Goal: Task Accomplishment & Management: Use online tool/utility

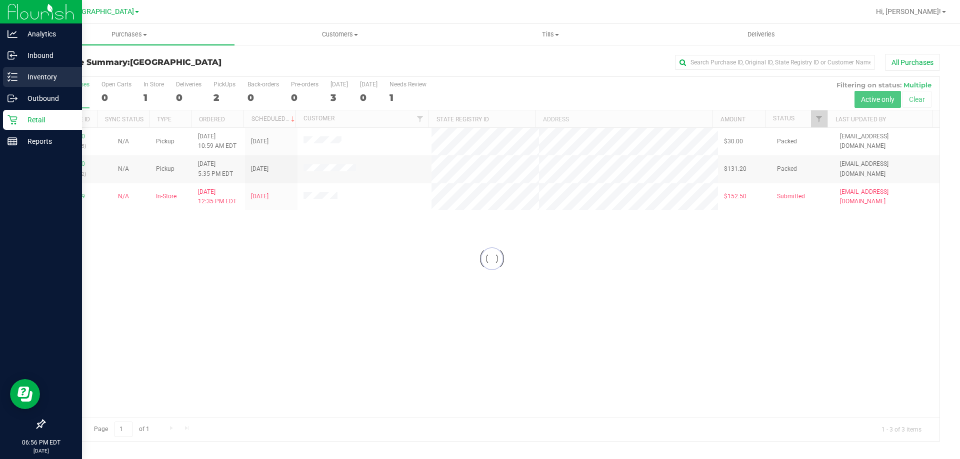
click at [24, 79] on p "Inventory" at bounding box center [47, 77] width 60 height 12
click at [57, 79] on p "Inventory" at bounding box center [47, 77] width 60 height 12
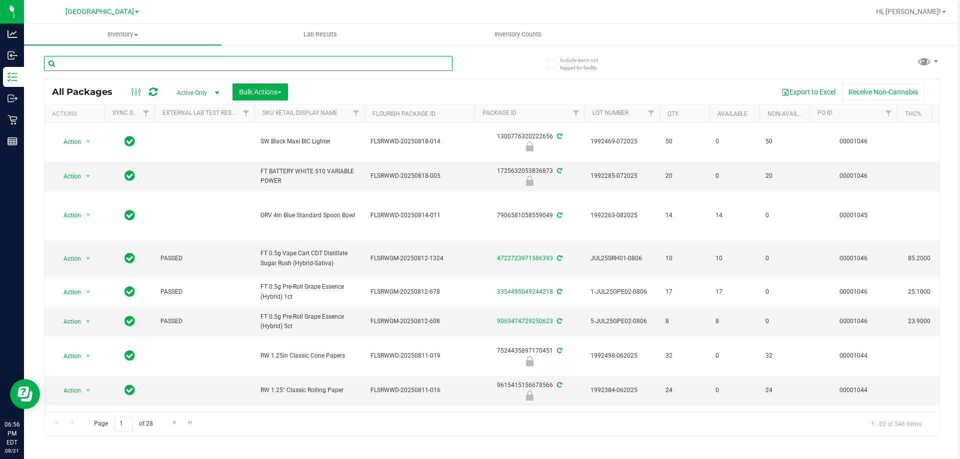
click at [367, 61] on input "text" at bounding box center [248, 63] width 408 height 15
paste input "6373450407183775"
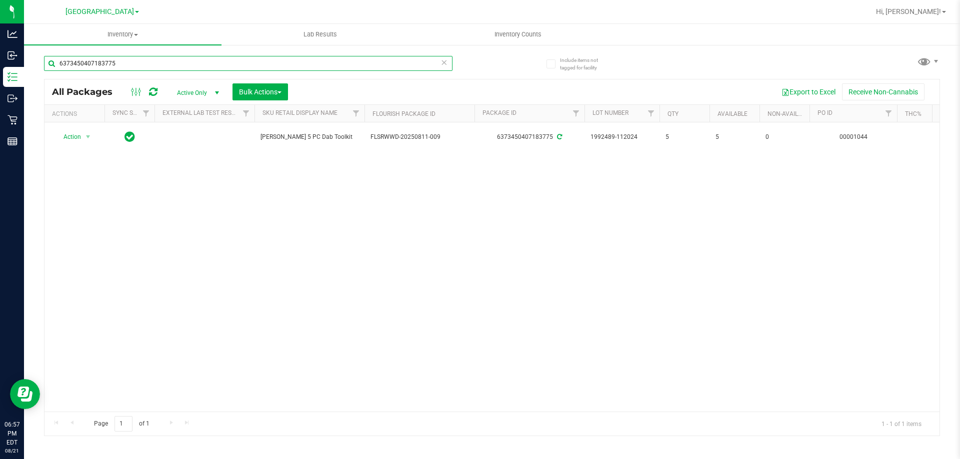
click at [107, 63] on input "6373450407183775" at bounding box center [248, 63] width 408 height 15
paste input "445086999574778"
type input "6445086999574778"
click at [98, 66] on input "6445086999574778" at bounding box center [248, 63] width 408 height 15
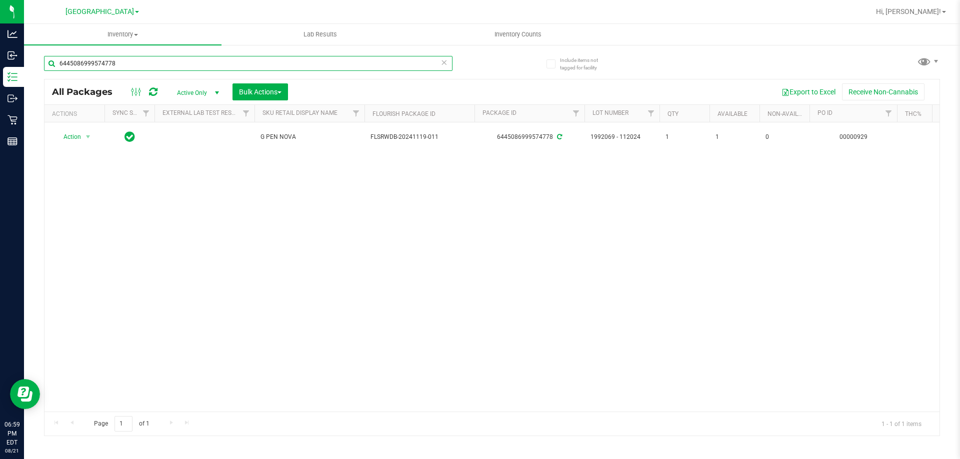
click at [98, 66] on input "6445086999574778" at bounding box center [248, 63] width 408 height 15
drag, startPoint x: 98, startPoint y: 66, endPoint x: 139, endPoint y: 60, distance: 41.4
click at [139, 60] on input "6445086999574778" at bounding box center [248, 63] width 408 height 15
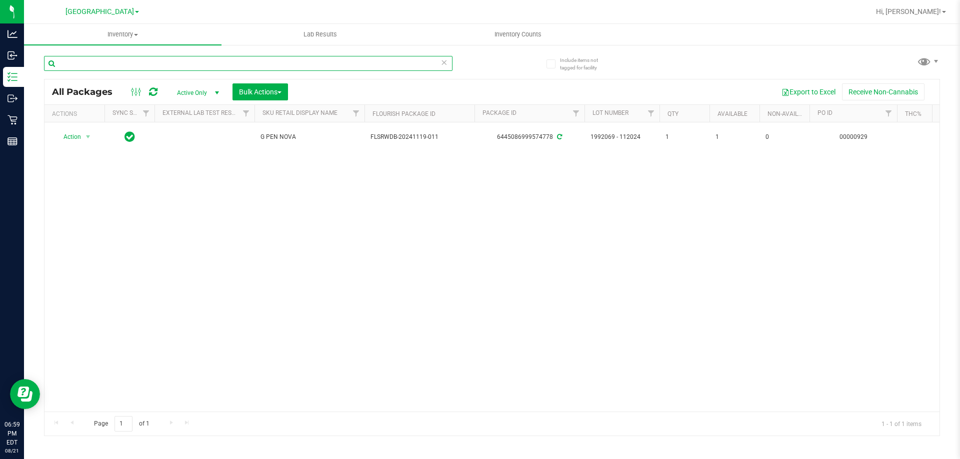
paste input "0205864135252917"
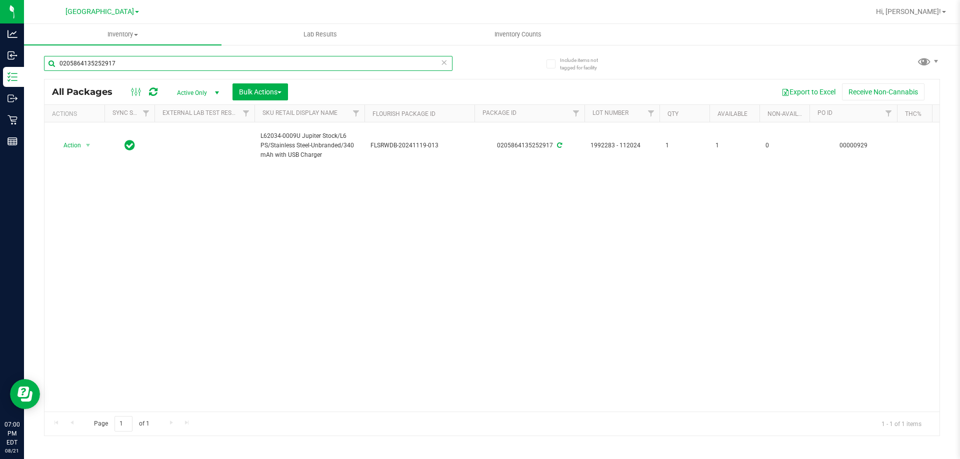
click at [142, 62] on input "0205864135252917" at bounding box center [248, 63] width 408 height 15
paste input "text"
click at [155, 66] on input "0205864135252917" at bounding box center [248, 63] width 408 height 15
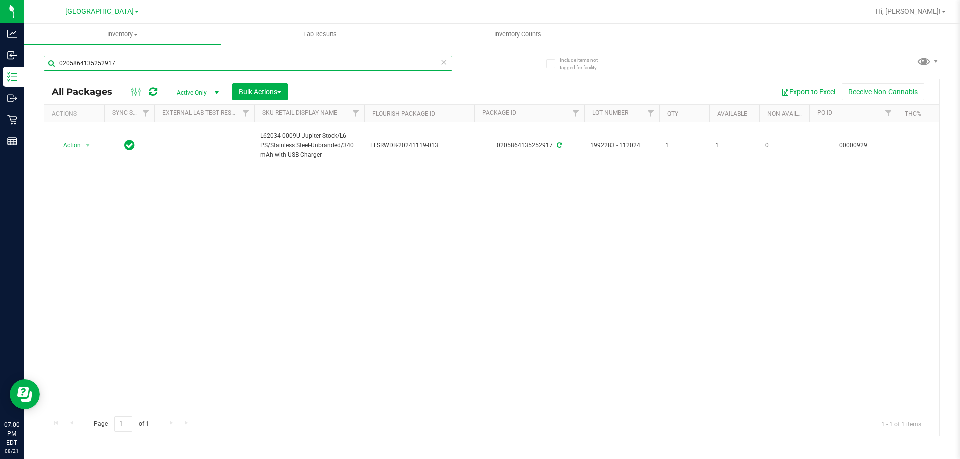
click at [155, 66] on input "0205864135252917" at bounding box center [248, 63] width 408 height 15
paste input "1826098860827354"
click at [123, 60] on input "1826098860827354" at bounding box center [248, 63] width 408 height 15
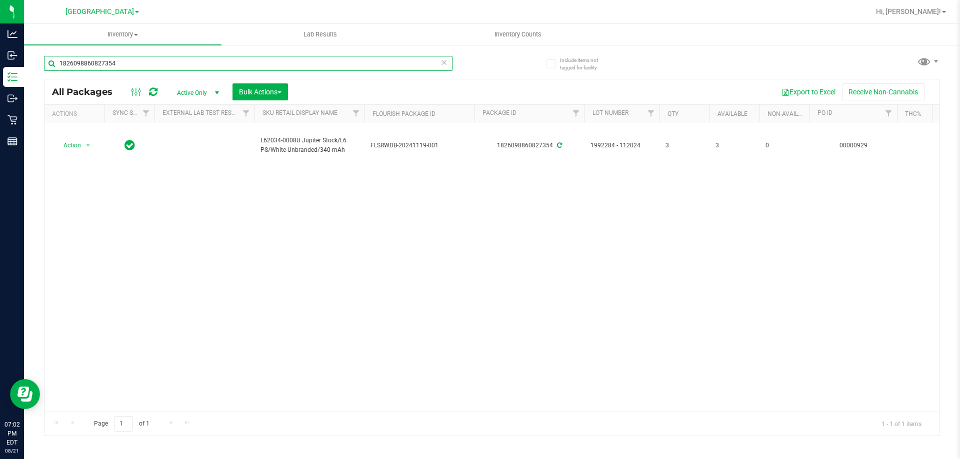
click at [123, 60] on input "1826098860827354" at bounding box center [248, 63] width 408 height 15
paste input "298588669231858"
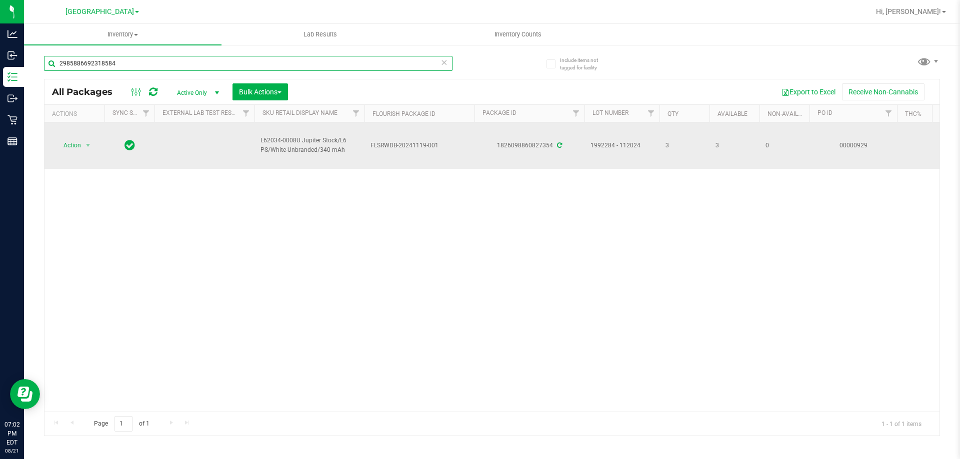
type input "2985886692318584"
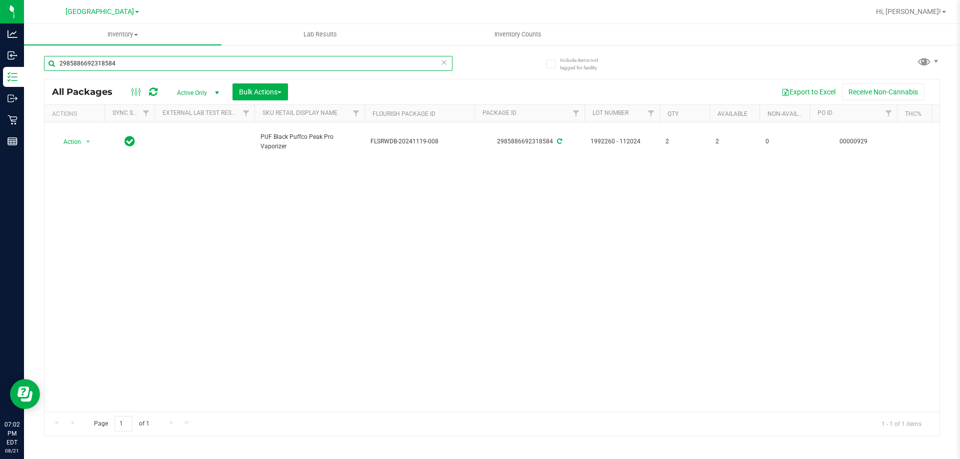
click at [129, 60] on input "2985886692318584" at bounding box center [248, 63] width 408 height 15
paste input "3380194379107560"
click at [212, 67] on input "3380194379107560" at bounding box center [248, 63] width 408 height 15
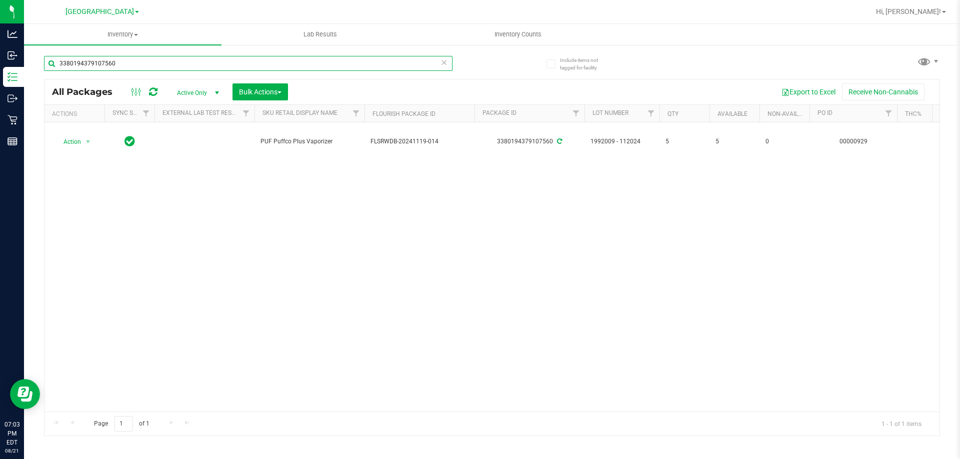
click at [212, 67] on input "3380194379107560" at bounding box center [248, 63] width 408 height 15
paste input "1958542714421261"
click at [134, 67] on input "1958542714421261" at bounding box center [248, 63] width 408 height 15
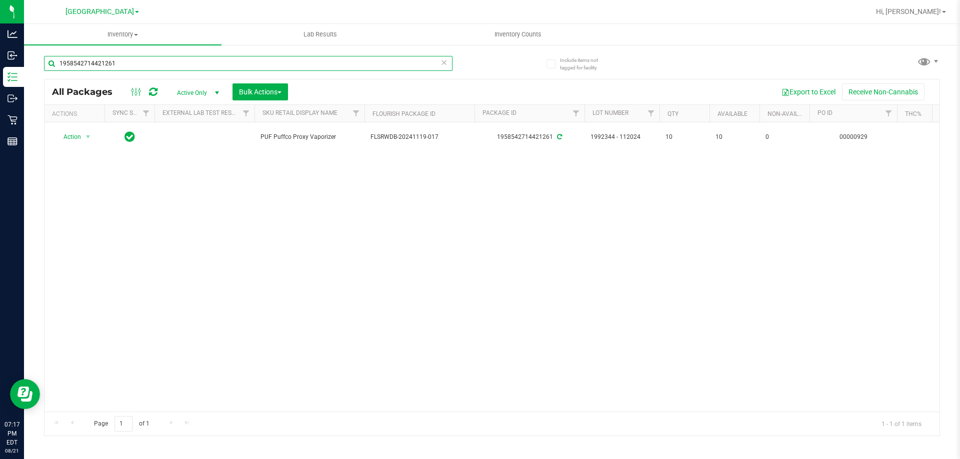
paste input "9658229031360614"
click at [138, 62] on input "9658229031360614" at bounding box center [248, 63] width 408 height 15
click at [139, 62] on input "9658229031360614" at bounding box center [248, 63] width 408 height 15
paste input "7418853164909652"
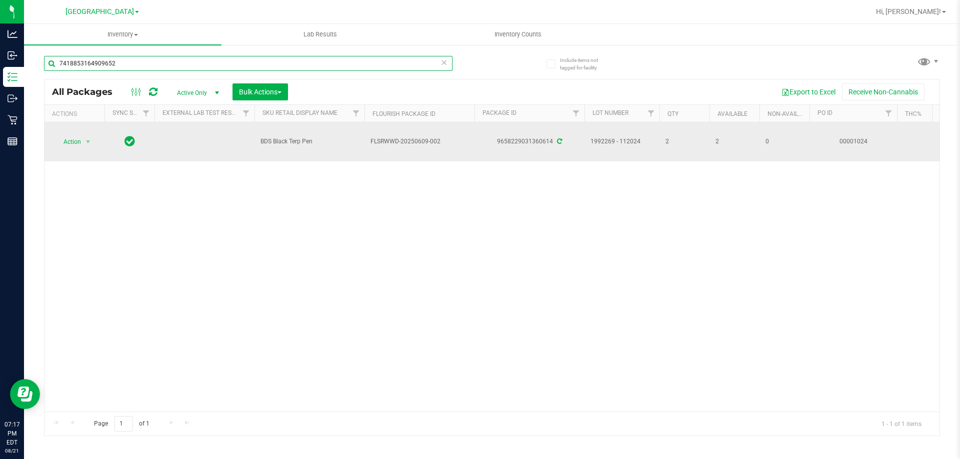
type input "7418853164909652"
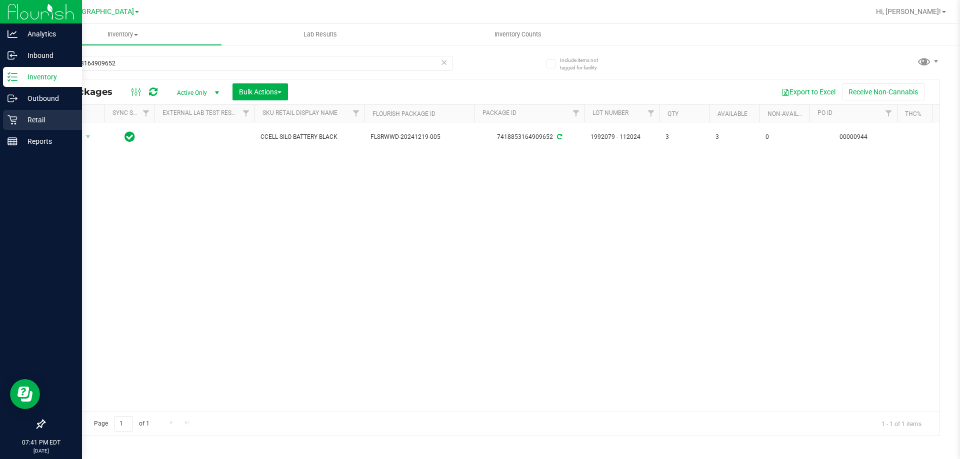
click at [31, 116] on p "Retail" at bounding box center [47, 120] width 60 height 12
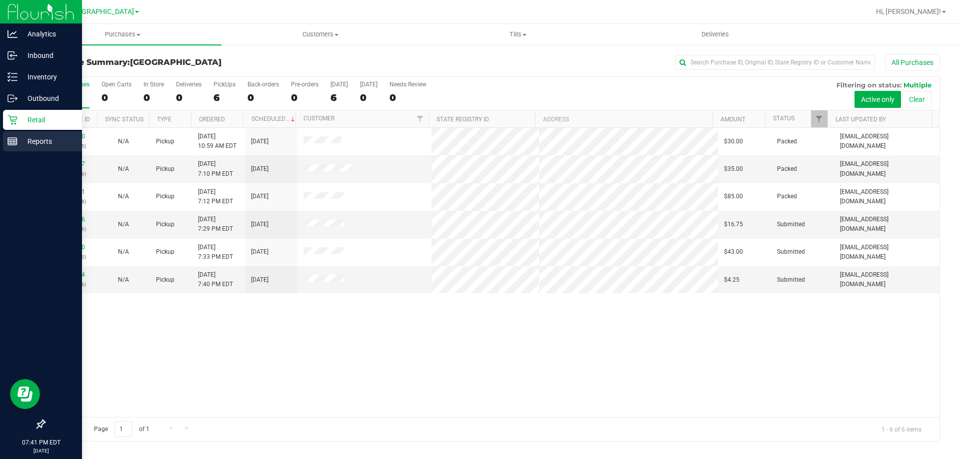
click at [23, 139] on p "Reports" at bounding box center [47, 141] width 60 height 12
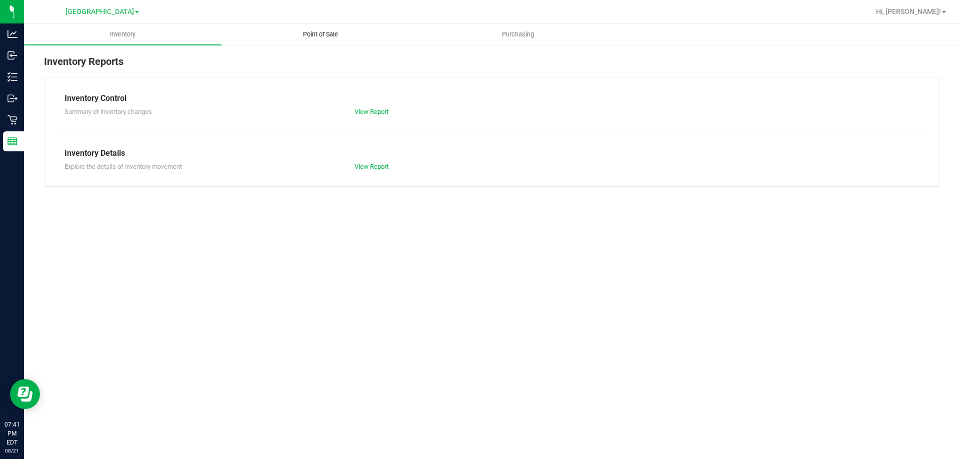
click at [332, 30] on span "Point of Sale" at bounding box center [320, 34] width 62 height 9
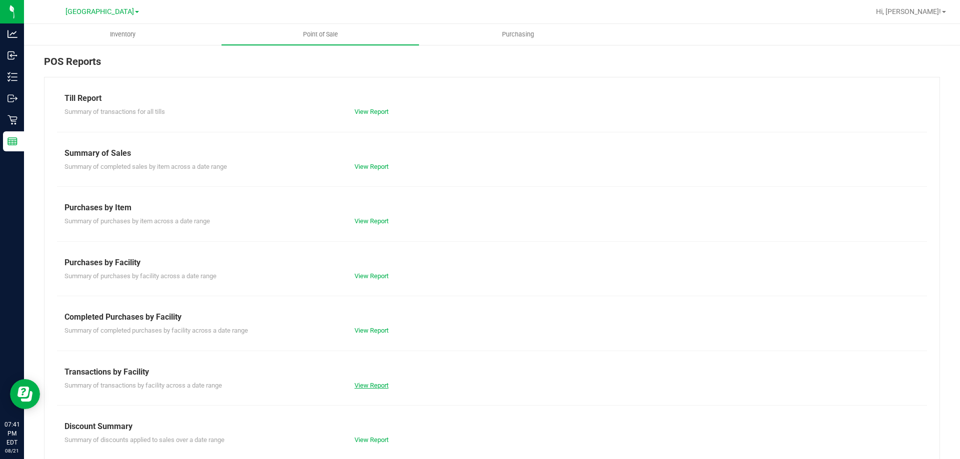
click at [355, 382] on link "View Report" at bounding box center [371, 385] width 34 height 7
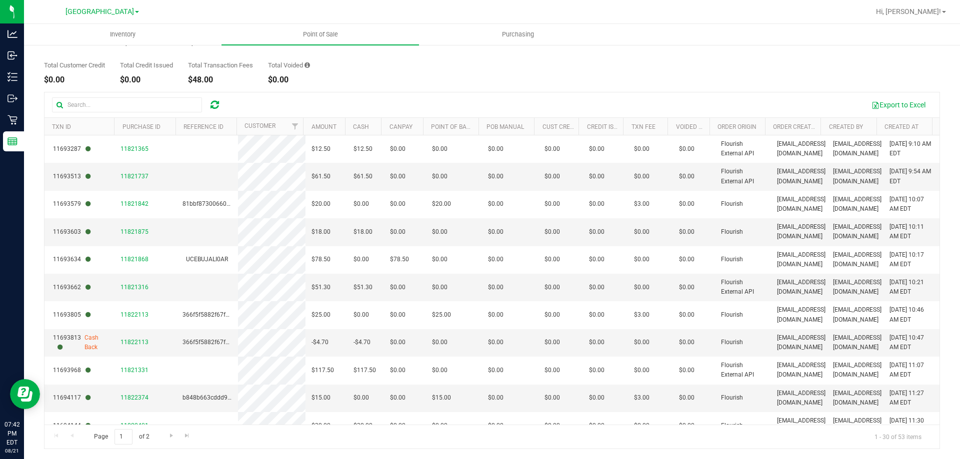
click at [917, 129] on th "Created At" at bounding box center [903, 126] width 55 height 17
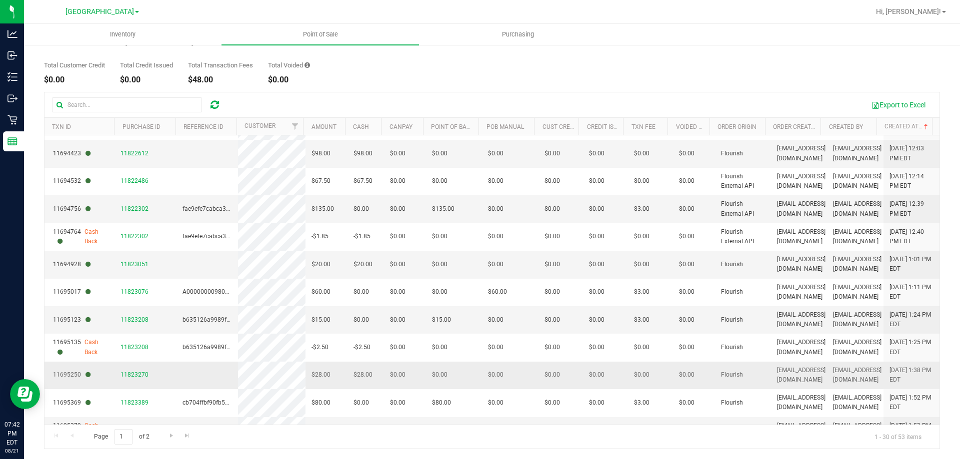
scroll to position [541, 0]
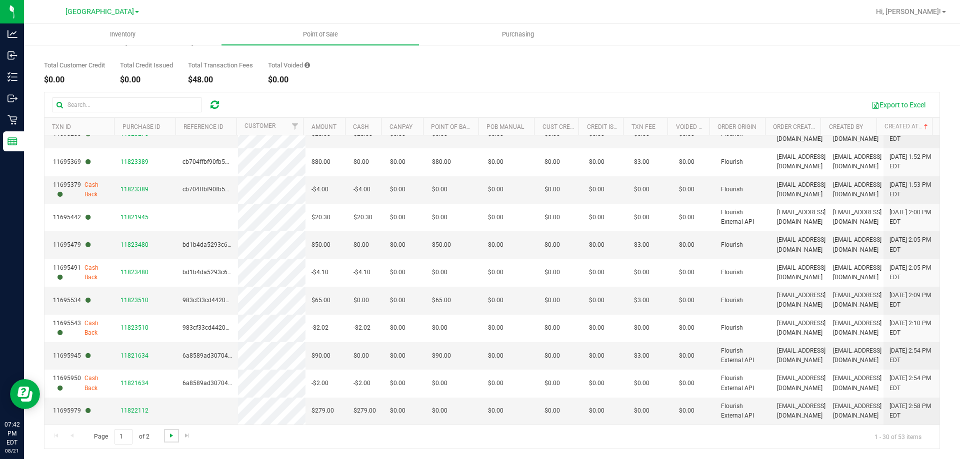
click at [171, 439] on span "Go to the next page" at bounding box center [171, 436] width 8 height 8
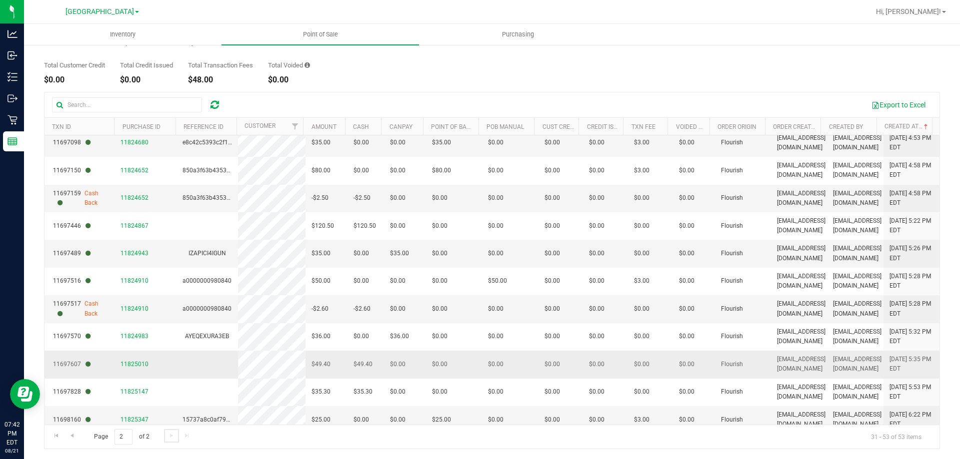
scroll to position [347, 0]
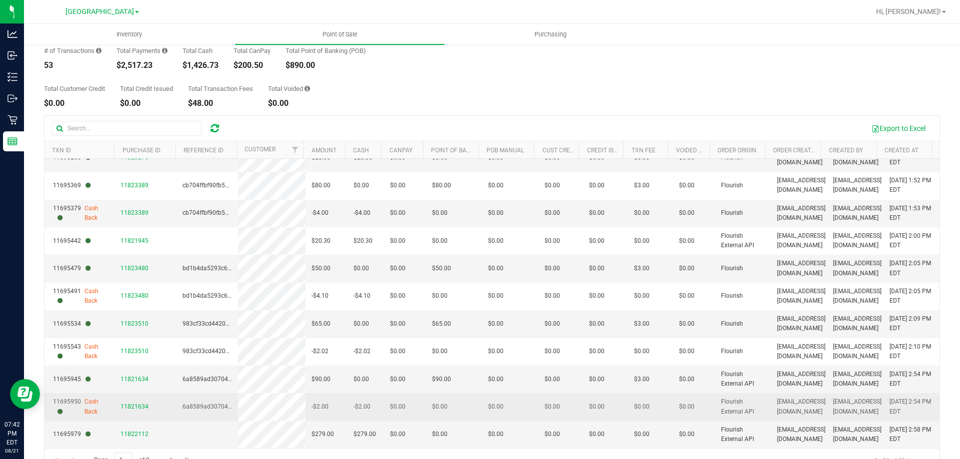
scroll to position [75, 0]
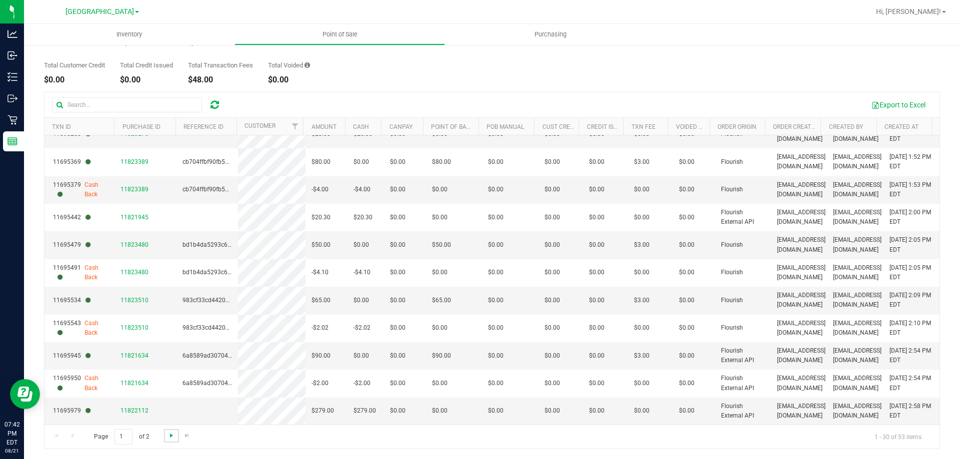
click at [173, 439] on span "Go to the next page" at bounding box center [171, 436] width 8 height 8
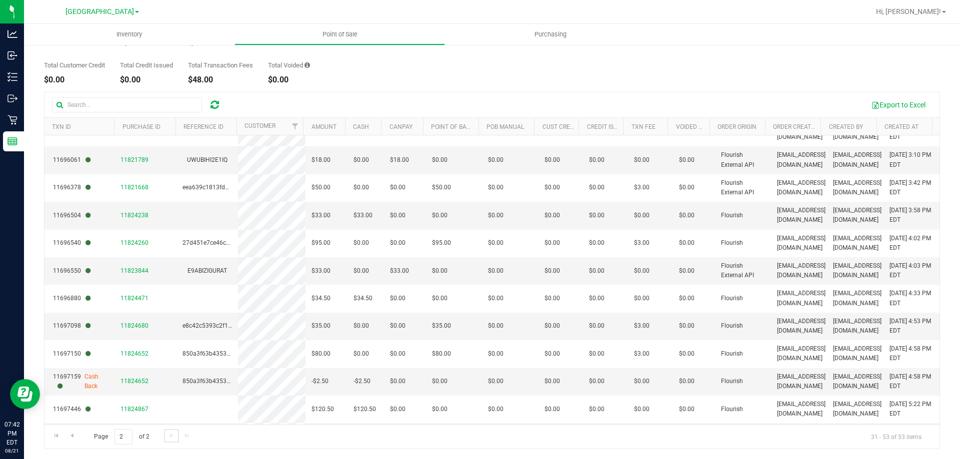
scroll to position [0, 0]
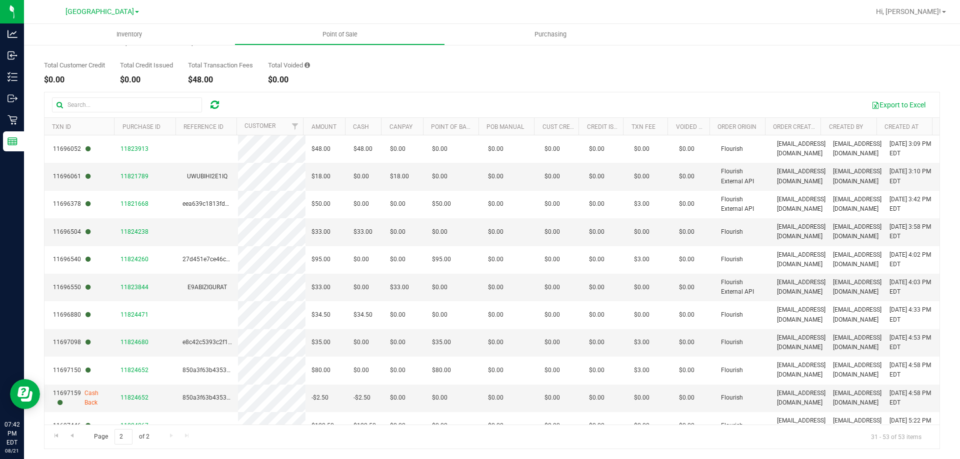
click at [920, 127] on th "Created At" at bounding box center [903, 126] width 55 height 17
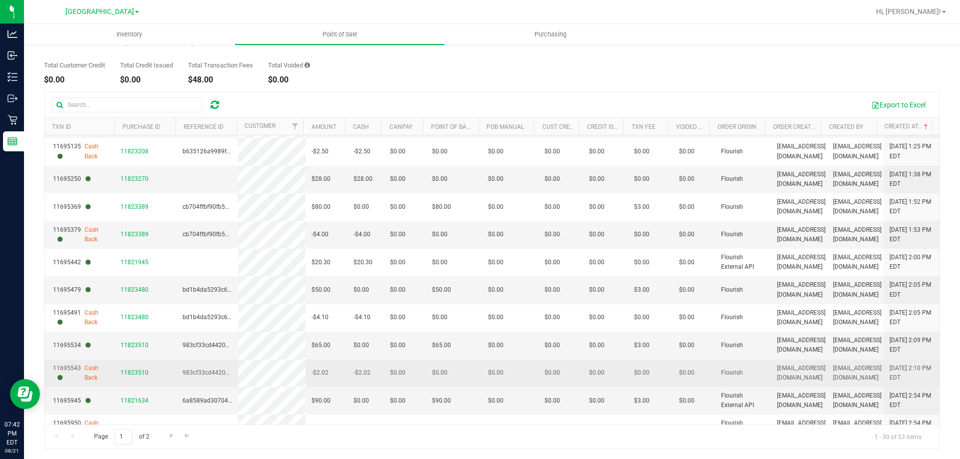
scroll to position [541, 0]
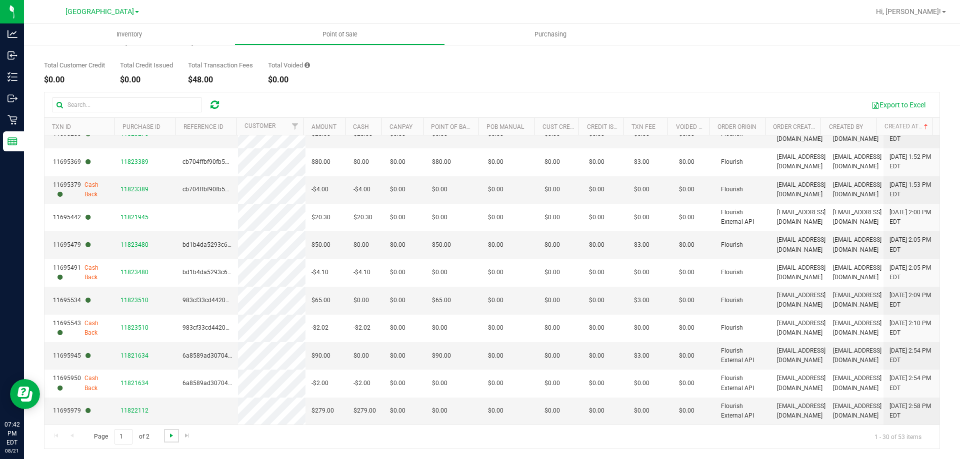
click at [171, 437] on span "Go to the next page" at bounding box center [171, 436] width 8 height 8
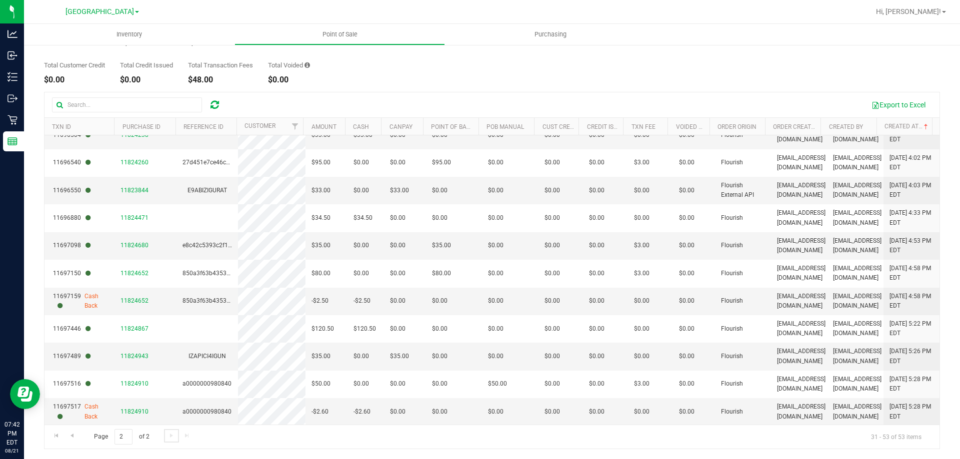
scroll to position [347, 0]
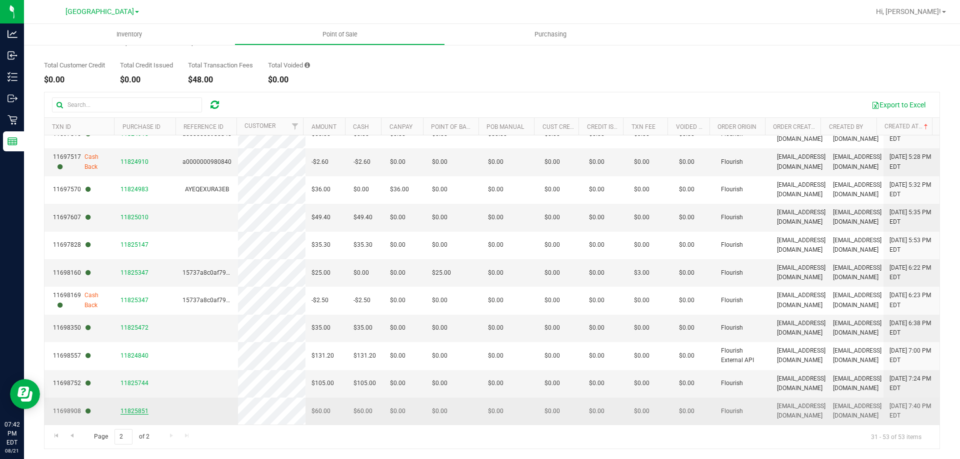
click at [124, 413] on span "11825851" at bounding box center [134, 411] width 28 height 7
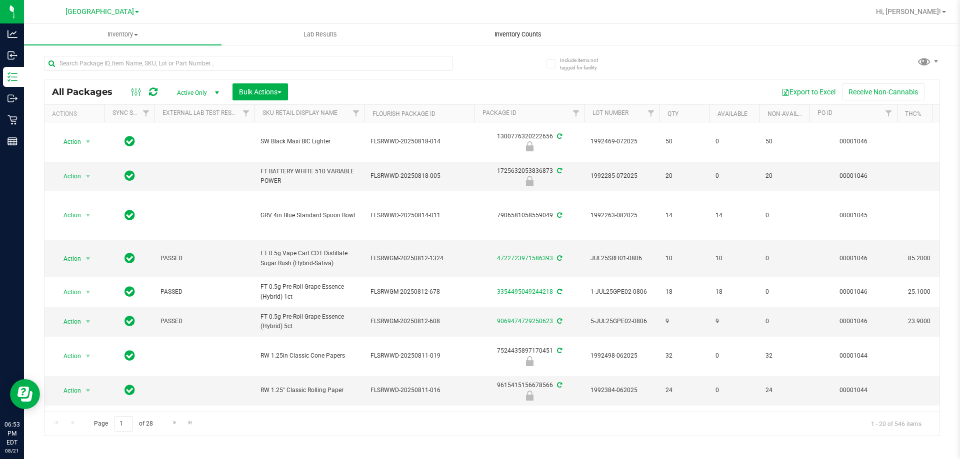
click at [527, 30] on span "Inventory Counts" at bounding box center [518, 34] width 74 height 9
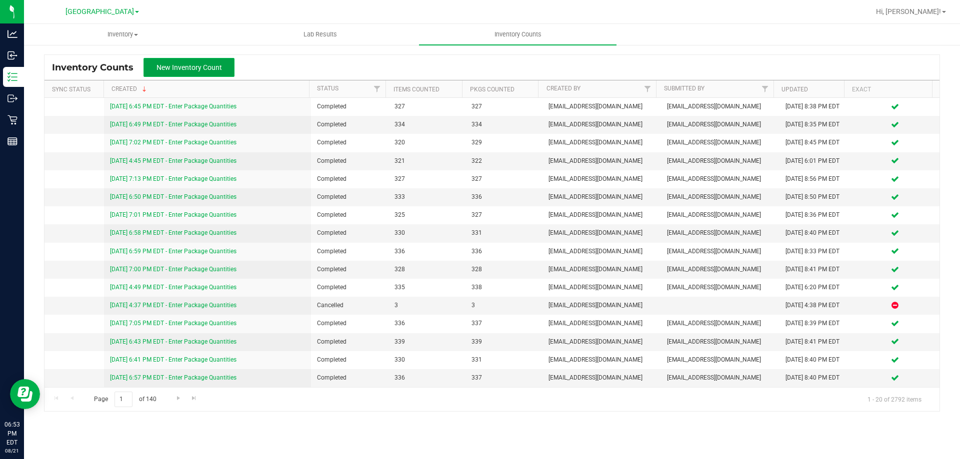
click at [215, 69] on span "New Inventory Count" at bounding box center [188, 67] width 65 height 8
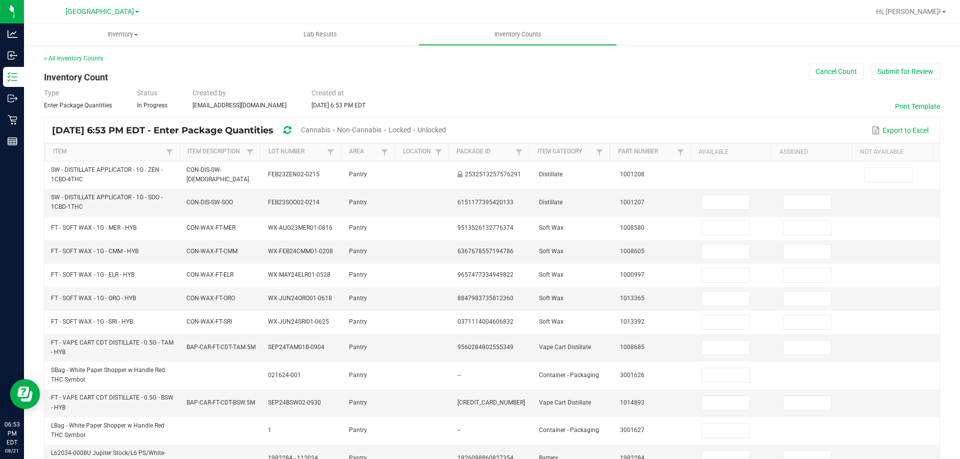
click at [330, 133] on span "Cannabis" at bounding box center [315, 130] width 29 height 8
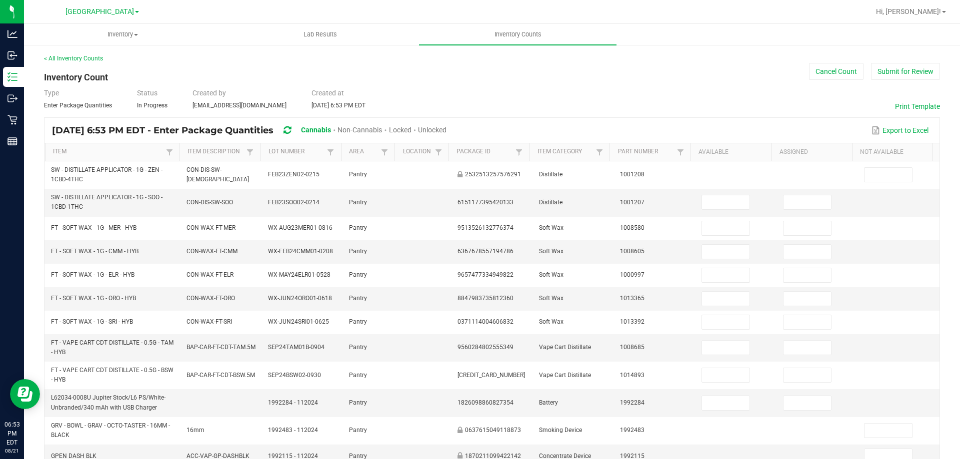
click at [446, 130] on span "Unlocked" at bounding box center [432, 130] width 28 height 8
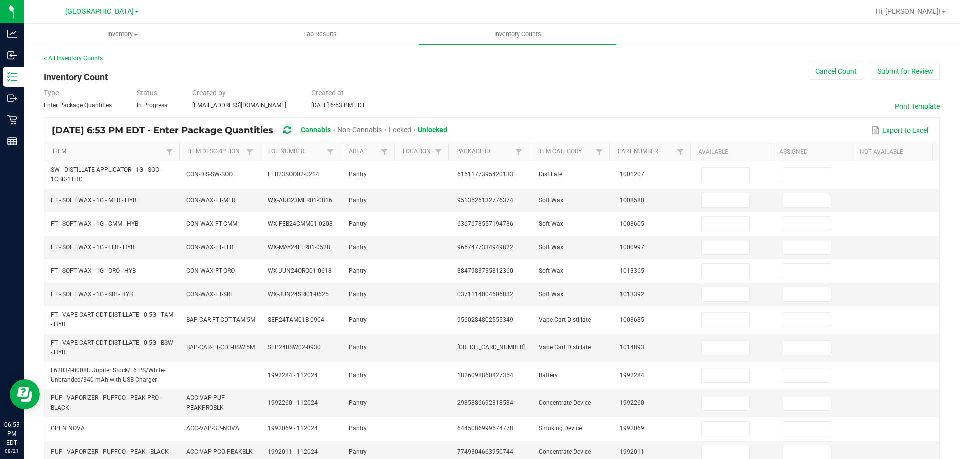
click at [115, 150] on link "Item" at bounding box center [108, 152] width 110 height 8
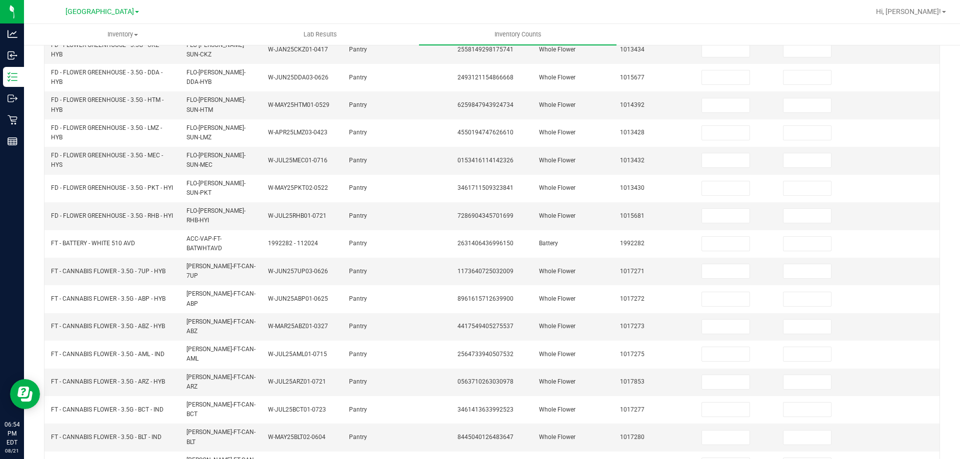
scroll to position [205, 0]
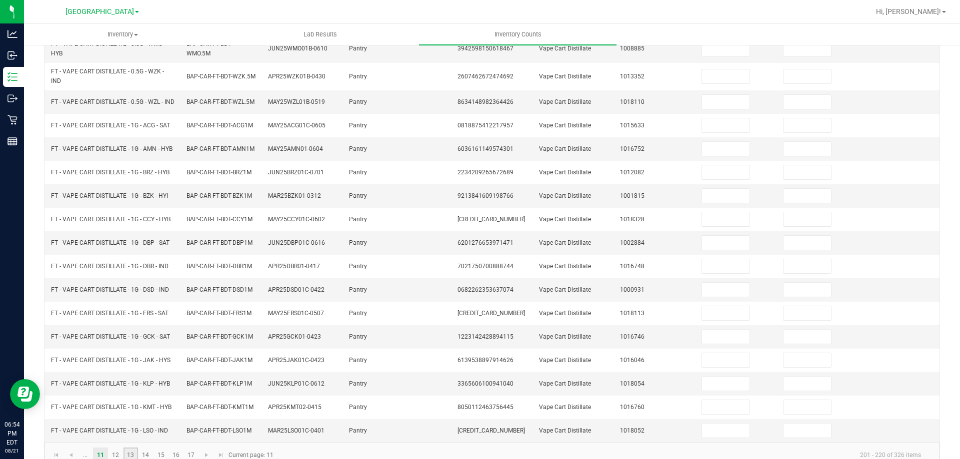
click at [127, 448] on link "13" at bounding box center [130, 455] width 14 height 15
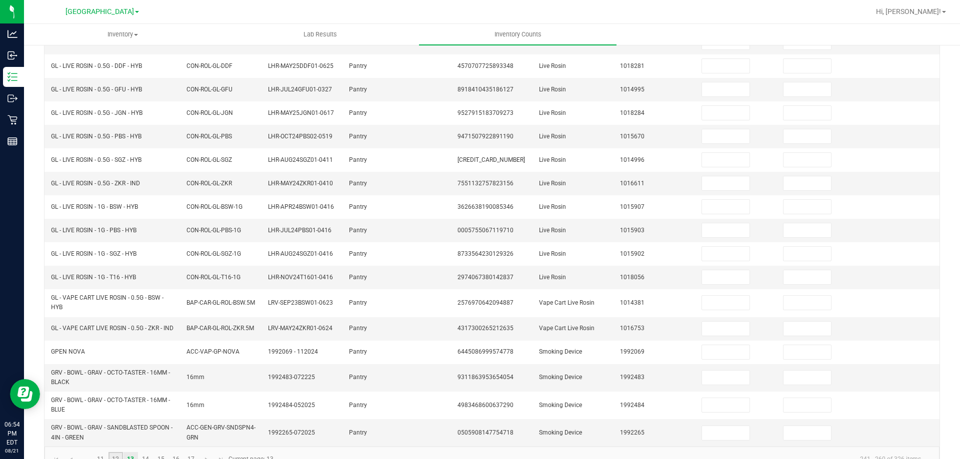
click at [114, 452] on link "12" at bounding box center [115, 459] width 14 height 15
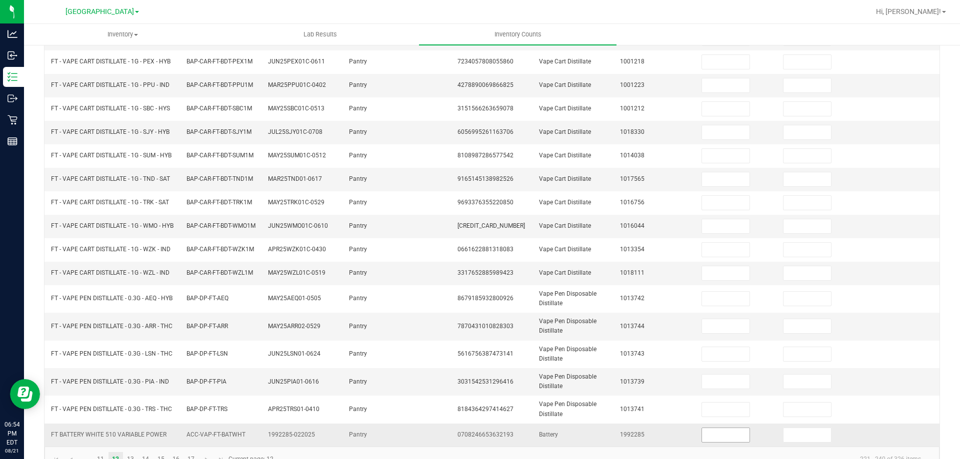
click at [710, 428] on input at bounding box center [725, 435] width 47 height 14
type input "11"
type input "0"
click at [124, 452] on link "13" at bounding box center [130, 459] width 14 height 15
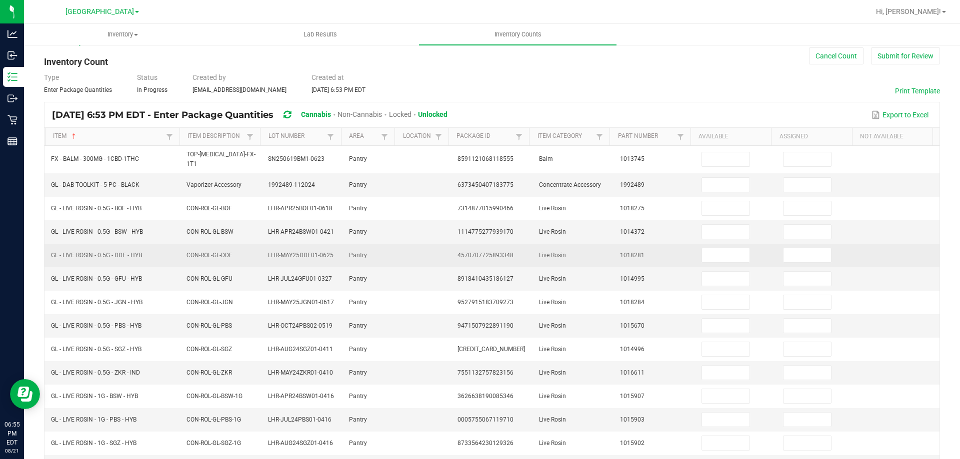
scroll to position [5, 0]
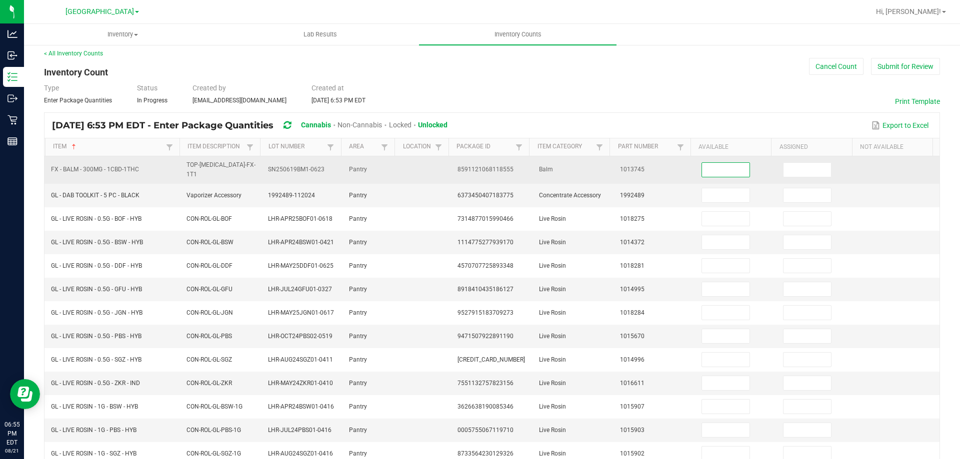
click at [702, 166] on input at bounding box center [725, 170] width 47 height 14
click at [703, 169] on input at bounding box center [725, 170] width 47 height 14
type input "3"
type input "0"
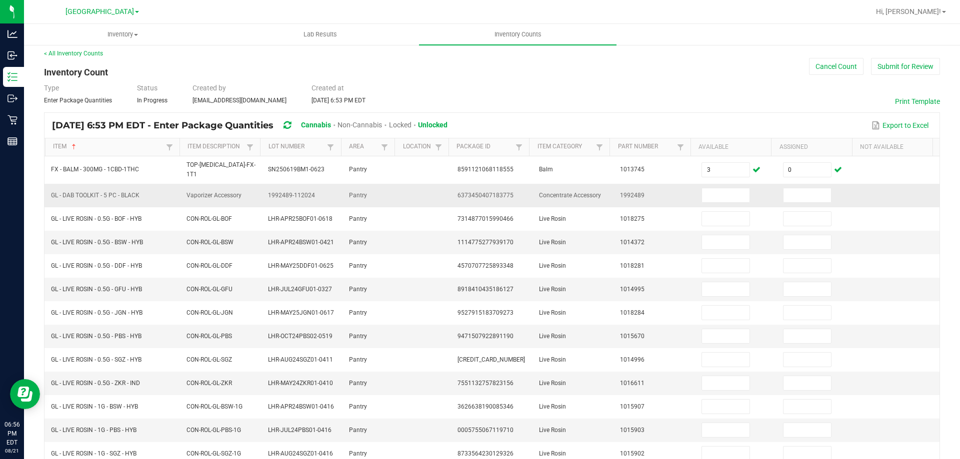
click at [485, 192] on span "6373450407183775" at bounding box center [485, 195] width 56 height 7
copy span "6373450407183775"
click at [722, 189] on input at bounding box center [725, 195] width 47 height 14
type input "5"
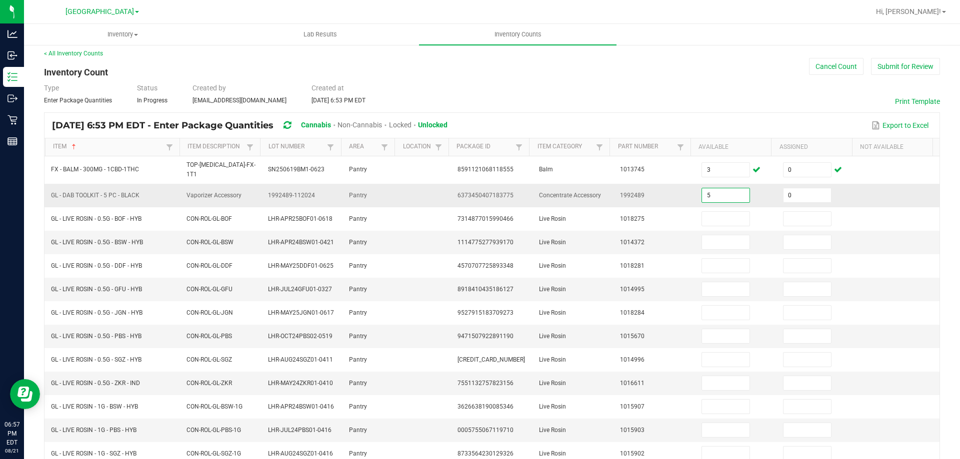
type input "0"
type input "6"
type input "0"
type input "5"
type input "0"
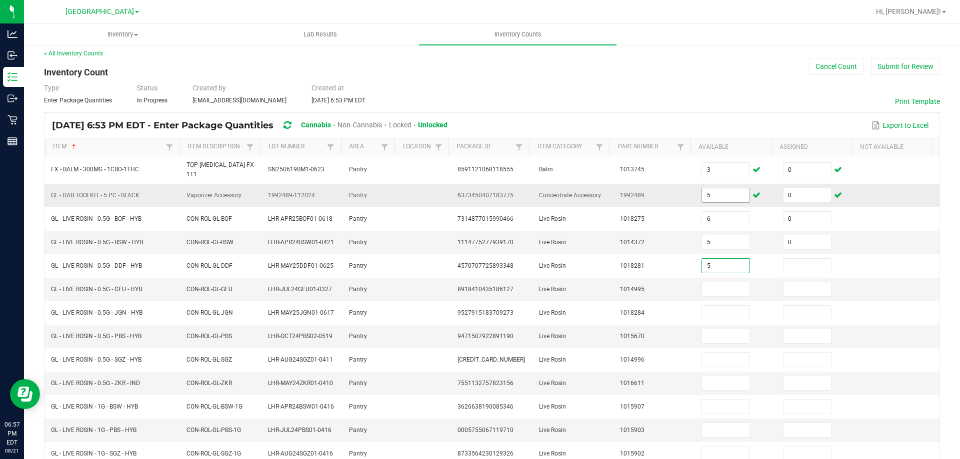
type input "5"
type input "0"
type input "6"
type input "0"
type input "6"
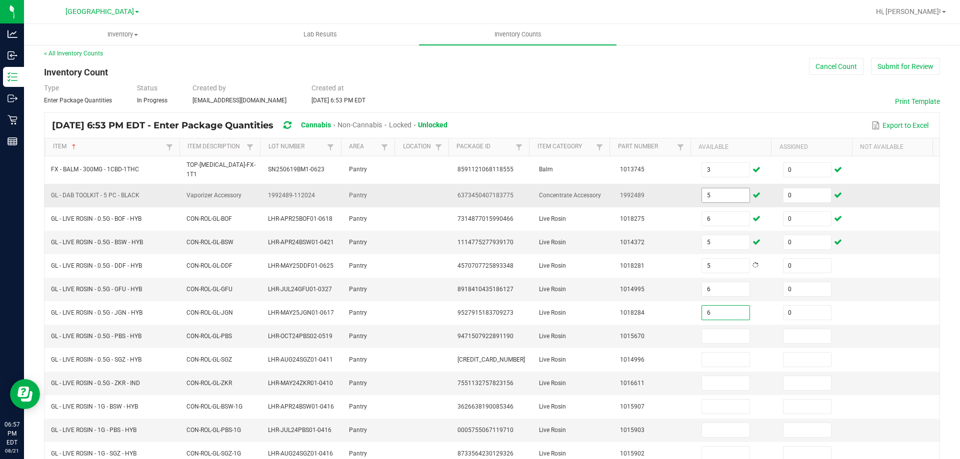
type input "0"
type input "6"
type input "0"
type input "4"
type input "0"
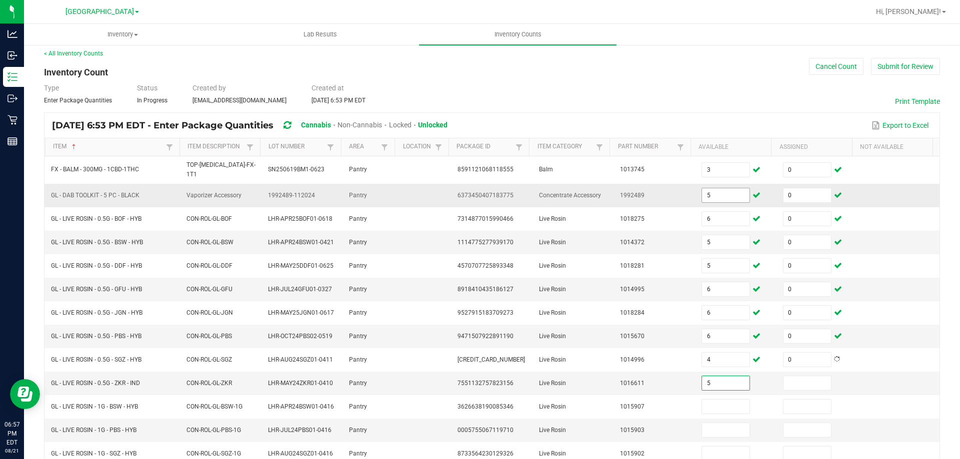
type input "5"
type input "0"
type input "3"
type input "0"
type input "1"
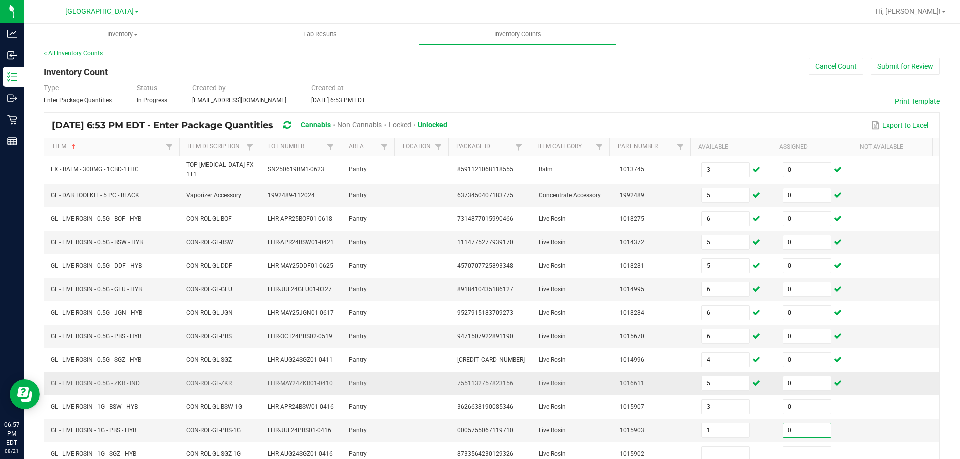
type input "0"
type input "3"
type input "0"
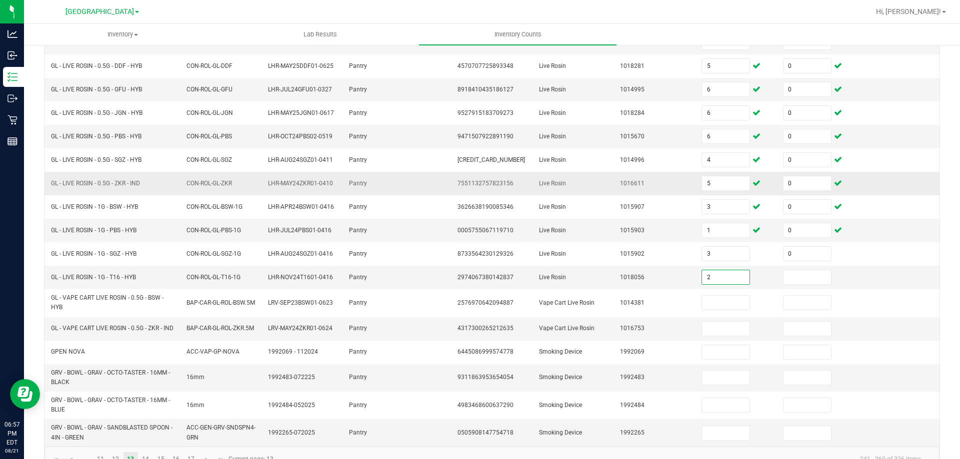
type input "2"
type input "0"
type input "1"
type input "0"
type input "4"
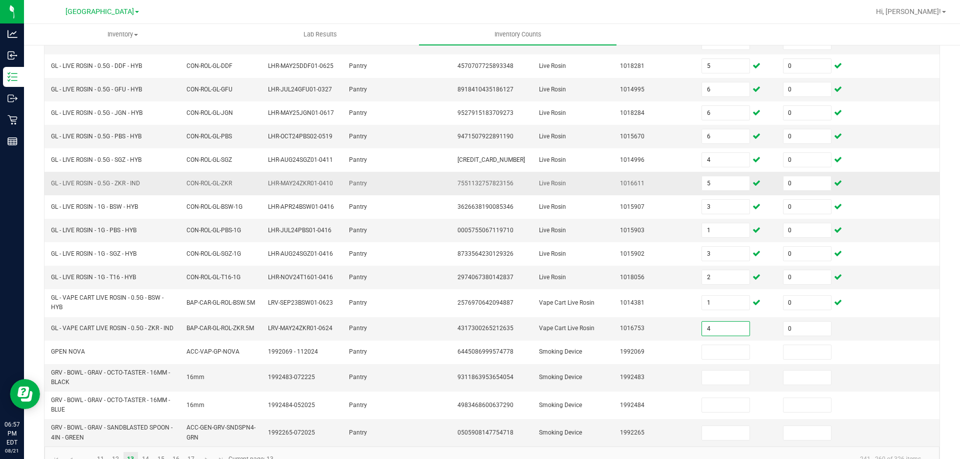
type input "0"
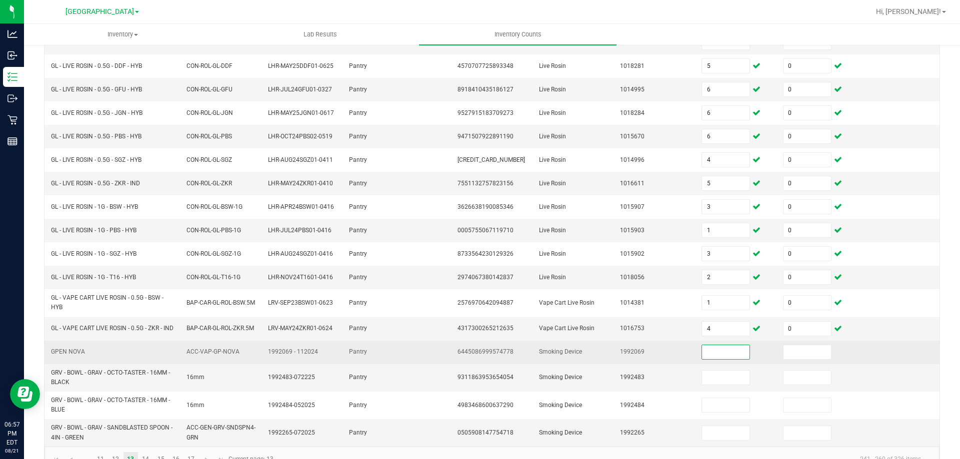
click at [499, 348] on span "6445086999574778" at bounding box center [485, 351] width 56 height 7
copy span "6445086999574778"
click at [713, 345] on input at bounding box center [725, 352] width 47 height 14
type input "1"
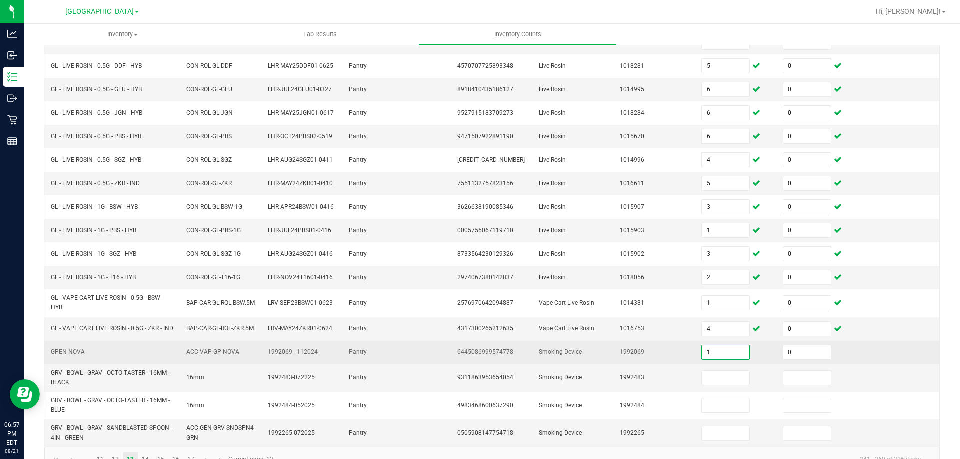
type input "0"
type input "14"
type input "0"
type input "2"
type input "0"
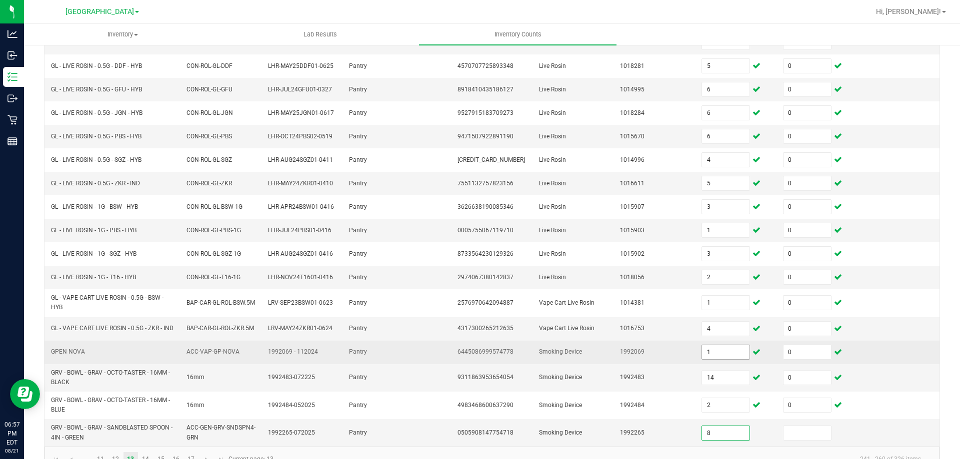
type input "8"
type input "0"
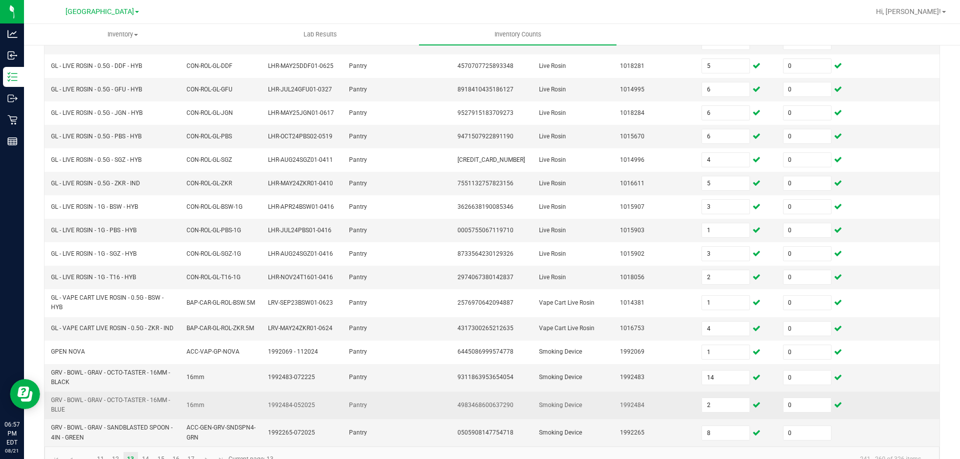
click at [218, 392] on td "16mm" at bounding box center [220, 405] width 81 height 27
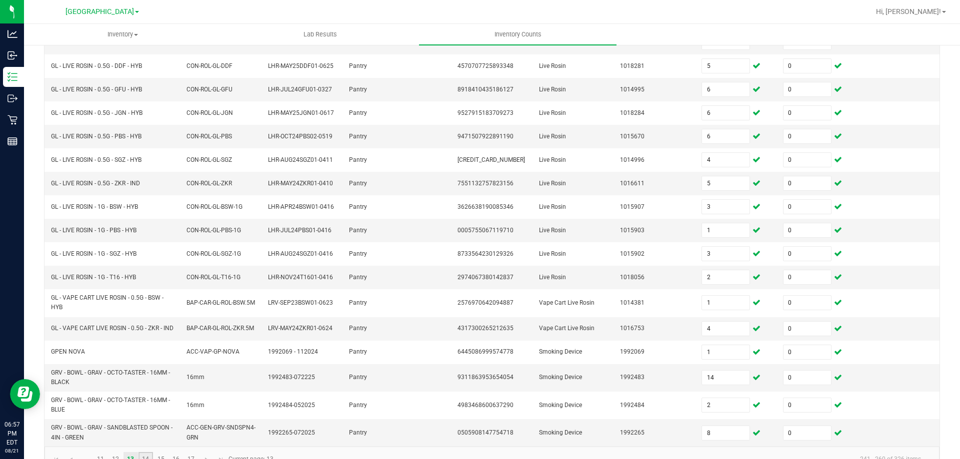
click at [141, 452] on link "14" at bounding box center [145, 459] width 14 height 15
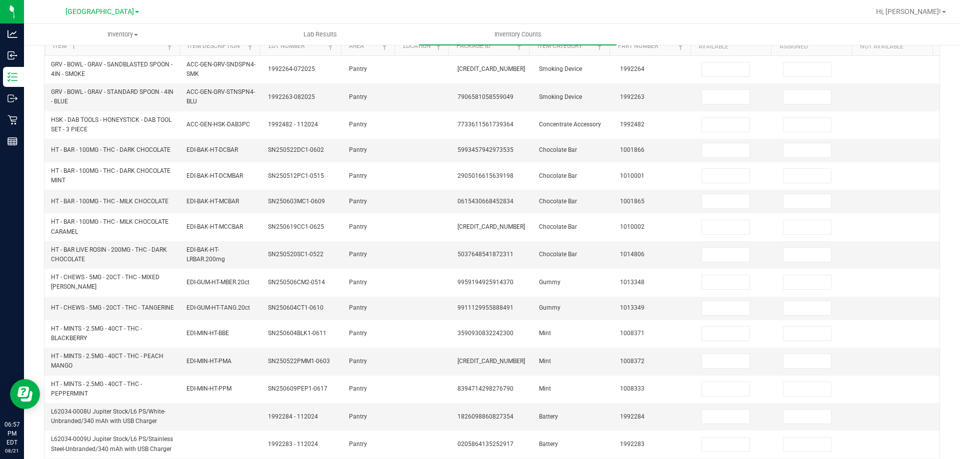
scroll to position [0, 0]
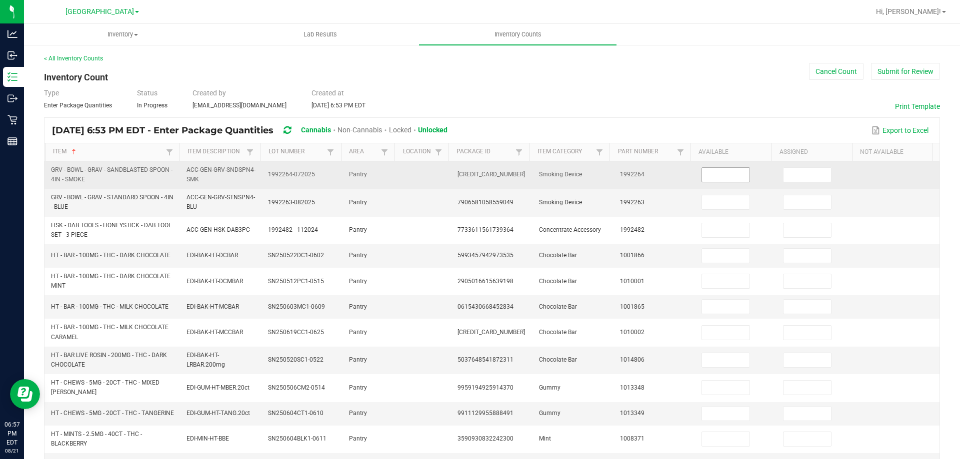
click at [733, 173] on input at bounding box center [725, 175] width 47 height 14
type input "9"
type input "0"
type input "14"
type input "0"
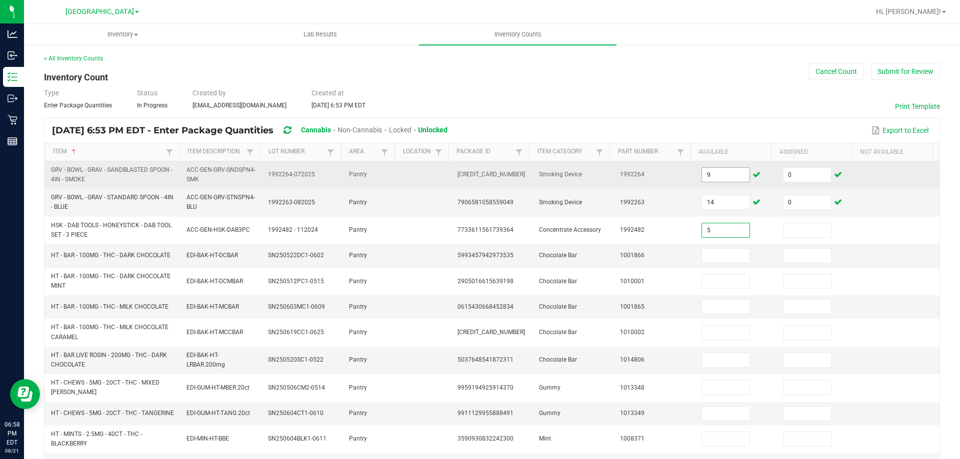
type input "5"
type input "0"
type input "21"
type input "0"
type input "16"
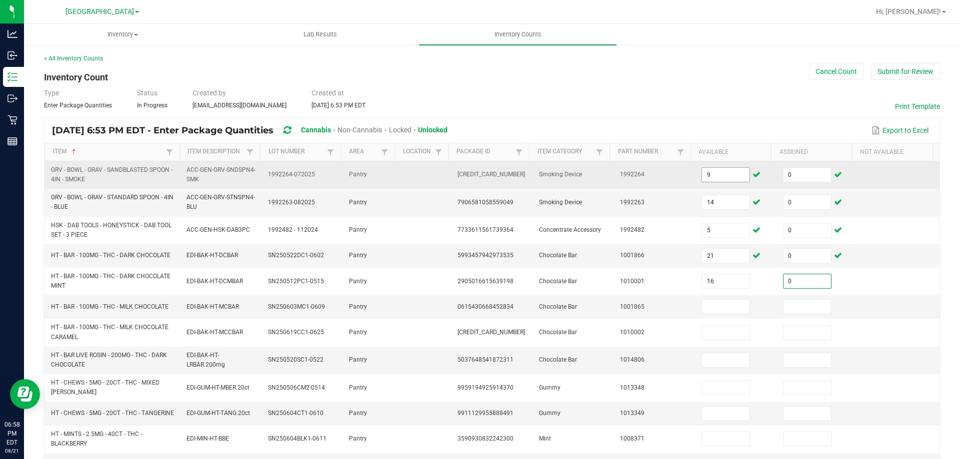
type input "0"
type input "30"
type input "0"
type input "28"
type input "0"
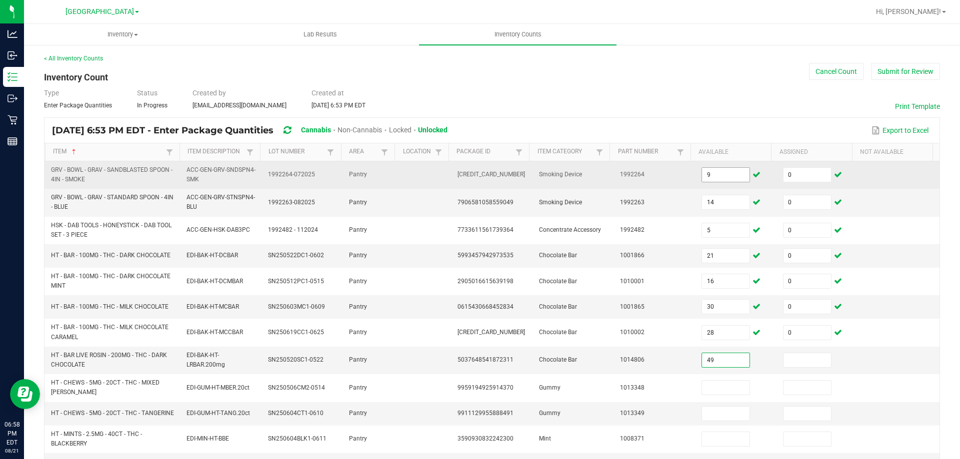
type input "49"
type input "0"
type input "10"
type input "0"
type input "4"
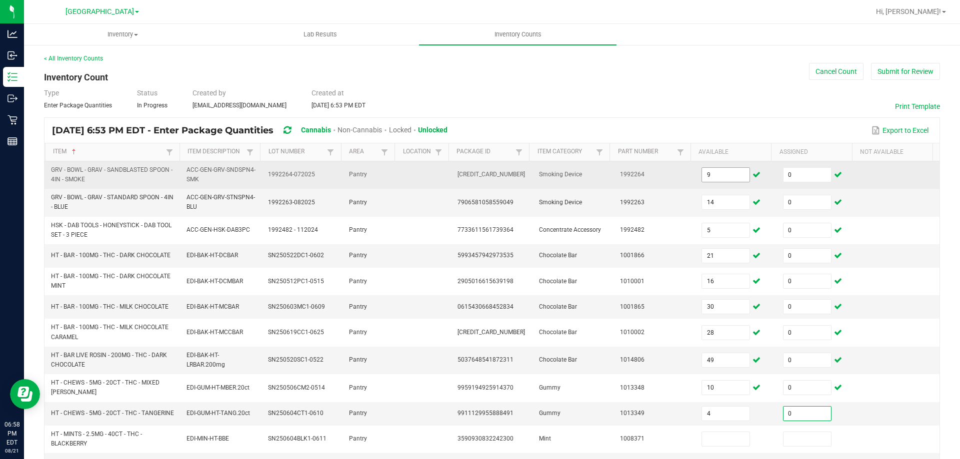
type input "0"
type input "13"
type input "0"
type input "13"
type input "0"
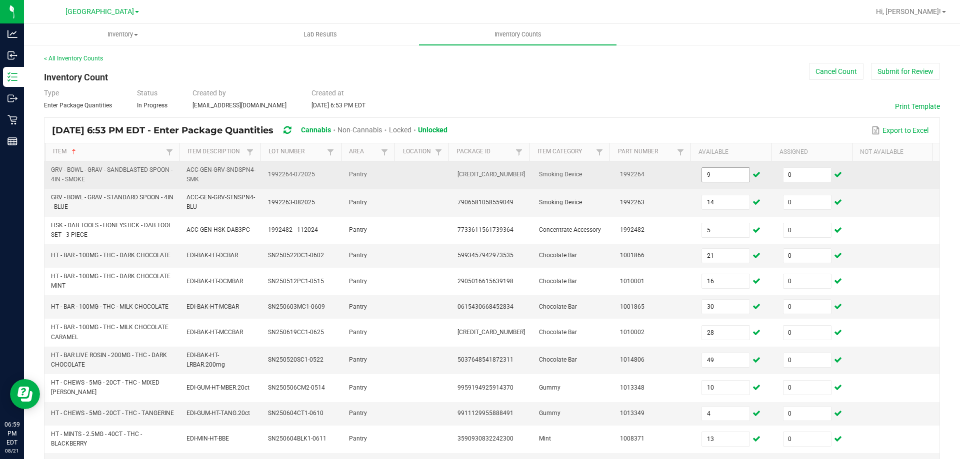
scroll to position [1, 0]
type input "3"
type input "0"
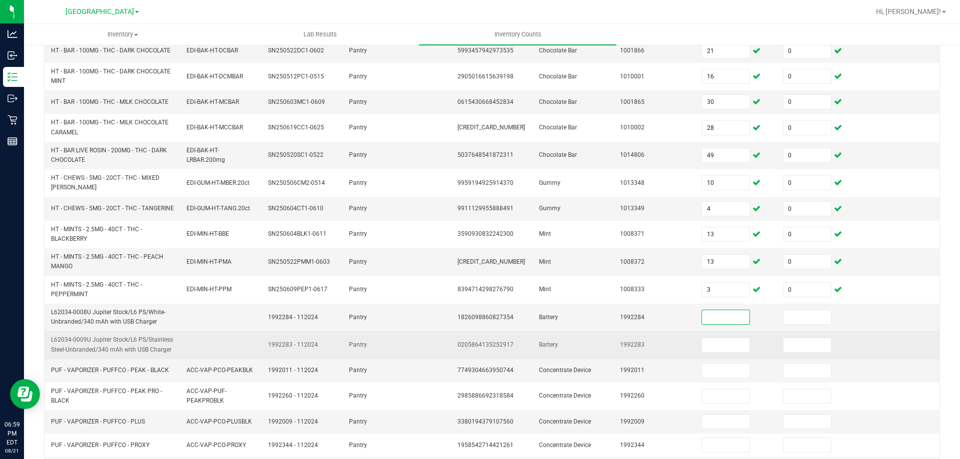
click at [490, 341] on span "0205864135252917" at bounding box center [485, 344] width 56 height 7
copy span "0205864135252917"
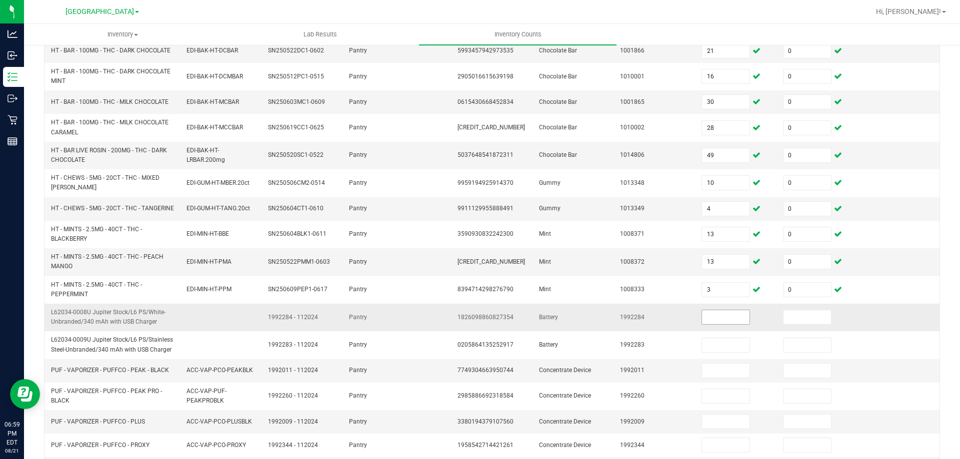
click at [737, 310] on input at bounding box center [725, 317] width 47 height 14
type input "1"
type input "0"
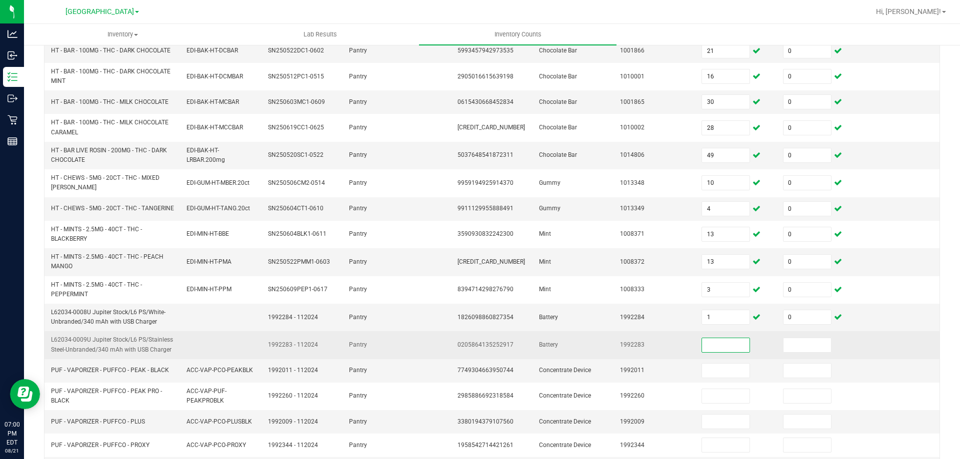
click at [718, 338] on input at bounding box center [725, 345] width 47 height 14
click at [474, 341] on span "0205864135252917" at bounding box center [485, 344] width 56 height 7
copy span "0205864135252917"
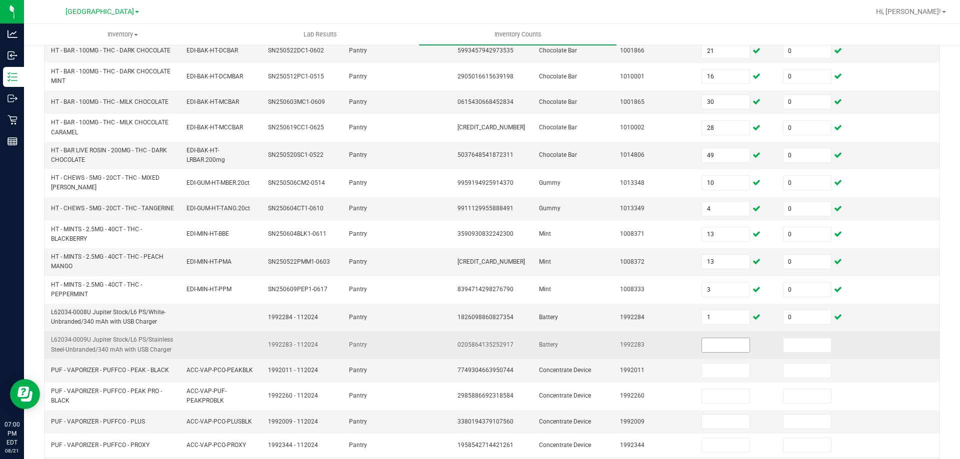
click at [716, 338] on input at bounding box center [725, 345] width 47 height 14
type input "1"
type input "0"
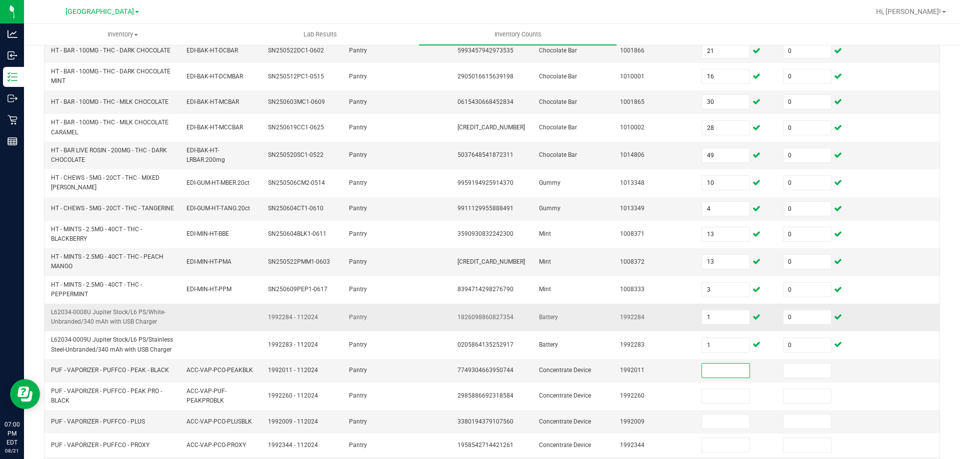
click at [479, 304] on td "1826098860827354" at bounding box center [491, 317] width 81 height 27
copy span "1826098860827354"
click at [704, 310] on input "1" at bounding box center [725, 317] width 47 height 14
type input "3"
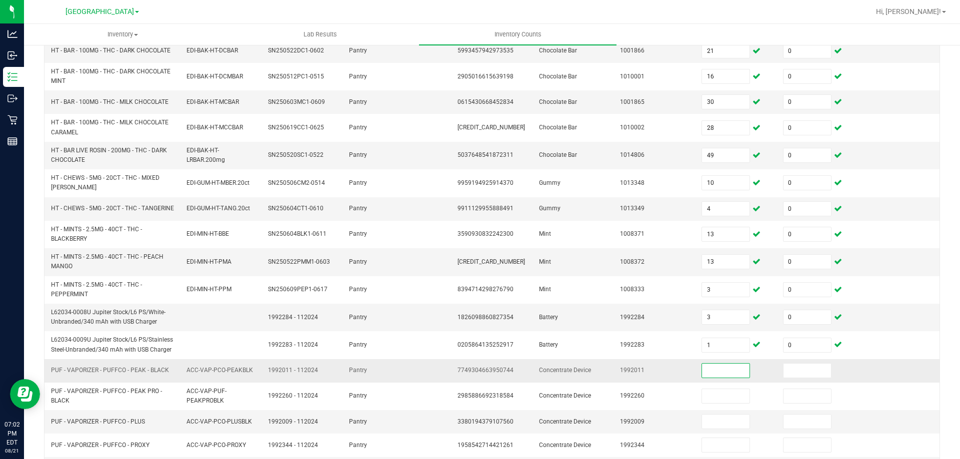
click at [729, 364] on input at bounding box center [725, 371] width 47 height 14
click at [703, 364] on input at bounding box center [725, 371] width 47 height 14
type input "2"
type input "0"
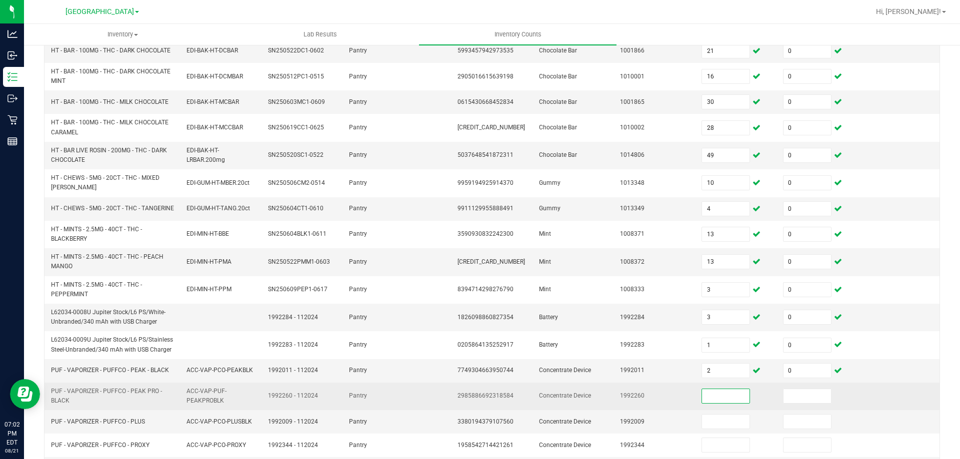
click at [483, 392] on span "2985886692318584" at bounding box center [485, 395] width 56 height 7
copy span "2985886692318584"
click at [703, 389] on input at bounding box center [725, 396] width 47 height 14
type input "2"
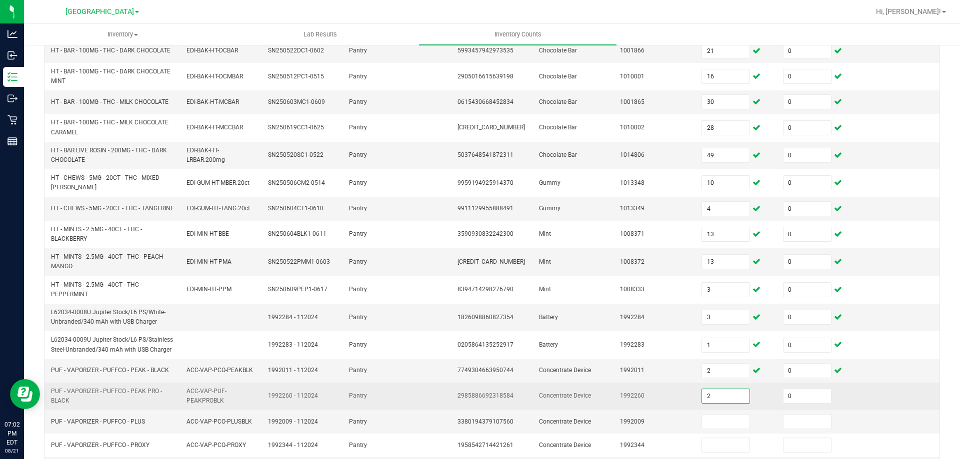
type input "0"
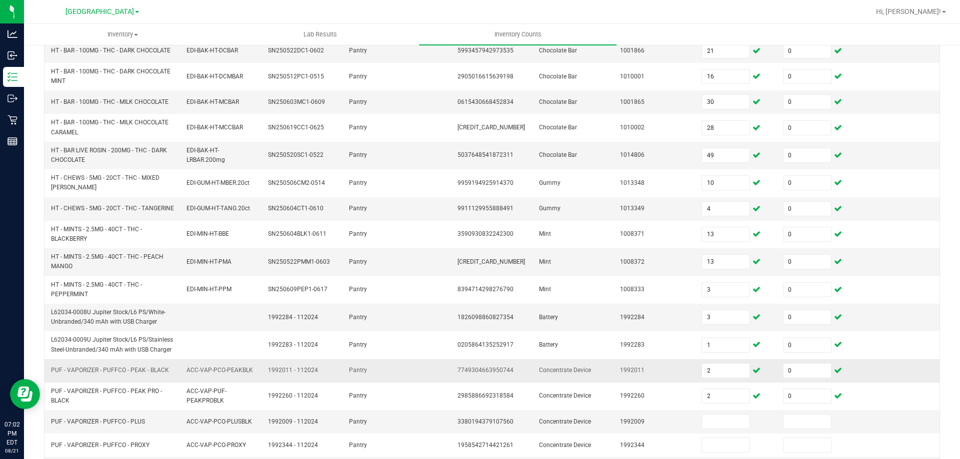
click at [565, 367] on span "Concentrate Device" at bounding box center [565, 370] width 52 height 7
click at [486, 367] on span "7749304663950744" at bounding box center [485, 370] width 56 height 7
copy span "7749304663950744"
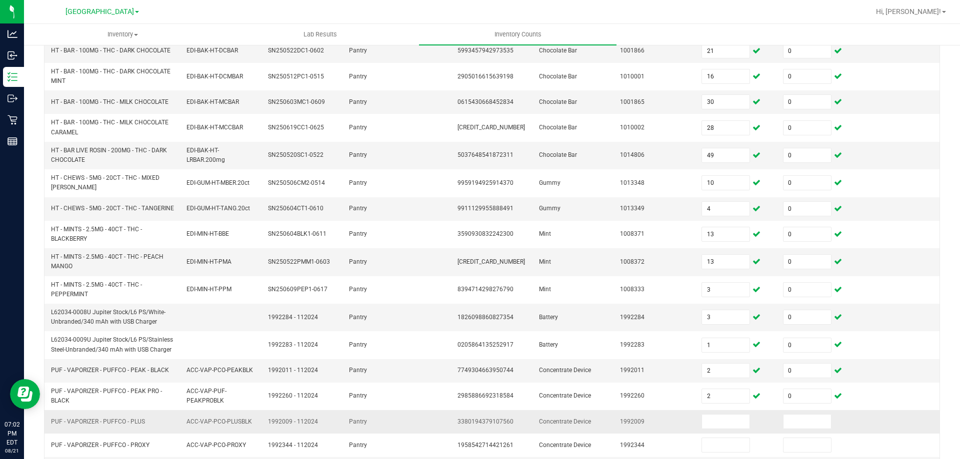
click at [489, 418] on span "3380194379107560" at bounding box center [485, 421] width 56 height 7
copy span "3380194379107560"
click at [717, 415] on input at bounding box center [725, 422] width 47 height 14
type input "5"
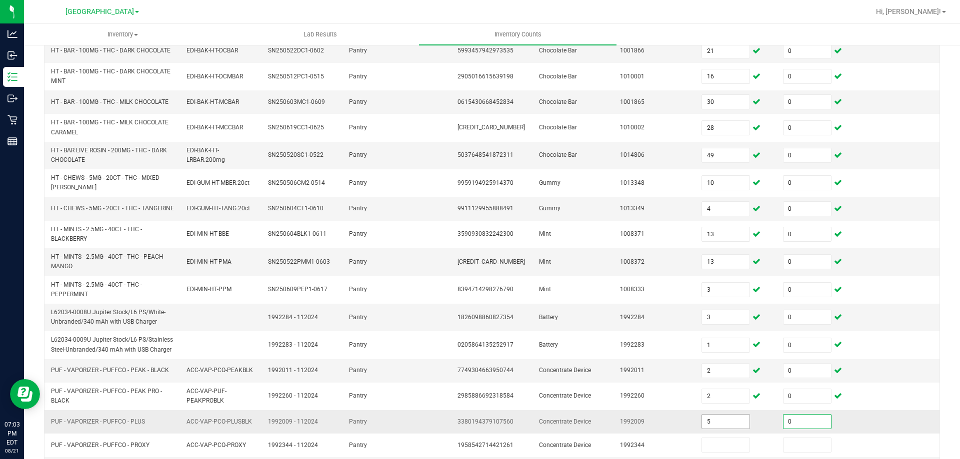
type input "0"
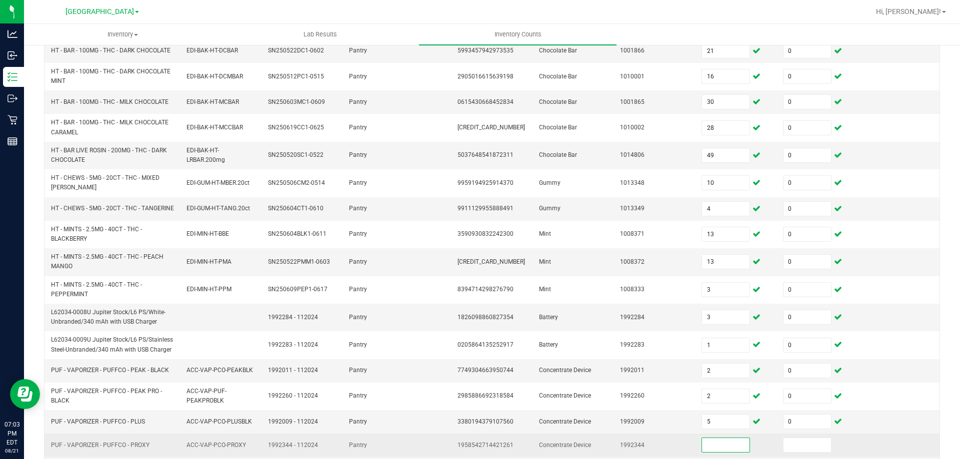
click at [495, 442] on span "1958542714421261" at bounding box center [485, 445] width 56 height 7
copy span "1958542714421261"
click at [715, 438] on input at bounding box center [725, 445] width 47 height 14
type input "10"
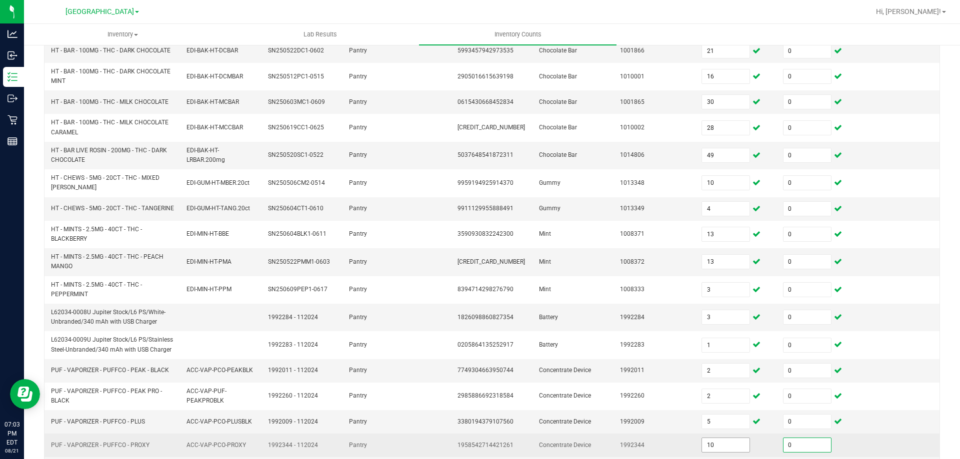
type input "0"
type input "6"
type input "0"
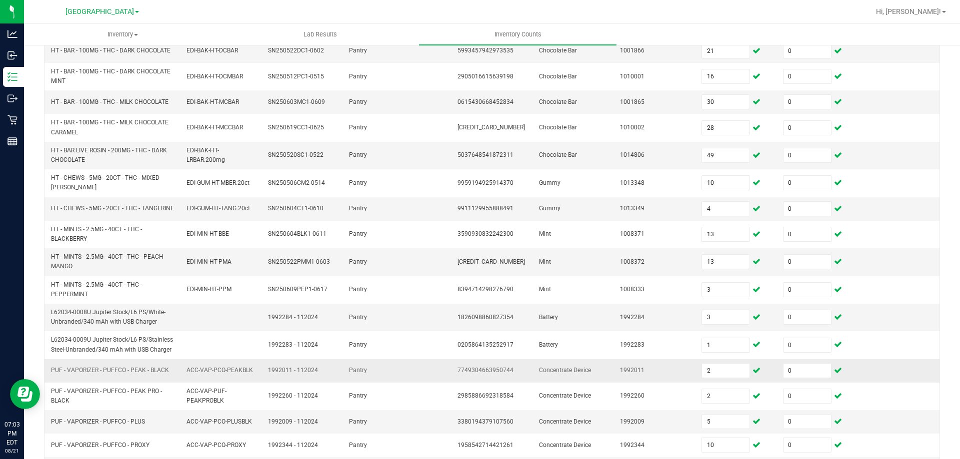
drag, startPoint x: 660, startPoint y: 337, endPoint x: 660, endPoint y: 327, distance: 10.0
click at [660, 331] on tbody "GRV - BOWL - GRAV - SANDBLASTED SPOON - 4IN - SMOKE ACC-GEN-GRV-SNDSPN4-SMK 199…" at bounding box center [491, 221] width 895 height 528
click at [623, 359] on td "1992011" at bounding box center [654, 370] width 81 height 23
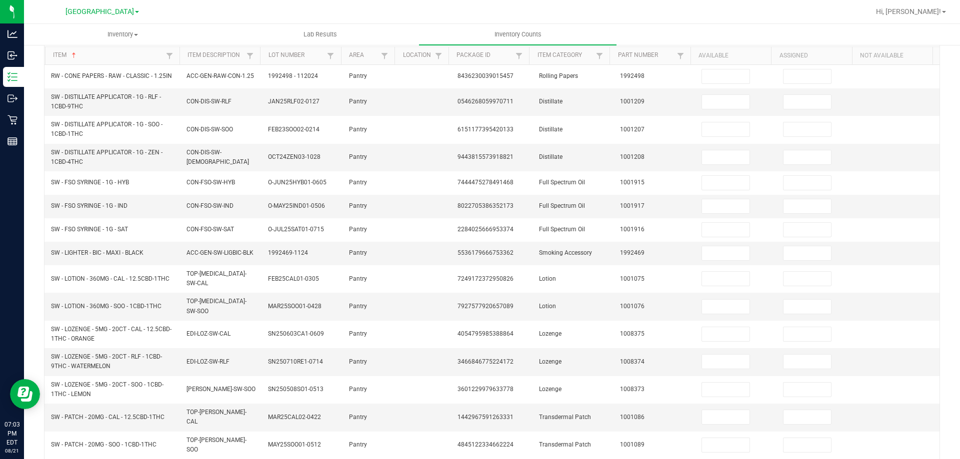
scroll to position [5, 0]
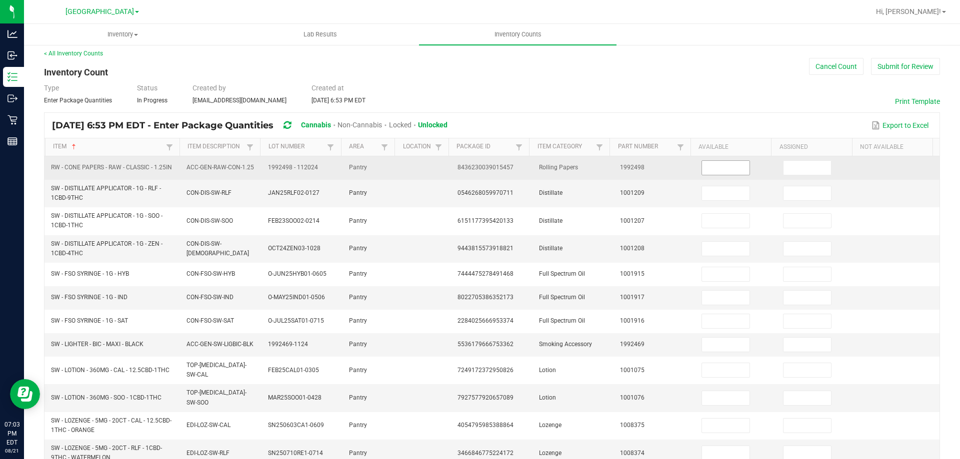
click at [722, 168] on input at bounding box center [725, 168] width 47 height 14
type input "1"
type input "0"
type input "4"
type input "0"
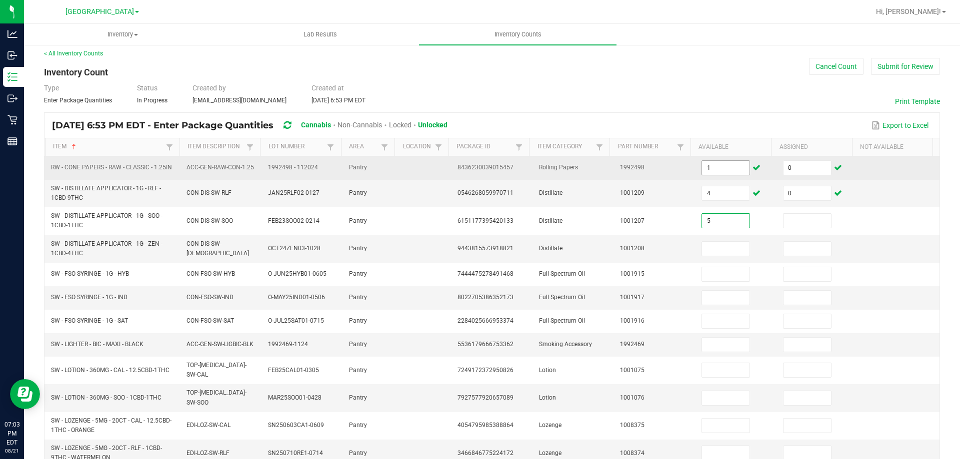
type input "5"
type input "0"
type input "11"
type input "0"
type input "1"
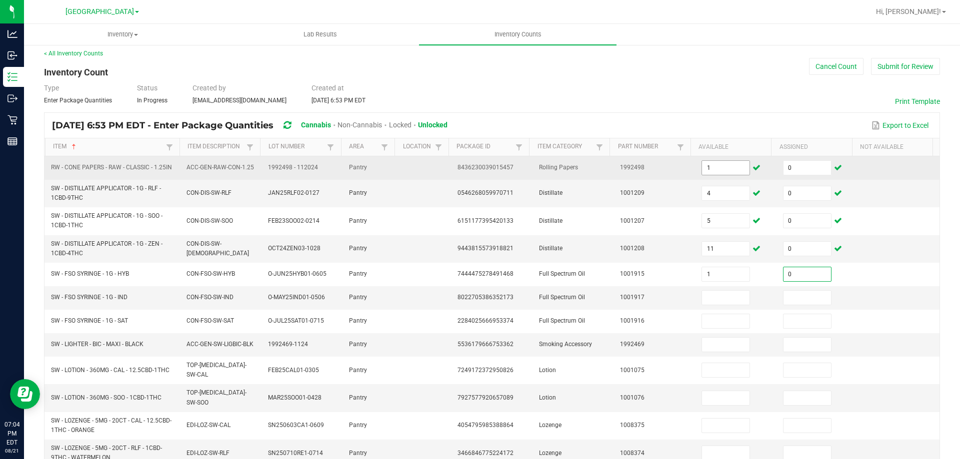
type input "0"
type input "5"
type input "0"
type input "2"
type input "0"
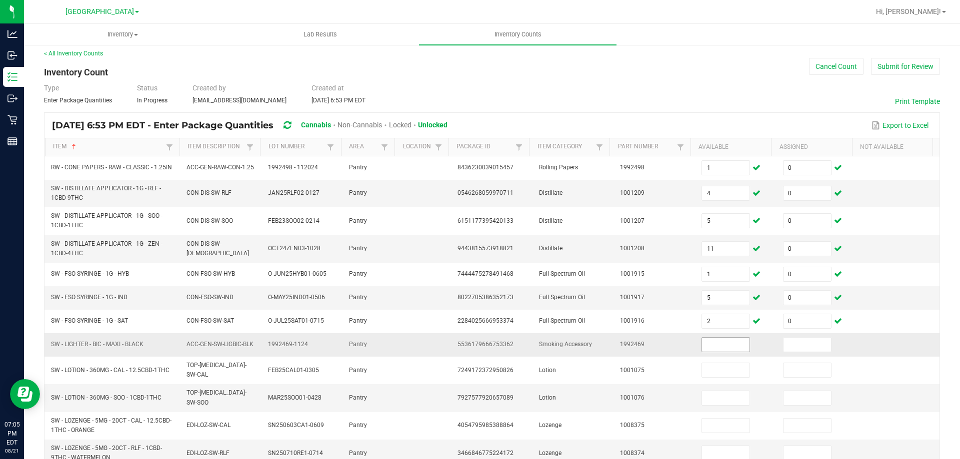
click at [731, 338] on input at bounding box center [725, 345] width 47 height 14
type input "45"
type input "0"
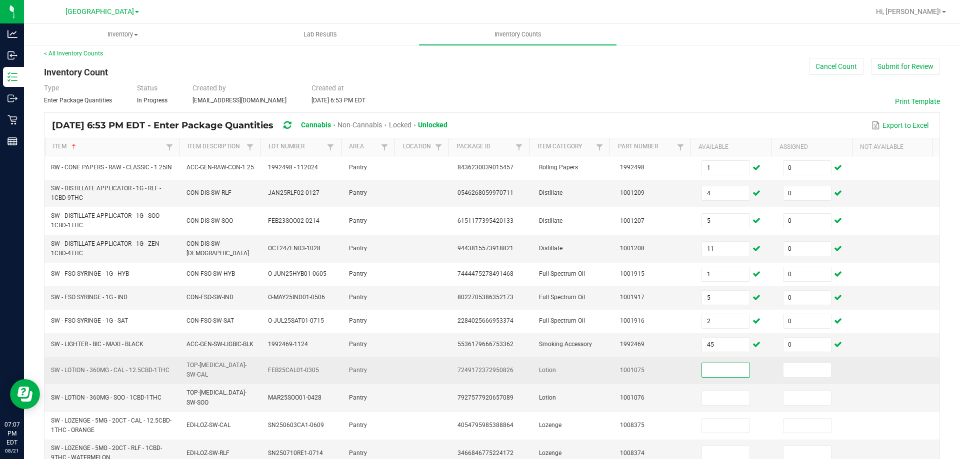
click at [139, 357] on td "SW - LOTION - 360MG - CAL - 12.5CBD-1THC" at bounding box center [112, 370] width 135 height 27
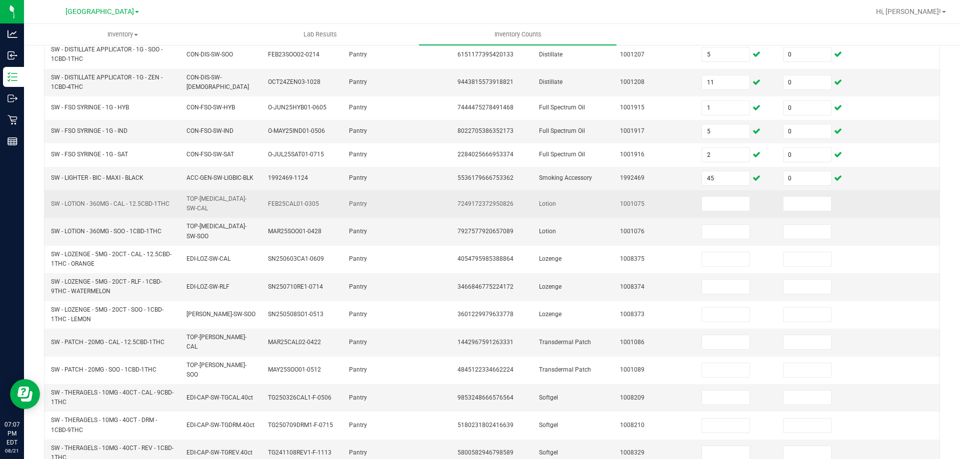
scroll to position [205, 0]
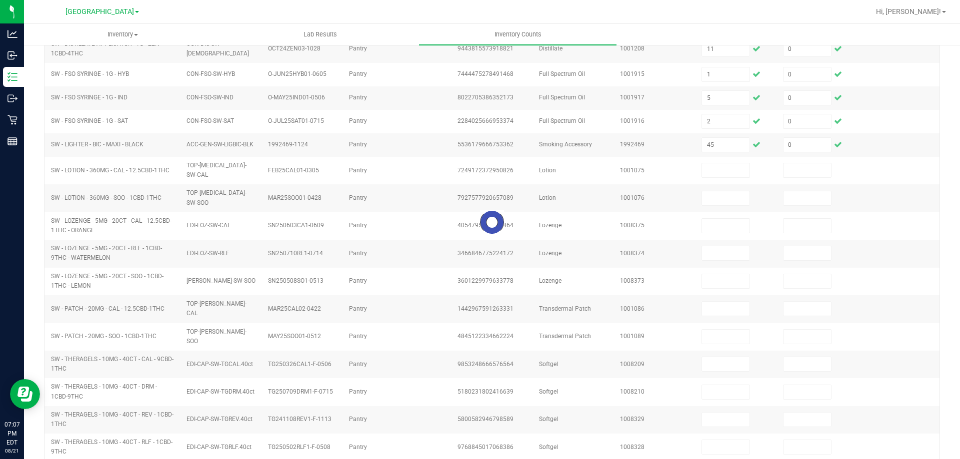
type input "14"
type input "21"
type input "16"
type input "30"
type input "28"
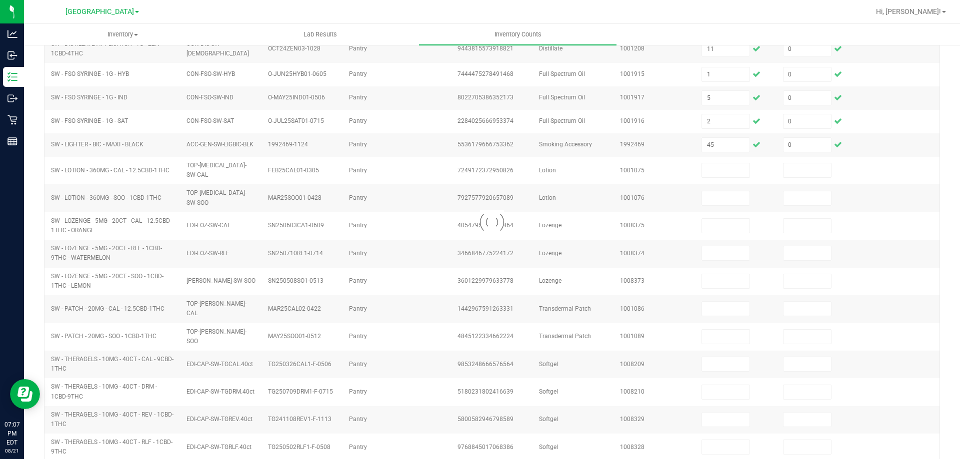
type input "49"
type input "10"
type input "4"
type input "0"
type input "1"
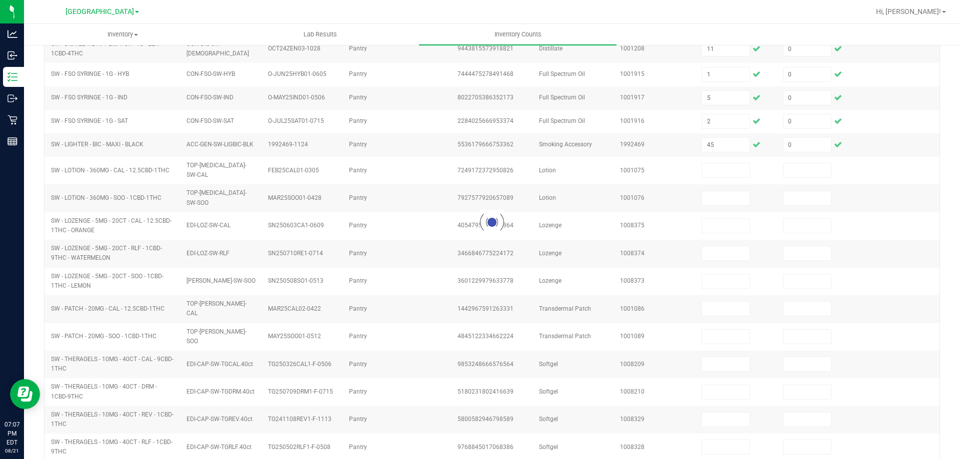
type input "0"
type input "2"
type input "0"
type input "5"
type input "0"
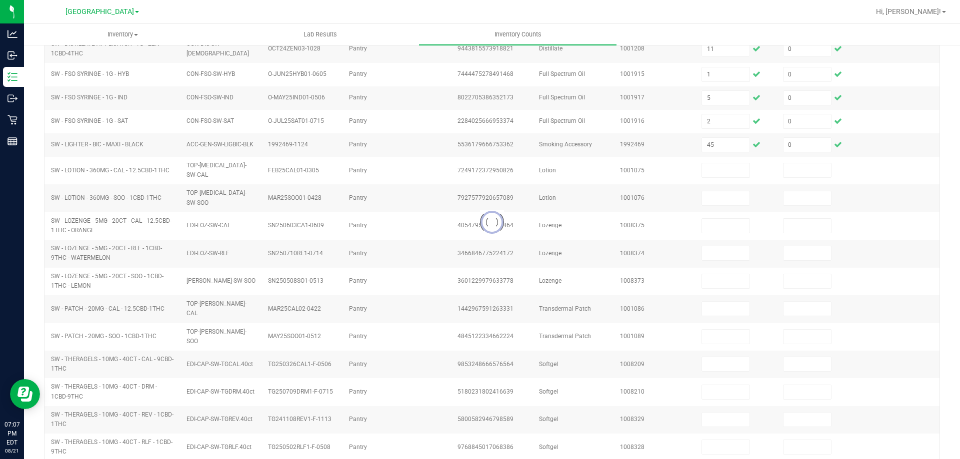
type input "10"
type input "0"
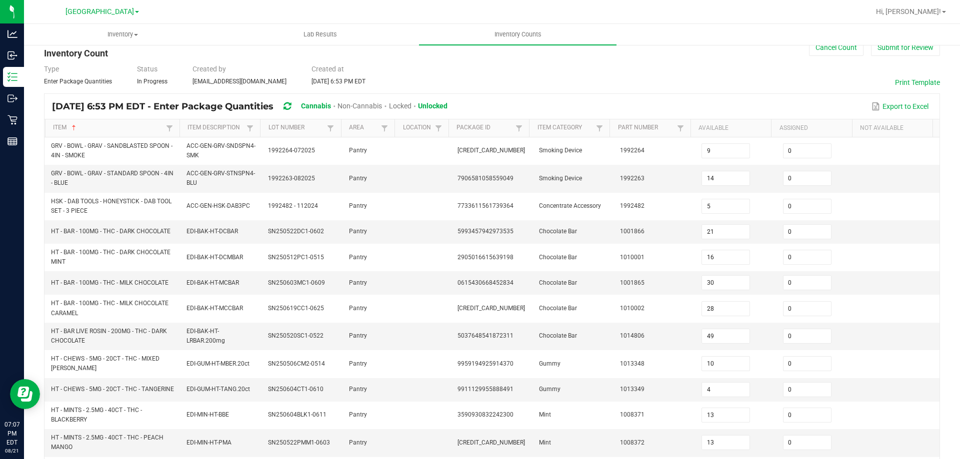
scroll to position [5, 0]
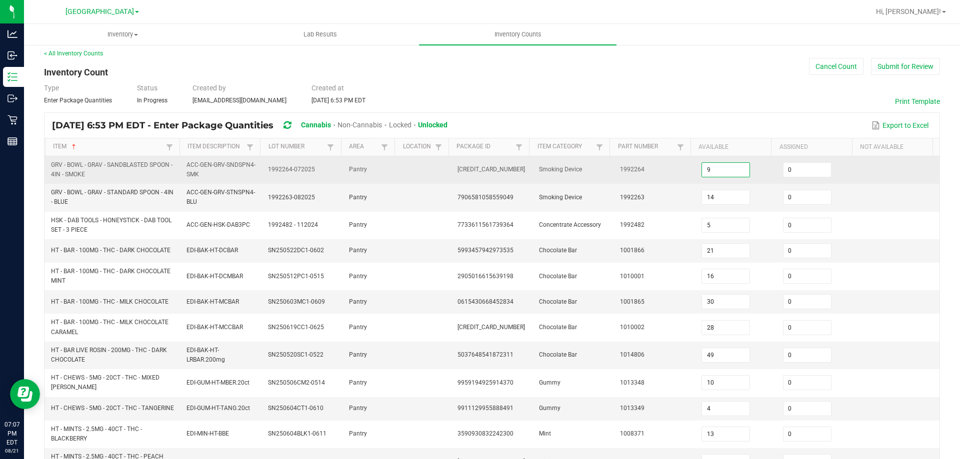
click at [724, 166] on input "9" at bounding box center [725, 170] width 47 height 14
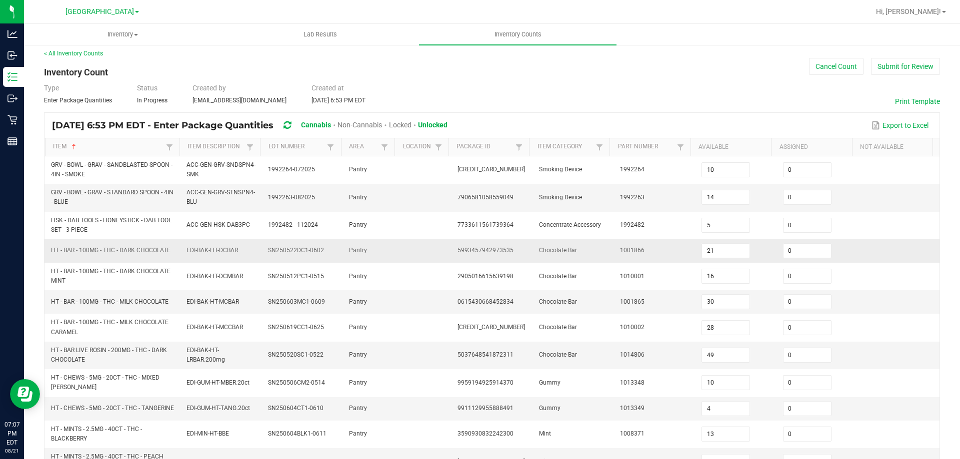
click at [500, 242] on td "5993457942973535" at bounding box center [491, 250] width 81 height 23
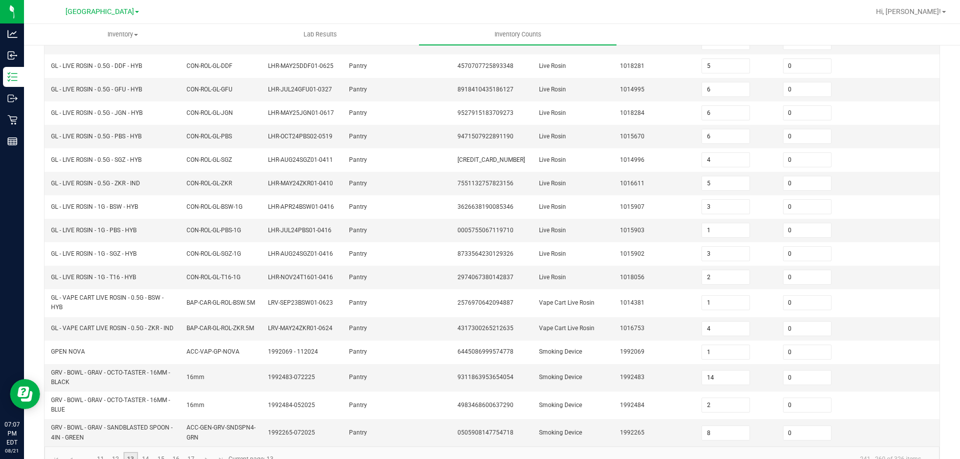
click at [123, 452] on link "13" at bounding box center [130, 459] width 14 height 15
click at [113, 452] on link "12" at bounding box center [115, 459] width 14 height 15
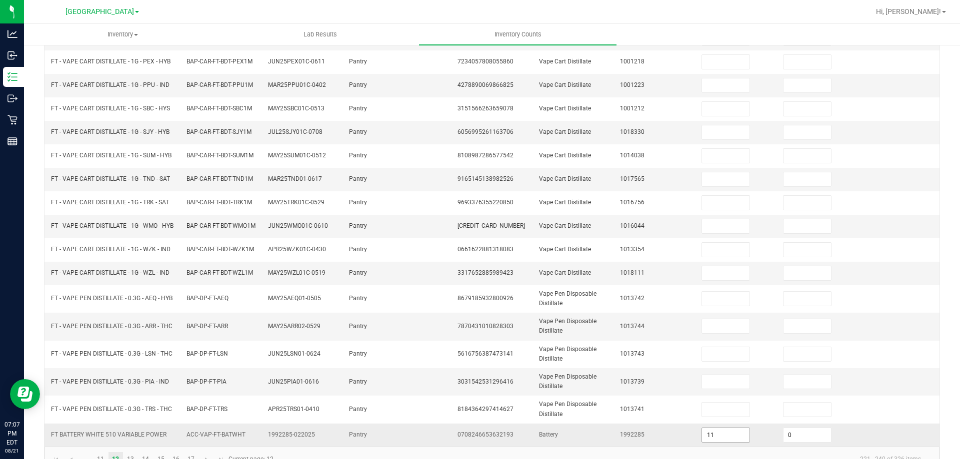
click at [706, 428] on input "11" at bounding box center [725, 435] width 47 height 14
click at [539, 424] on td "Battery" at bounding box center [573, 435] width 81 height 23
click at [126, 452] on link "13" at bounding box center [130, 459] width 14 height 15
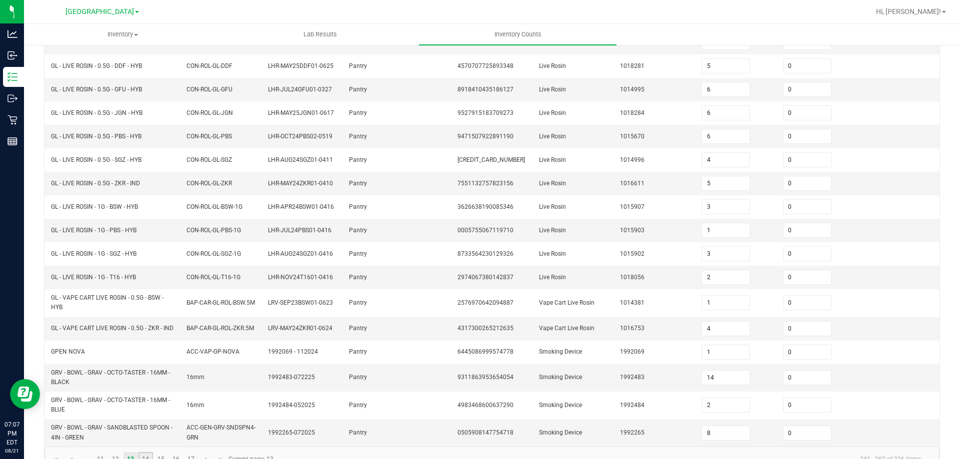
click at [138, 452] on link "14" at bounding box center [145, 459] width 14 height 15
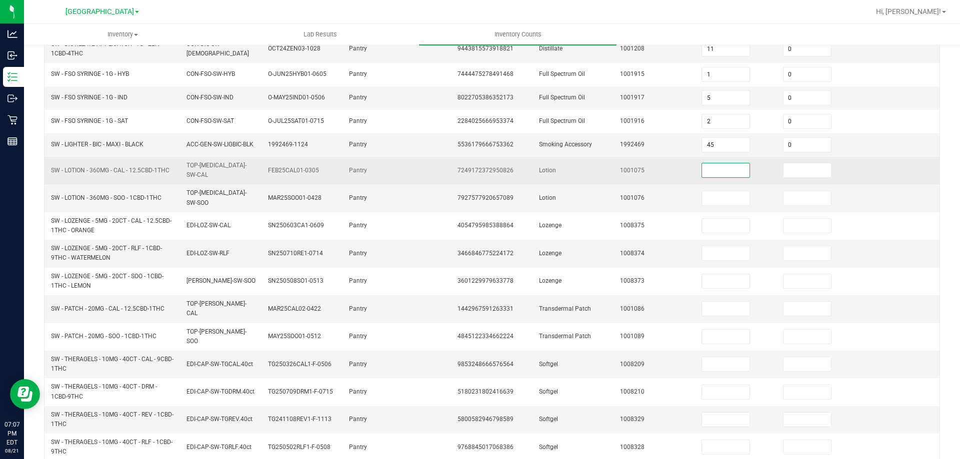
click at [721, 163] on input at bounding box center [725, 170] width 47 height 14
click at [736, 163] on input at bounding box center [725, 170] width 47 height 14
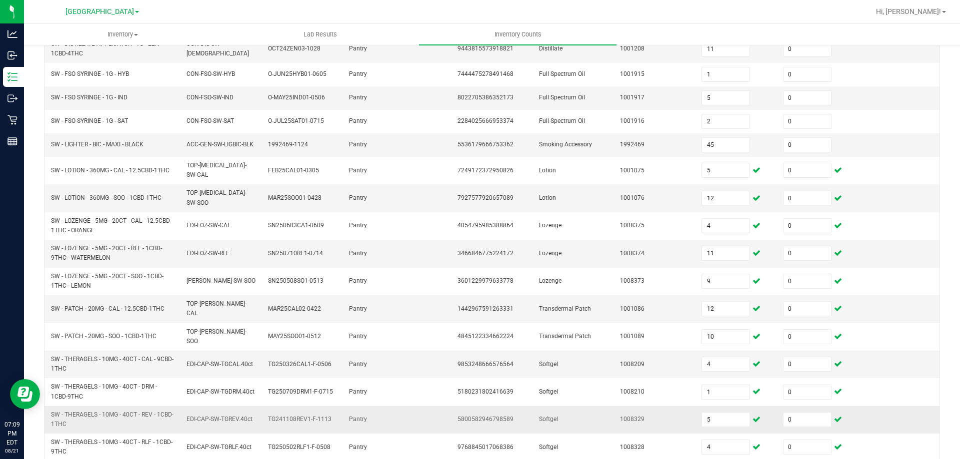
drag, startPoint x: 484, startPoint y: 346, endPoint x: 503, endPoint y: 375, distance: 35.1
click at [487, 378] on td "5180231802416639" at bounding box center [491, 391] width 81 height 27
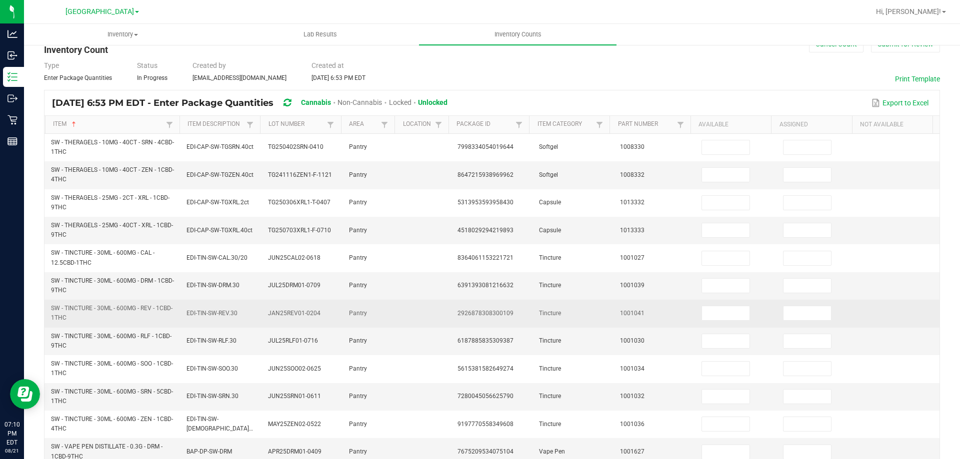
scroll to position [0, 0]
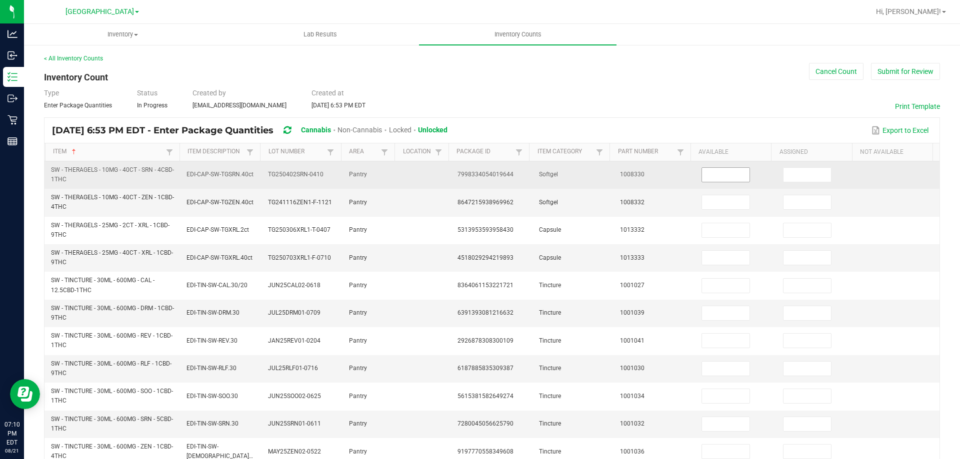
click at [712, 176] on input at bounding box center [725, 175] width 47 height 14
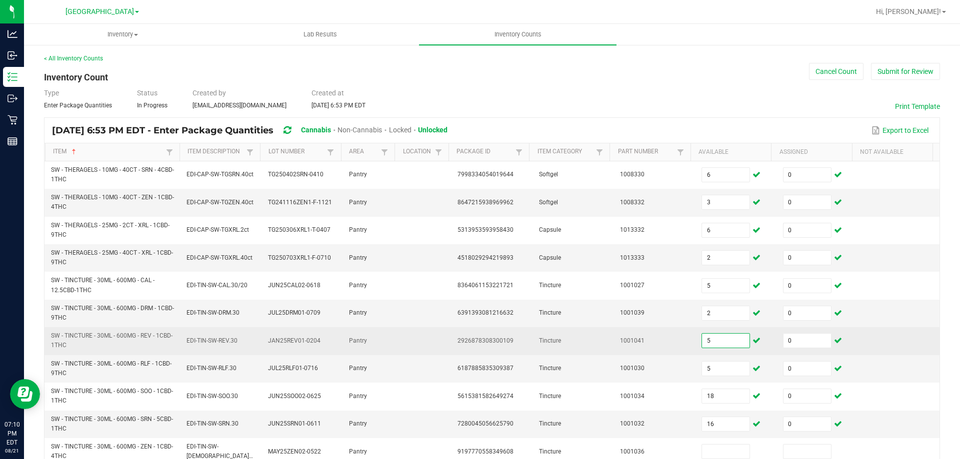
click at [717, 334] on input "5" at bounding box center [725, 341] width 47 height 14
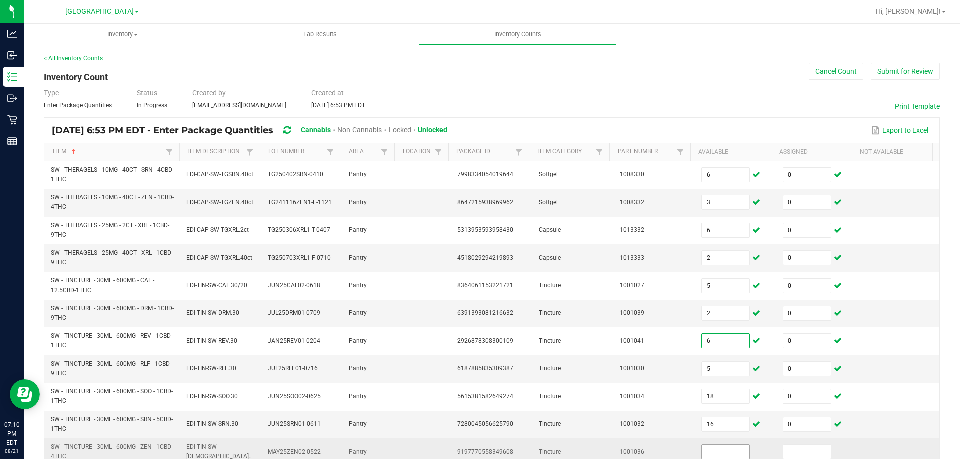
click at [719, 445] on input at bounding box center [725, 452] width 47 height 14
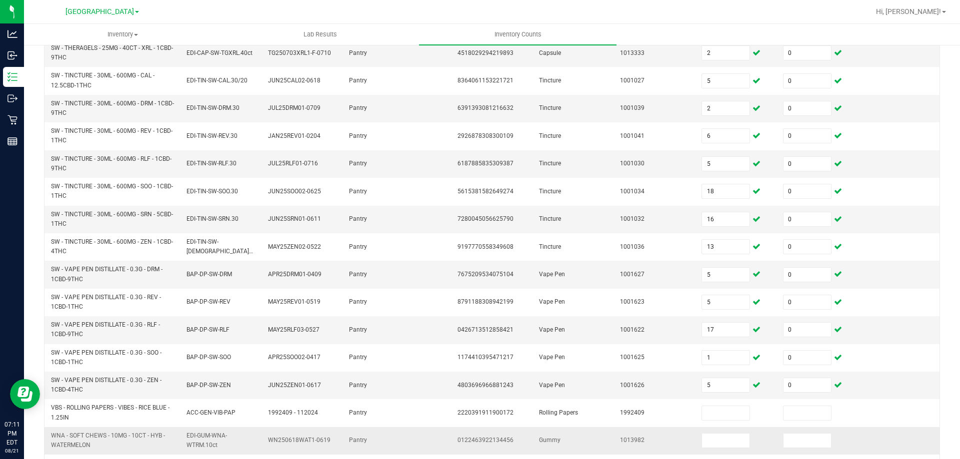
click at [603, 427] on td "Gummy" at bounding box center [573, 440] width 81 height 27
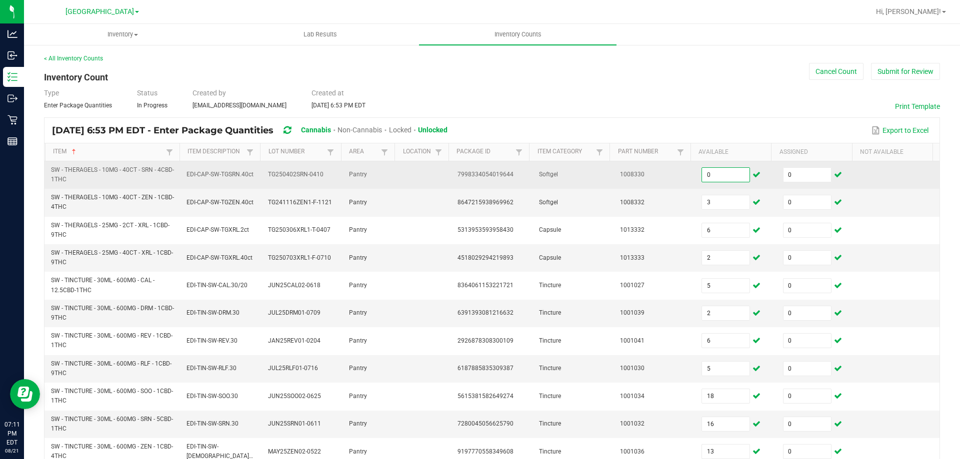
click at [714, 174] on input "0" at bounding box center [725, 175] width 47 height 14
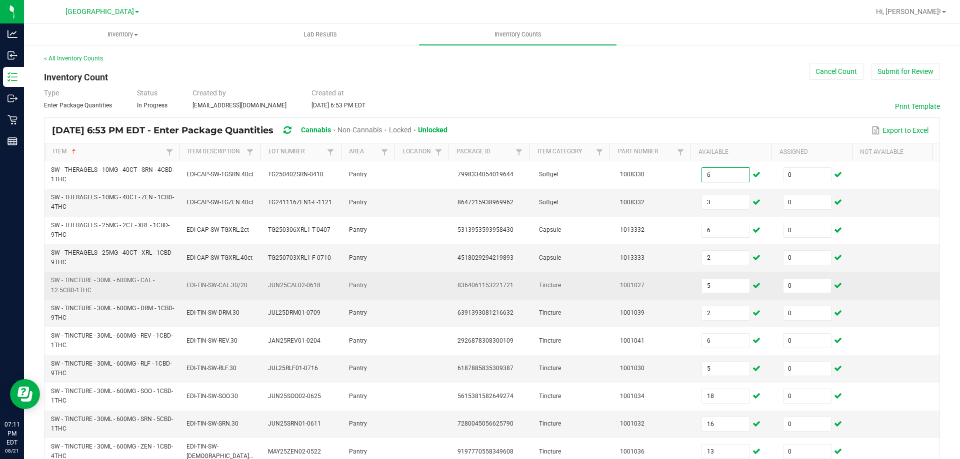
click at [555, 272] on td "Tincture" at bounding box center [573, 285] width 81 height 27
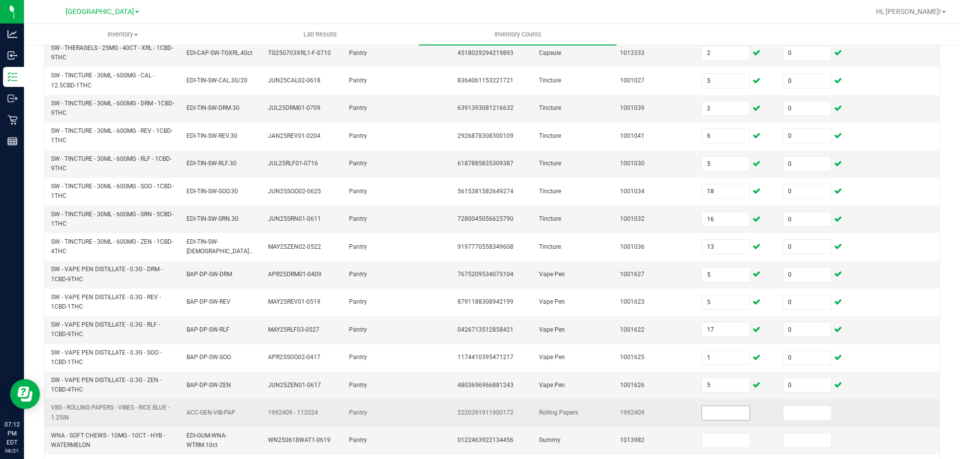
click at [713, 406] on input at bounding box center [725, 413] width 47 height 14
click at [631, 399] on td "1992409" at bounding box center [654, 412] width 81 height 27
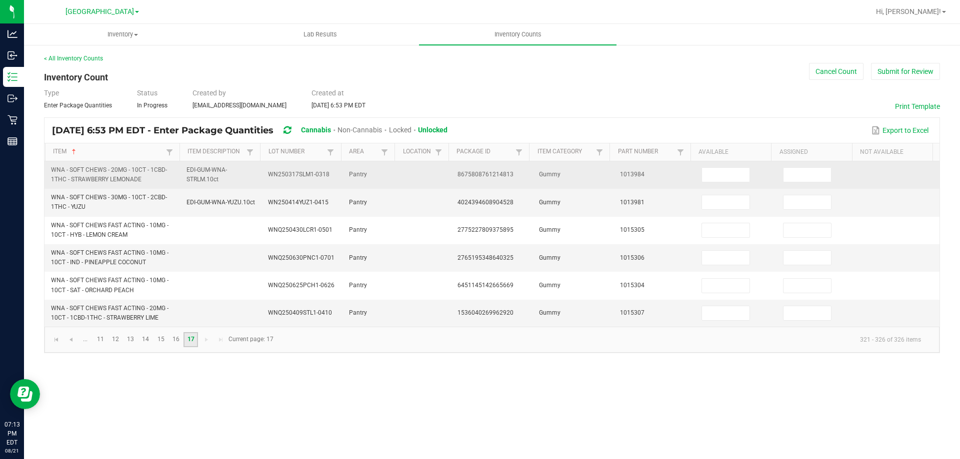
scroll to position [0, 0]
click at [715, 172] on input at bounding box center [725, 175] width 47 height 14
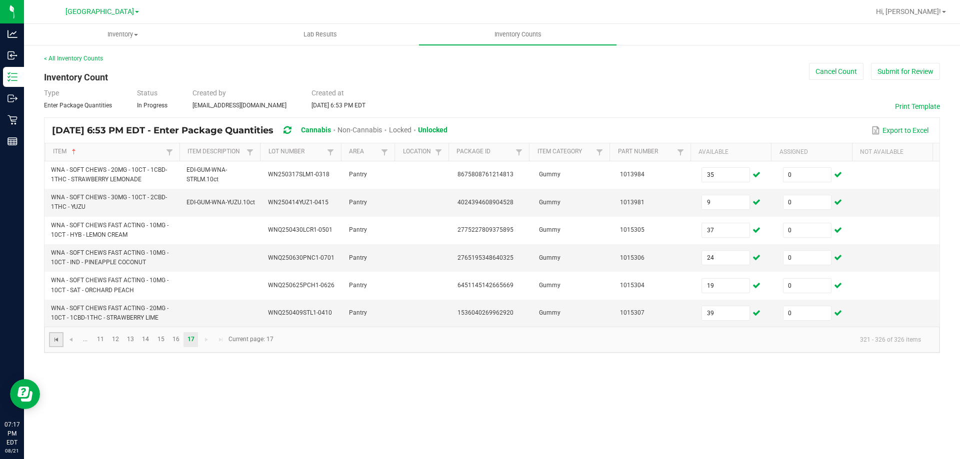
click at [56, 336] on span "Go to the first page" at bounding box center [56, 340] width 8 height 8
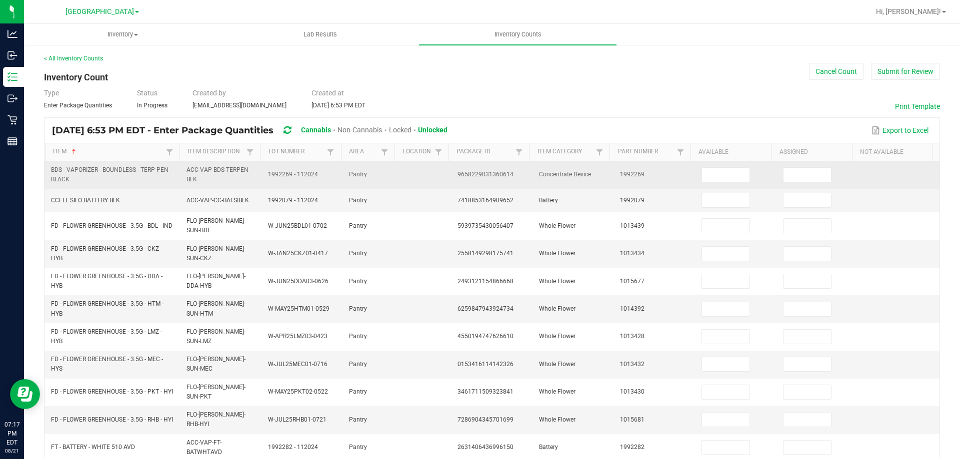
click at [486, 171] on span "9658229031360614" at bounding box center [485, 174] width 56 height 7
copy span "9658229031360614"
click at [727, 178] on input at bounding box center [725, 175] width 47 height 14
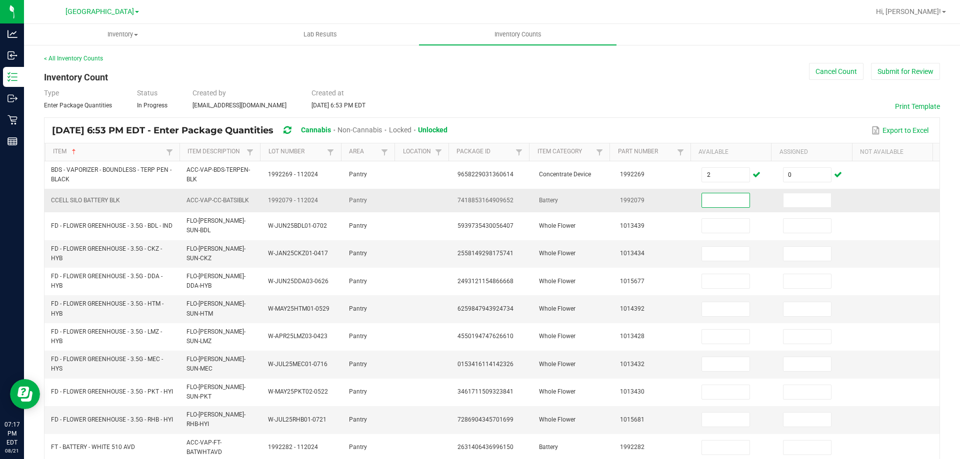
click at [500, 197] on span "7418853164909652" at bounding box center [485, 200] width 56 height 7
click at [722, 195] on input at bounding box center [725, 200] width 47 height 14
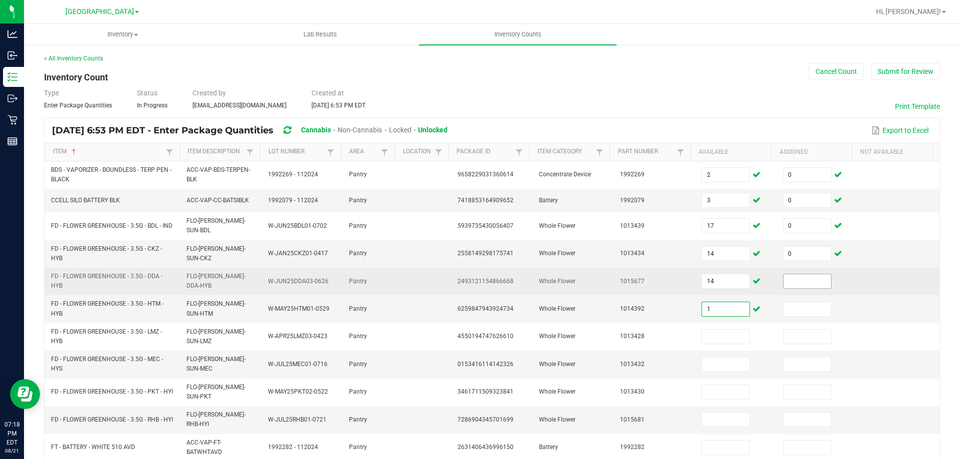
click at [809, 274] on input at bounding box center [806, 281] width 47 height 14
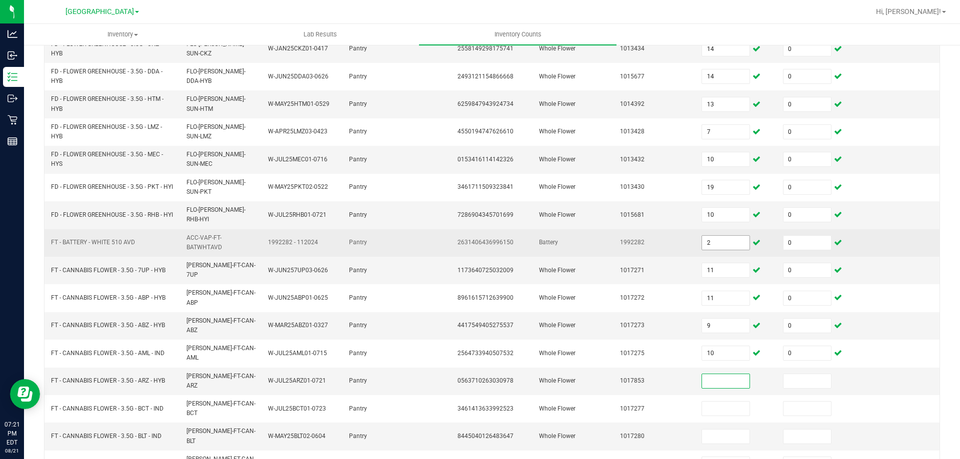
click at [724, 236] on input "2" at bounding box center [725, 243] width 47 height 14
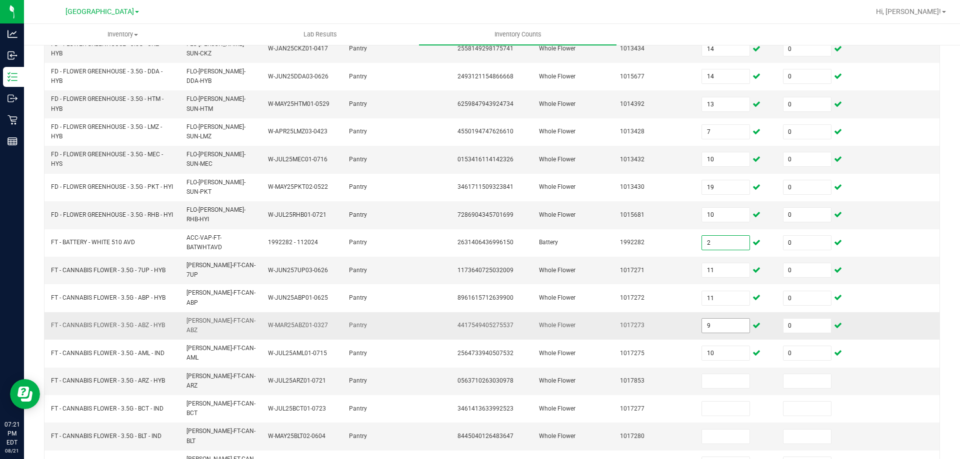
click at [709, 319] on input "9" at bounding box center [725, 326] width 47 height 14
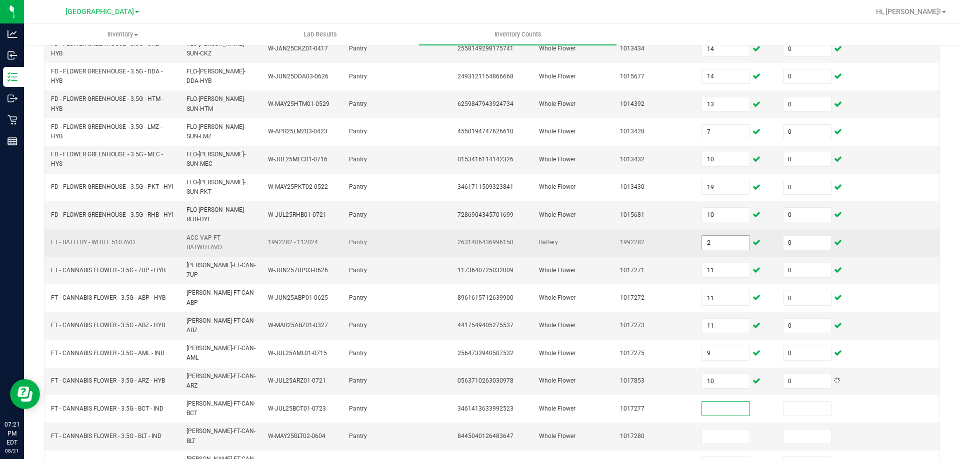
click at [705, 235] on span "2" at bounding box center [725, 242] width 48 height 15
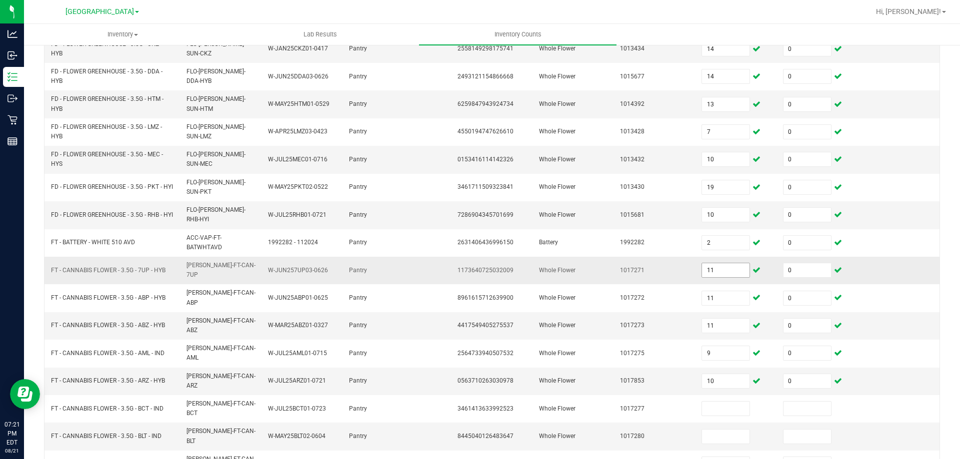
click at [708, 263] on input "11" at bounding box center [725, 270] width 47 height 14
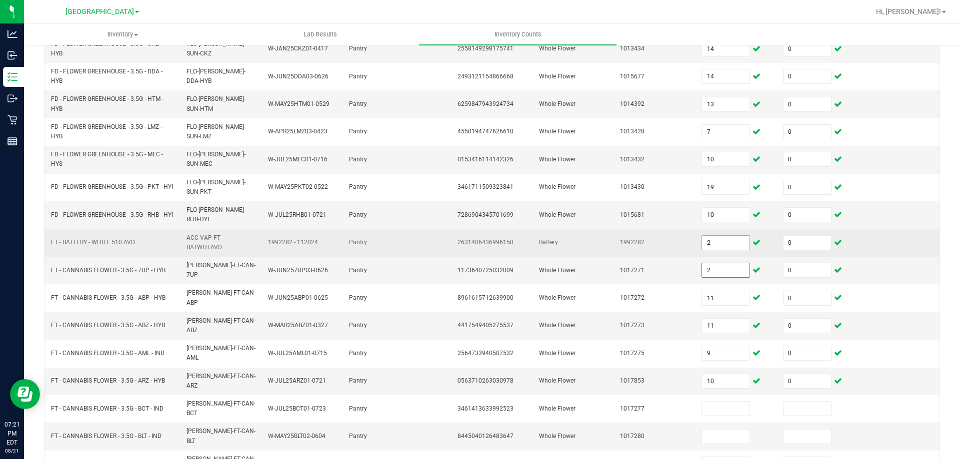
click at [722, 236] on input "2" at bounding box center [725, 243] width 47 height 14
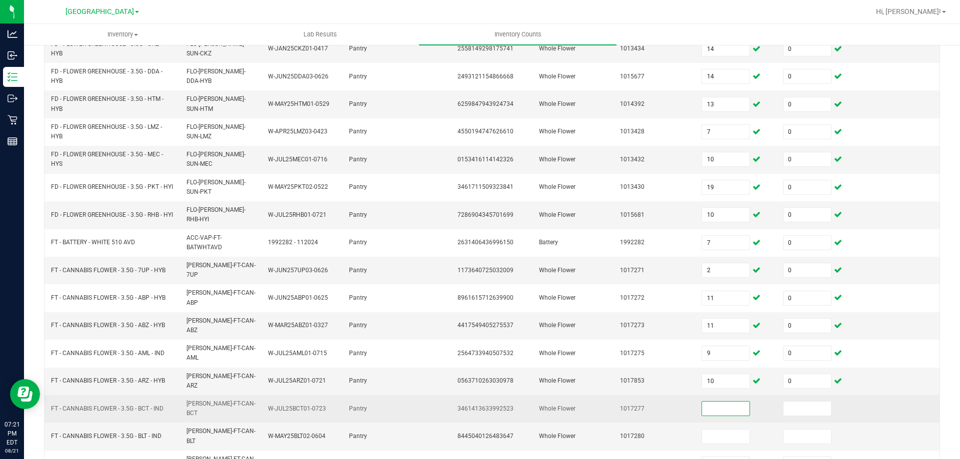
click at [722, 402] on input at bounding box center [725, 409] width 47 height 14
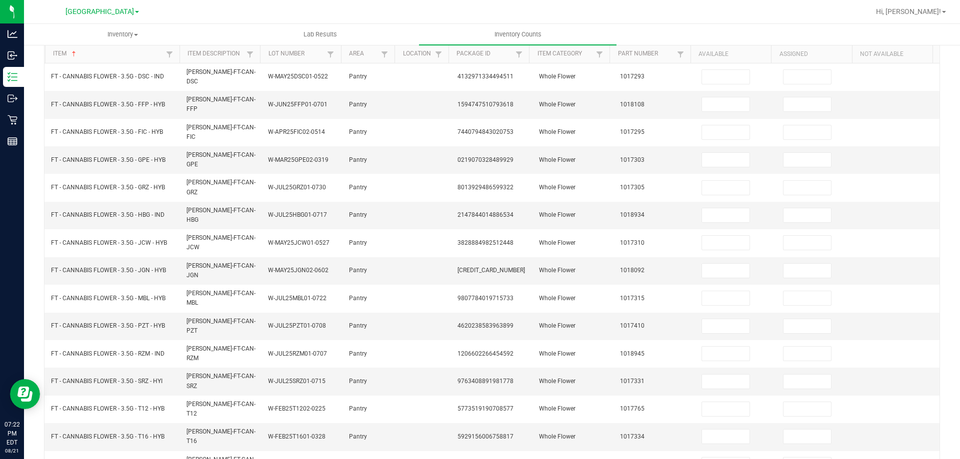
scroll to position [0, 0]
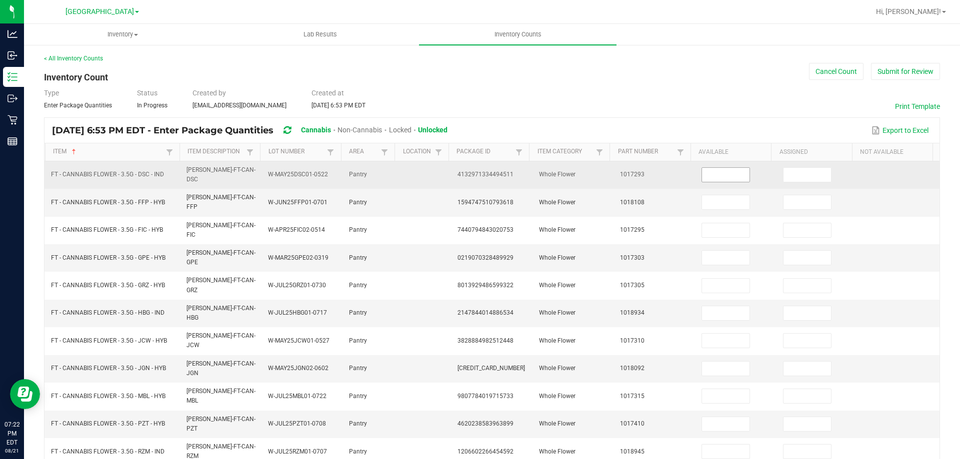
click at [710, 178] on input at bounding box center [725, 175] width 47 height 14
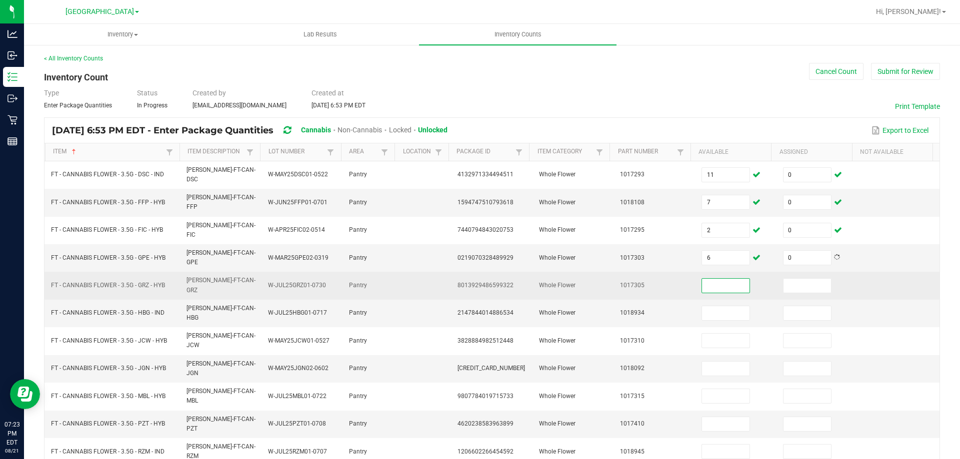
click at [418, 272] on td at bounding box center [424, 285] width 54 height 27
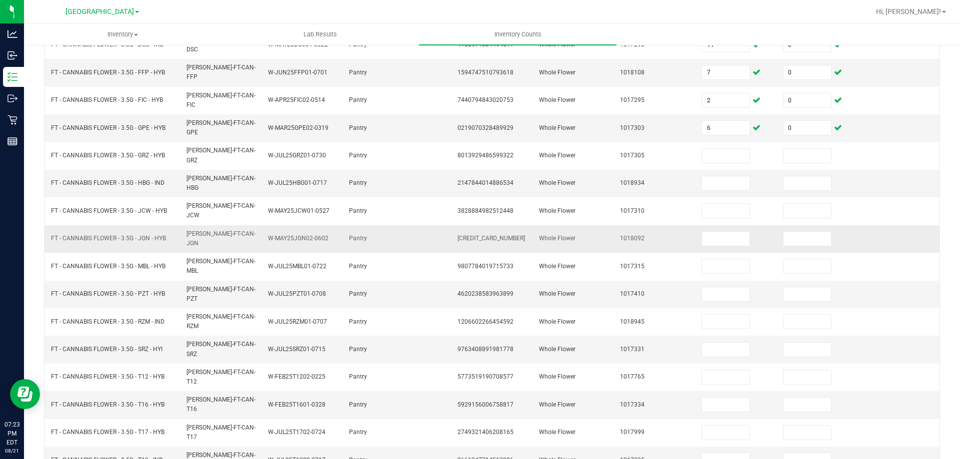
scroll to position [200, 0]
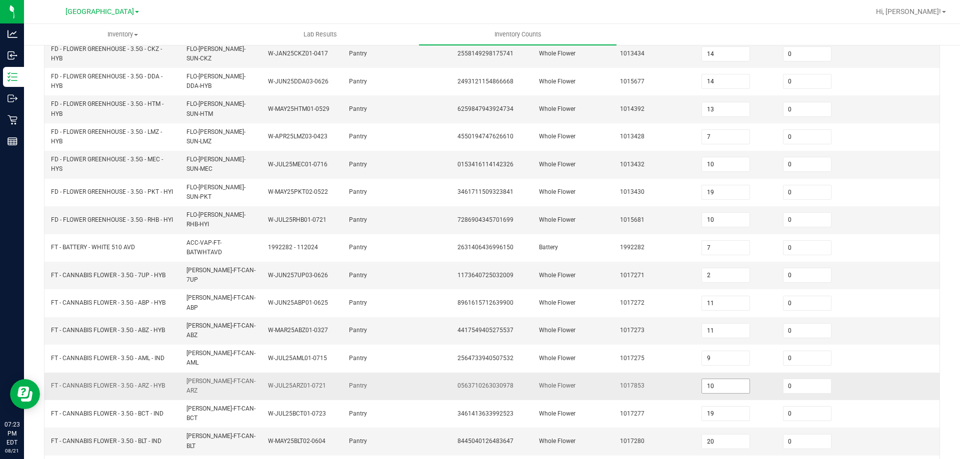
click at [714, 379] on input "10" at bounding box center [725, 386] width 47 height 14
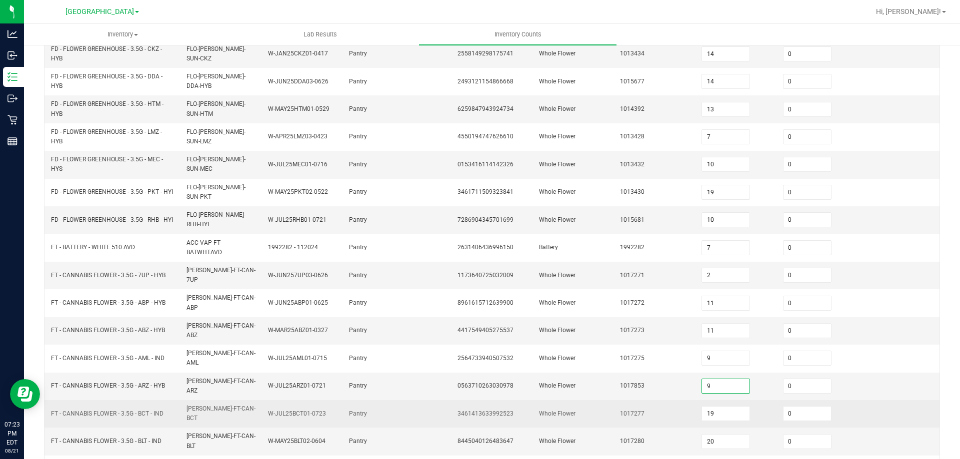
click at [598, 400] on td "Whole Flower" at bounding box center [573, 413] width 81 height 27
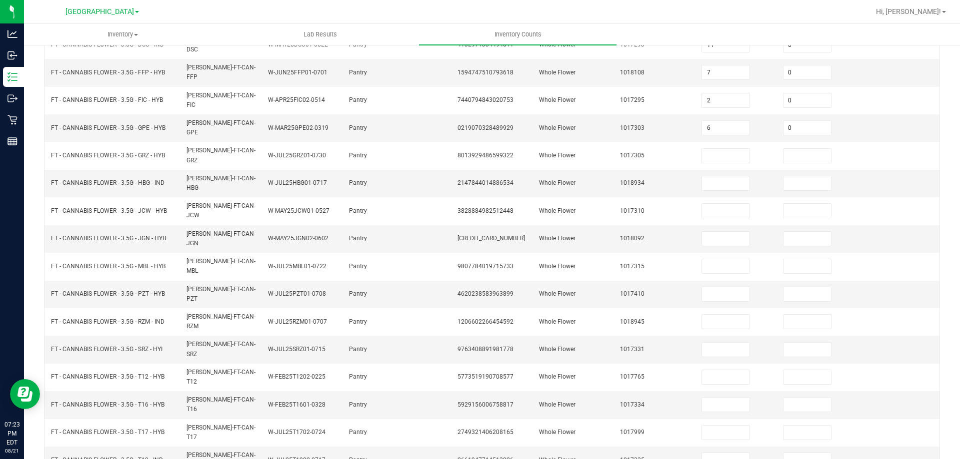
scroll to position [5, 0]
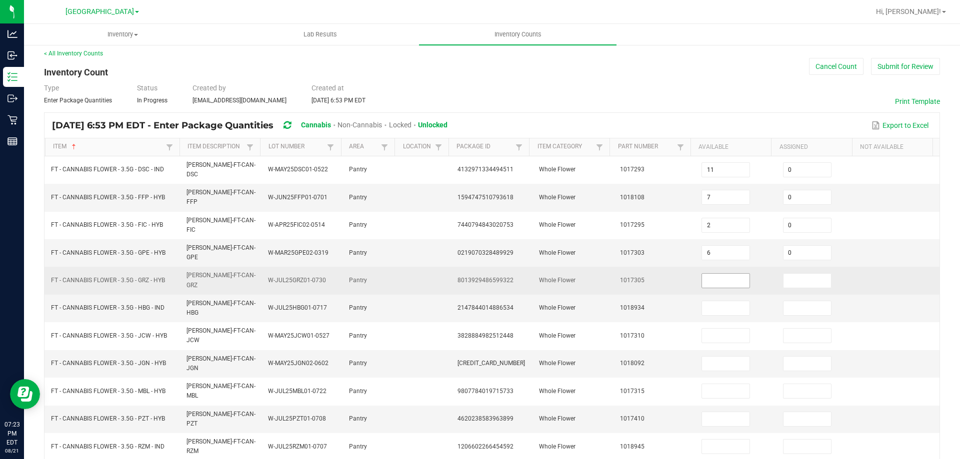
click at [708, 274] on input at bounding box center [725, 281] width 47 height 14
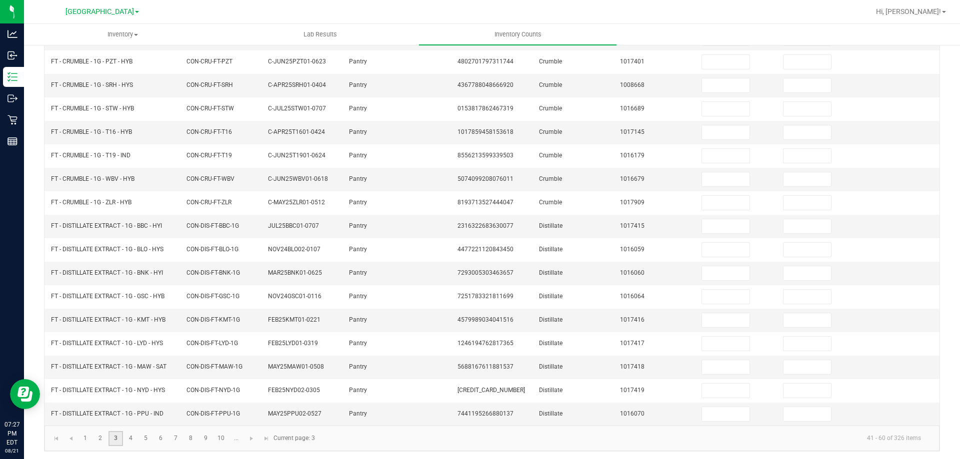
scroll to position [5, 0]
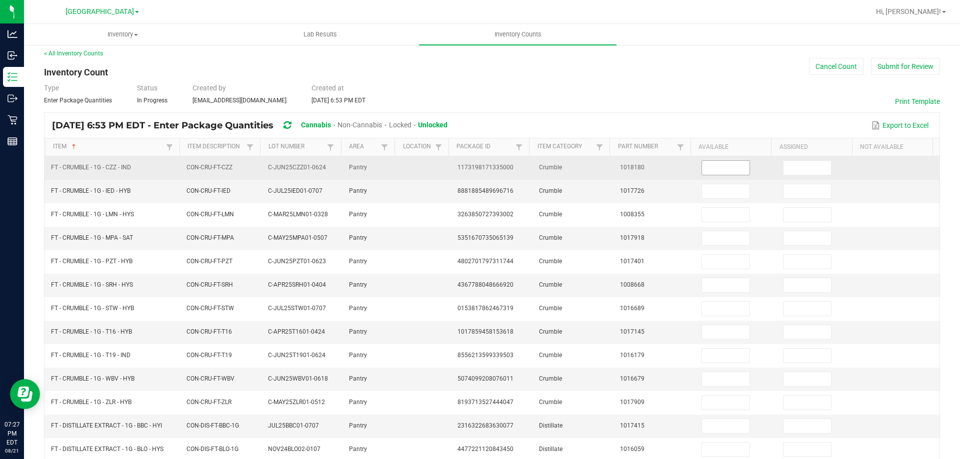
click at [722, 169] on input at bounding box center [725, 168] width 47 height 14
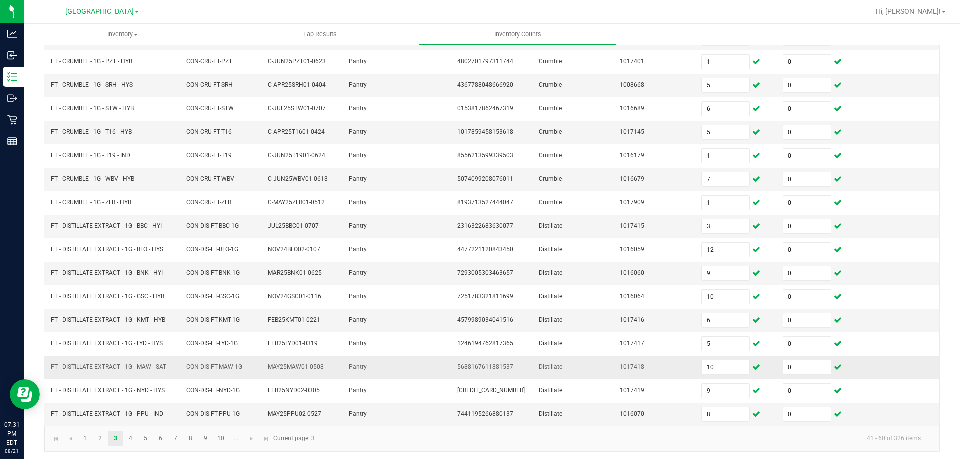
click at [158, 356] on td "FT - DISTILLATE EXTRACT - 1G - MAW - SAT" at bounding box center [112, 367] width 135 height 23
click at [127, 437] on link "4" at bounding box center [130, 438] width 14 height 15
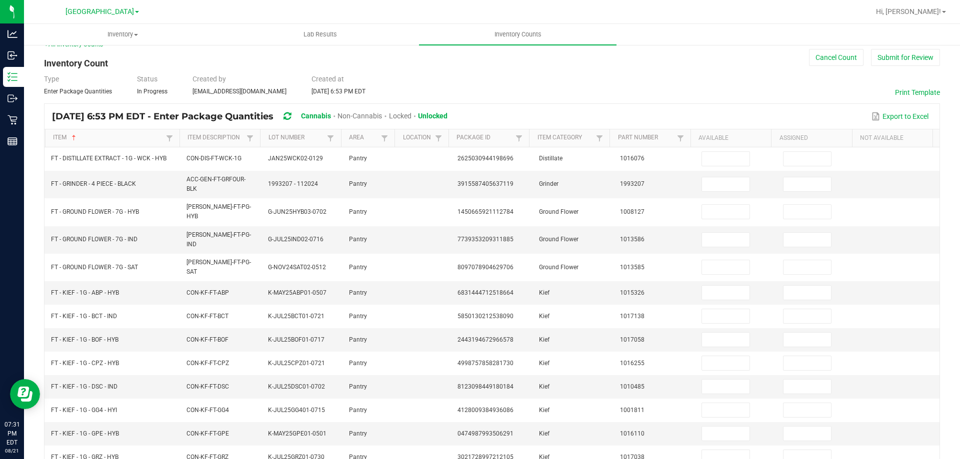
scroll to position [0, 0]
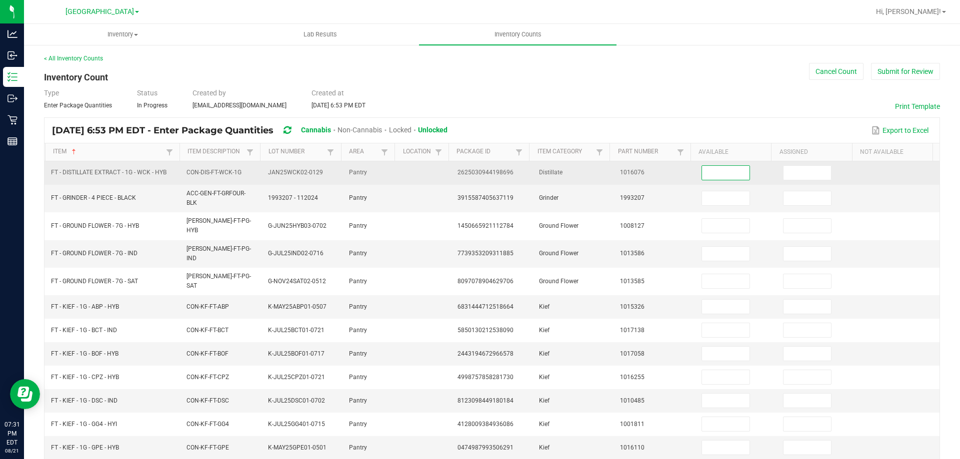
click at [702, 170] on input at bounding box center [725, 173] width 47 height 14
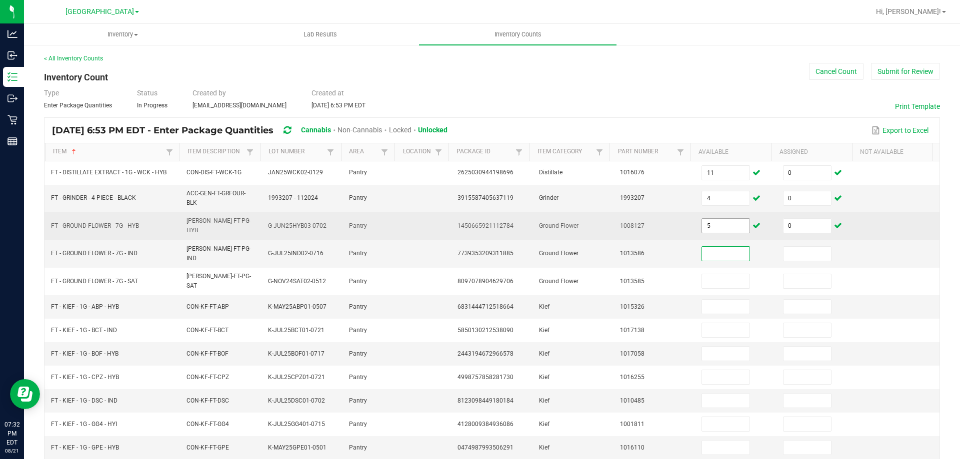
click at [707, 219] on input "5" at bounding box center [725, 226] width 47 height 14
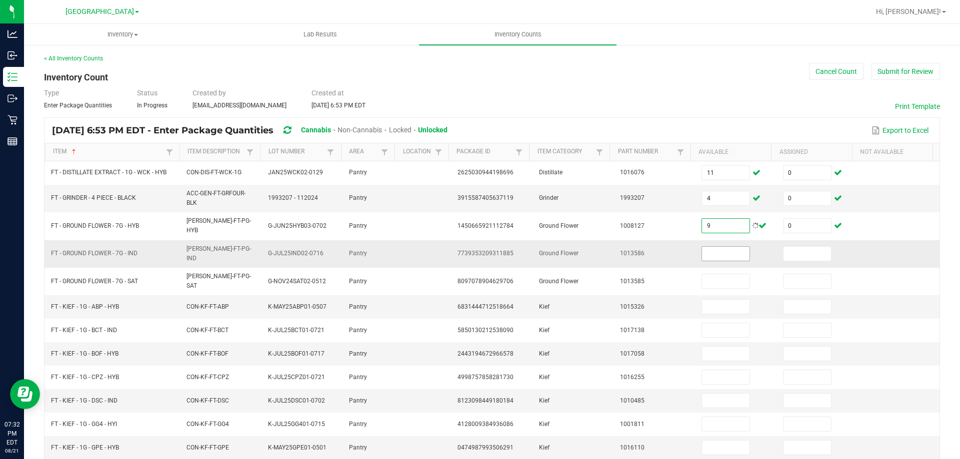
click at [711, 247] on input at bounding box center [725, 254] width 47 height 14
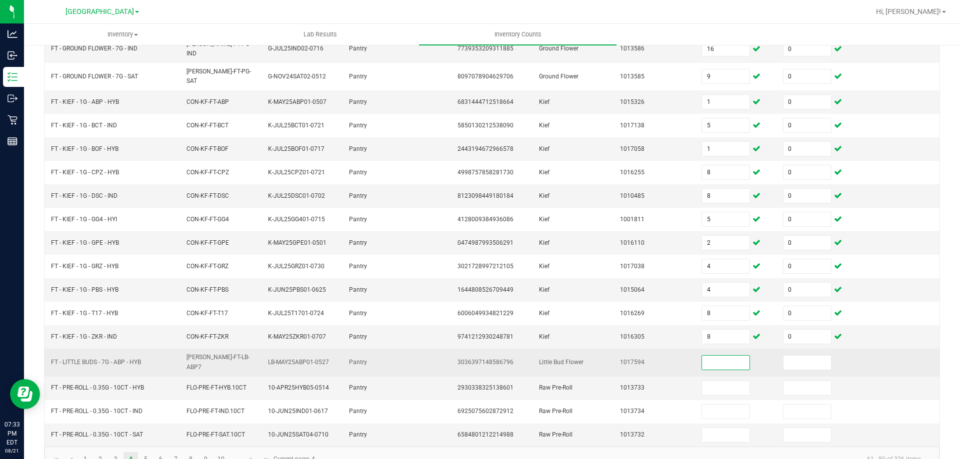
click at [720, 356] on input at bounding box center [725, 363] width 47 height 14
click at [552, 350] on td "Little Bud Flower" at bounding box center [573, 362] width 81 height 27
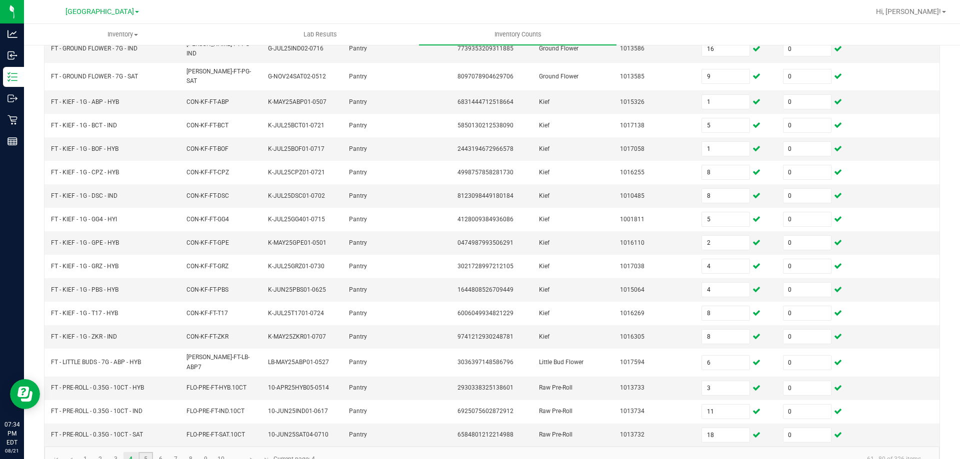
click at [139, 452] on link "5" at bounding box center [145, 459] width 14 height 15
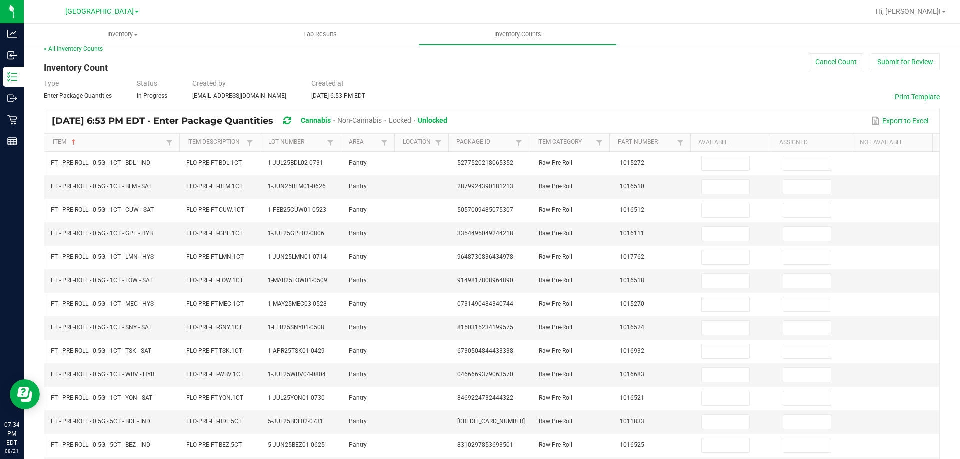
scroll to position [5, 0]
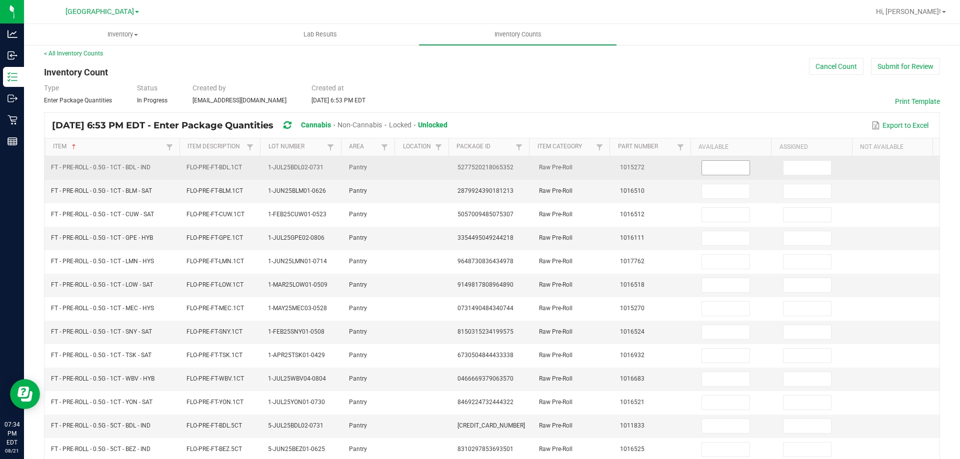
click at [730, 165] on input at bounding box center [725, 168] width 47 height 14
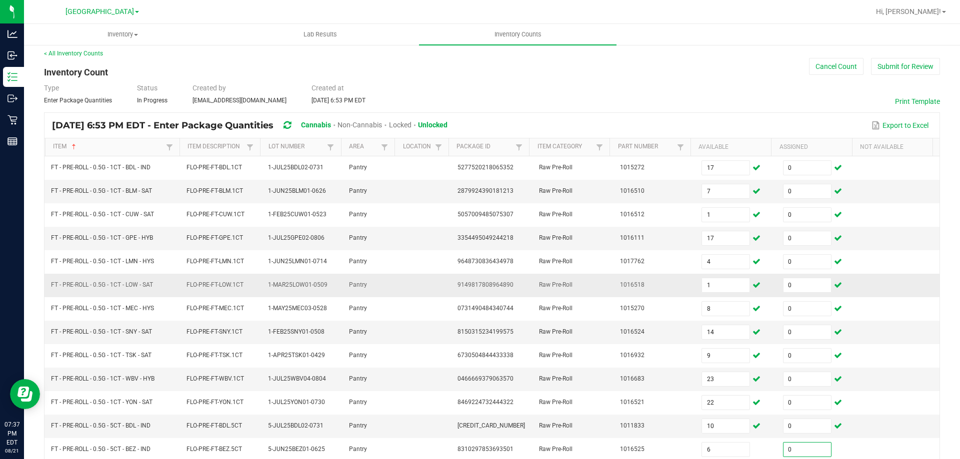
scroll to position [205, 0]
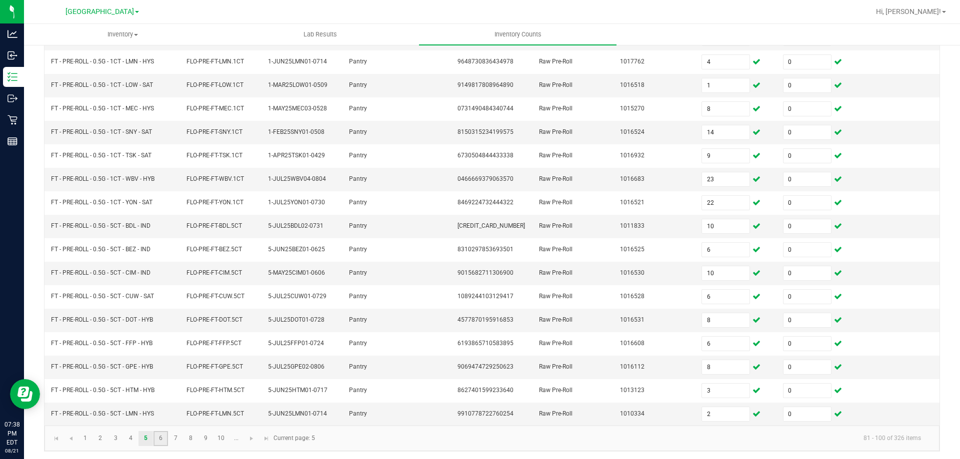
click at [154, 436] on link "6" at bounding box center [160, 438] width 14 height 15
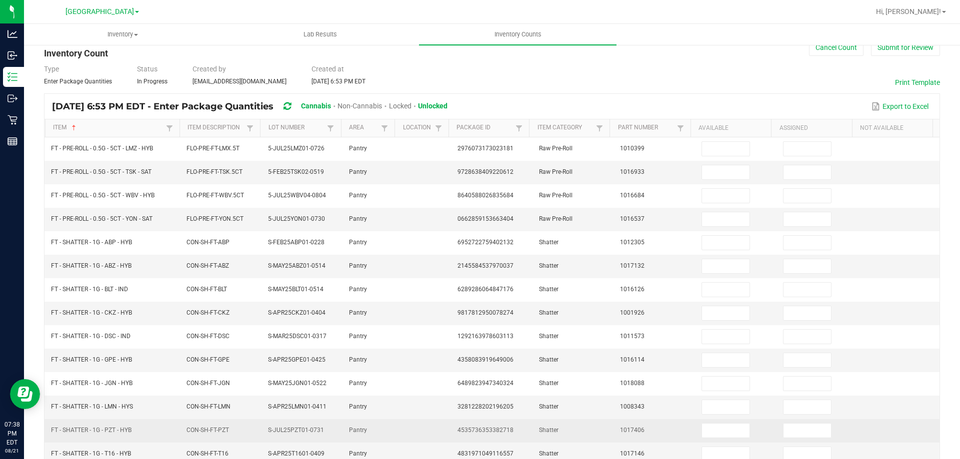
scroll to position [5, 0]
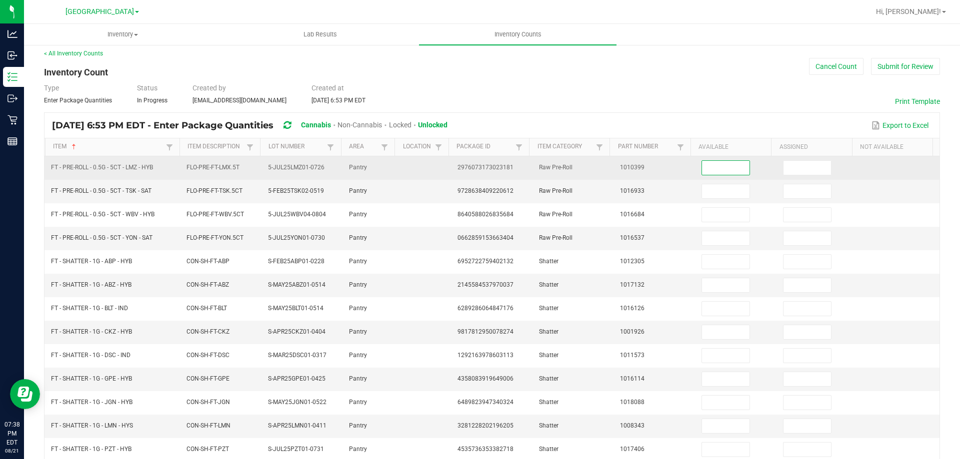
click at [723, 167] on input at bounding box center [725, 168] width 47 height 14
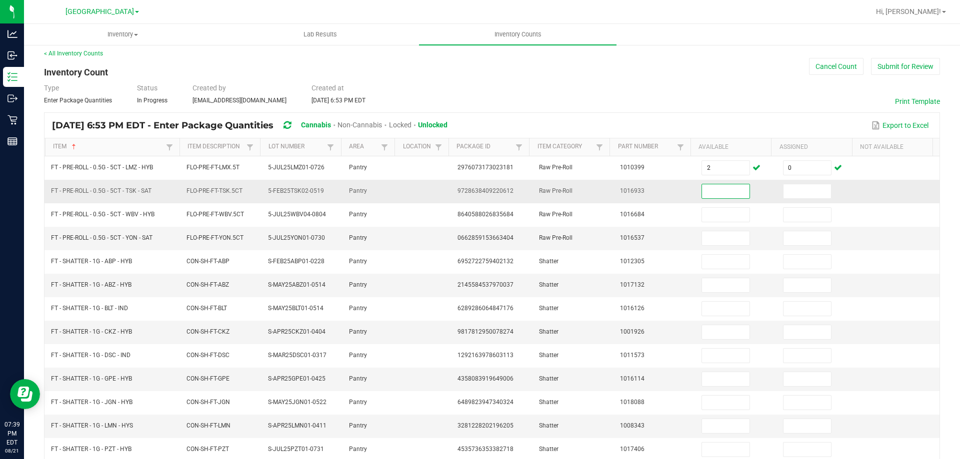
click at [702, 184] on input at bounding box center [725, 191] width 47 height 14
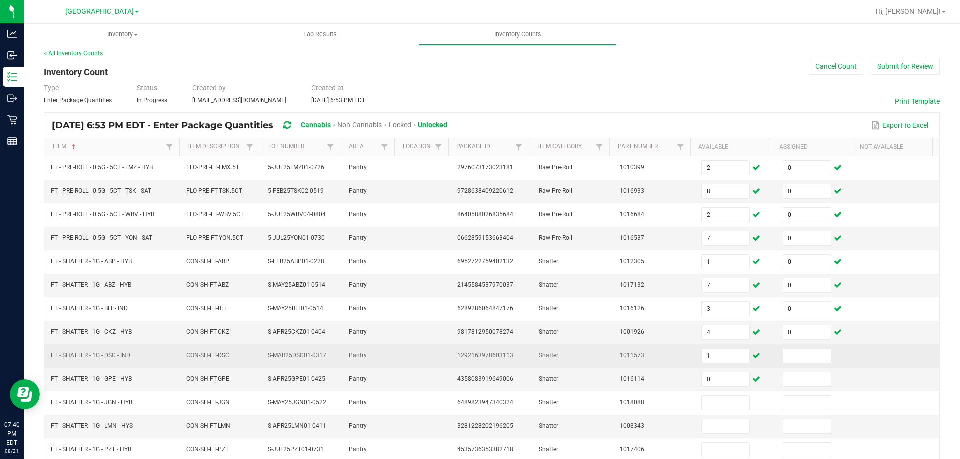
click at [805, 363] on td at bounding box center [817, 355] width 81 height 23
click at [804, 362] on td at bounding box center [817, 355] width 81 height 23
click at [804, 353] on input at bounding box center [806, 356] width 47 height 14
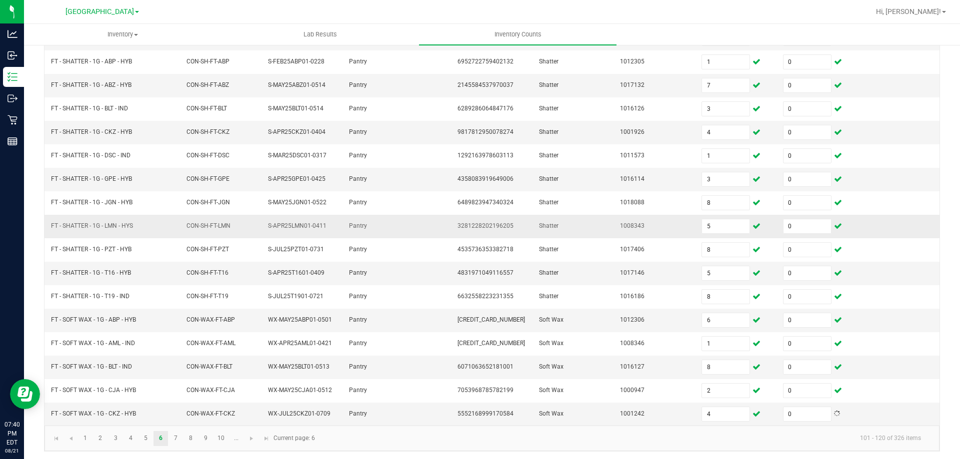
click at [466, 232] on td "3281228202196205" at bounding box center [491, 226] width 81 height 23
click at [168, 443] on link "7" at bounding box center [175, 438] width 14 height 15
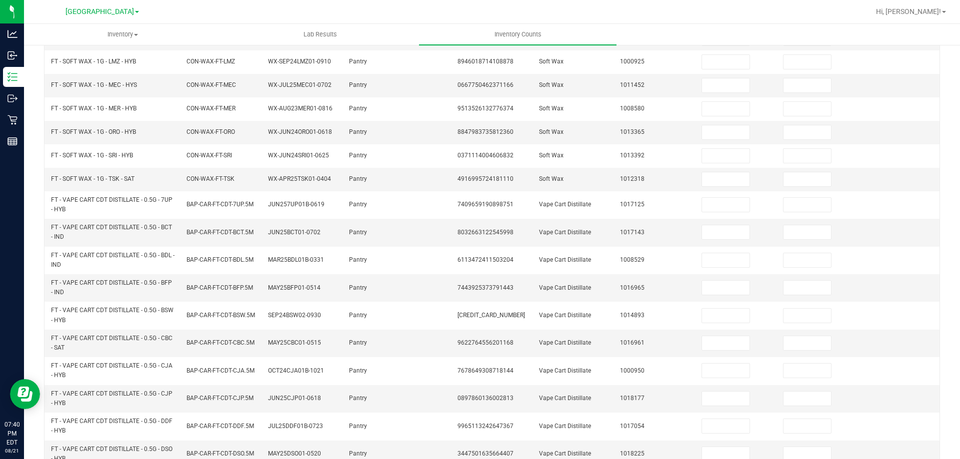
scroll to position [0, 0]
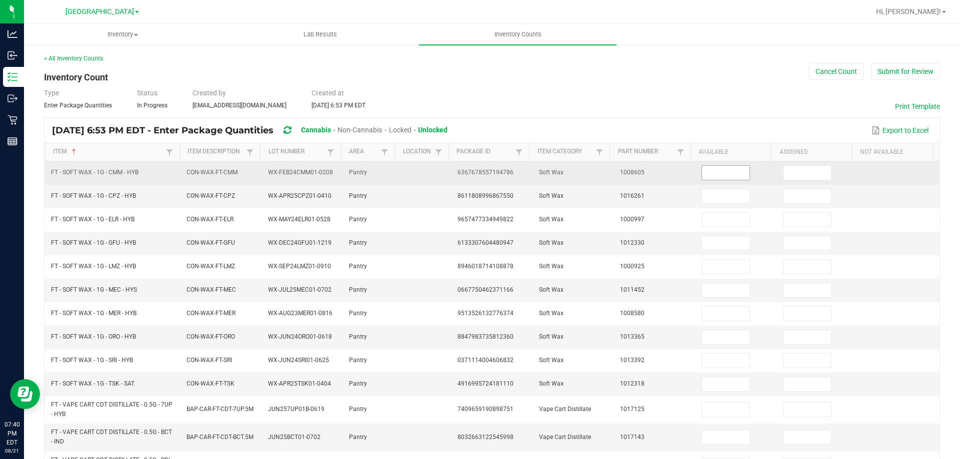
click at [719, 175] on input at bounding box center [725, 173] width 47 height 14
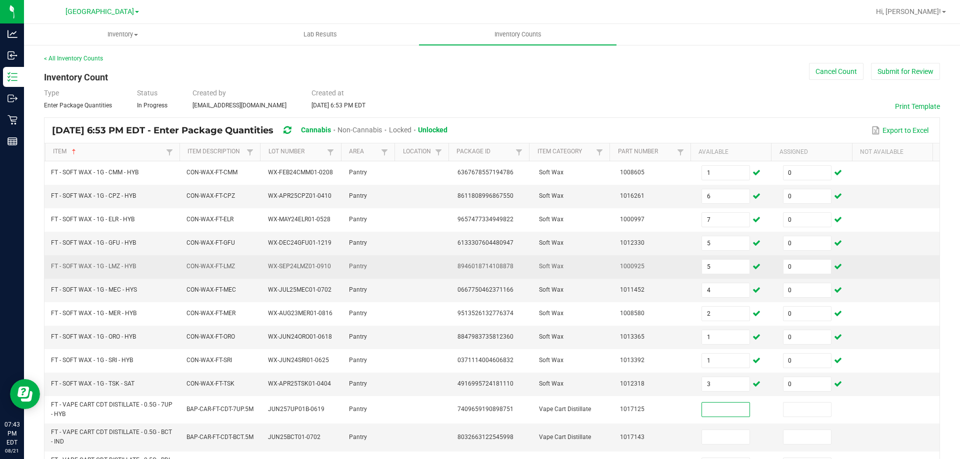
click at [164, 267] on td "FT - SOFT WAX - 1G - LMZ - HYB" at bounding box center [112, 266] width 135 height 23
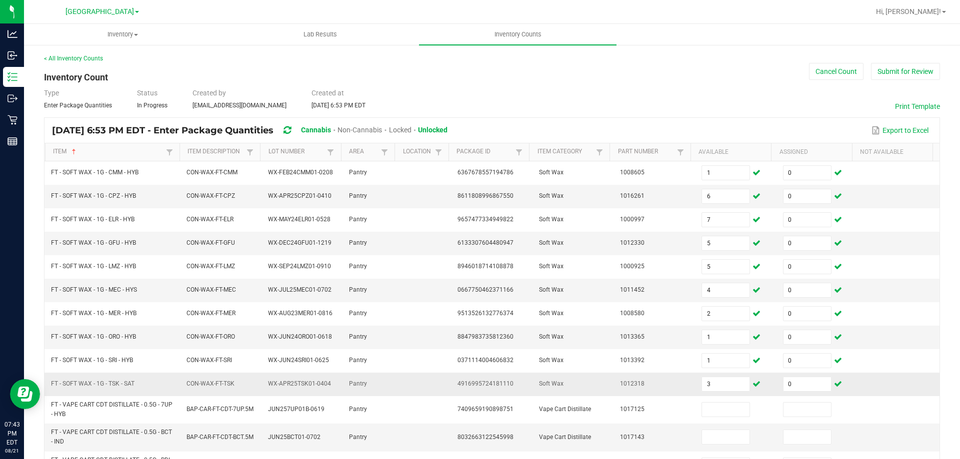
click at [149, 379] on td "FT - SOFT WAX - 1G - TSK - SAT" at bounding box center [112, 384] width 135 height 23
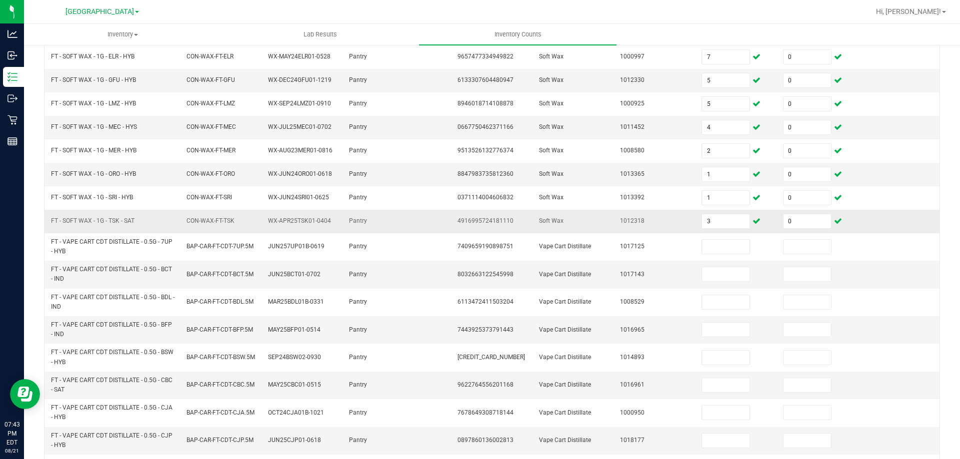
scroll to position [205, 0]
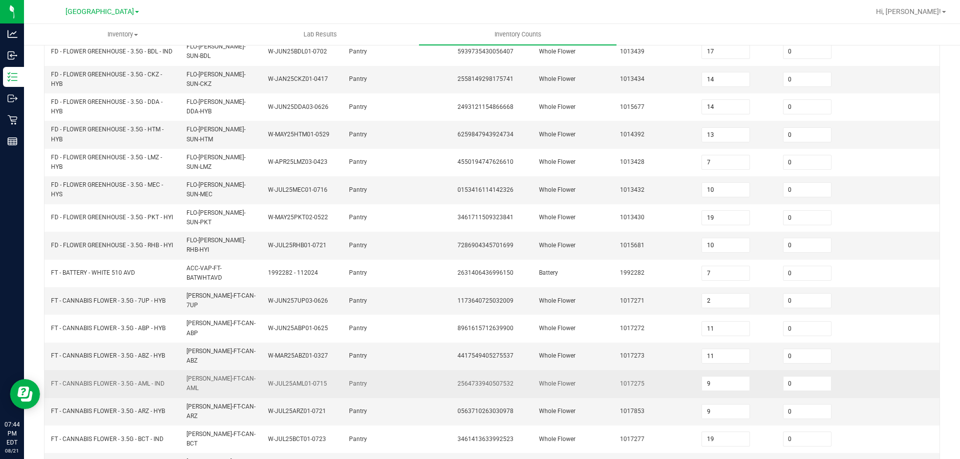
scroll to position [155, 0]
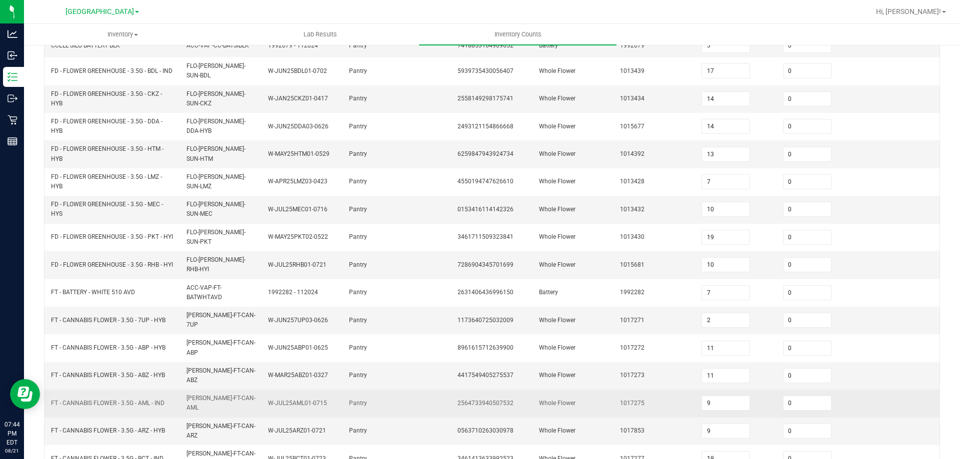
click at [702, 369] on input "11" at bounding box center [725, 376] width 47 height 14
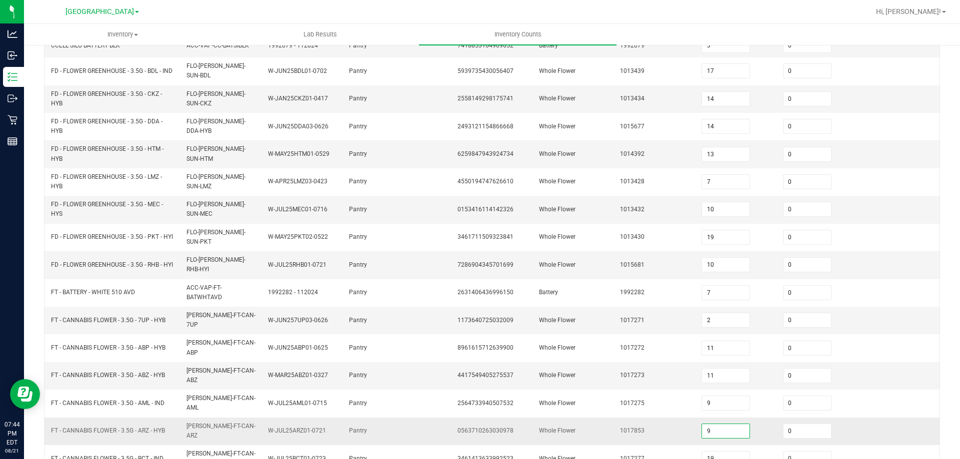
click at [716, 424] on input "9" at bounding box center [725, 431] width 47 height 14
click at [602, 418] on td "Whole Flower" at bounding box center [573, 431] width 81 height 27
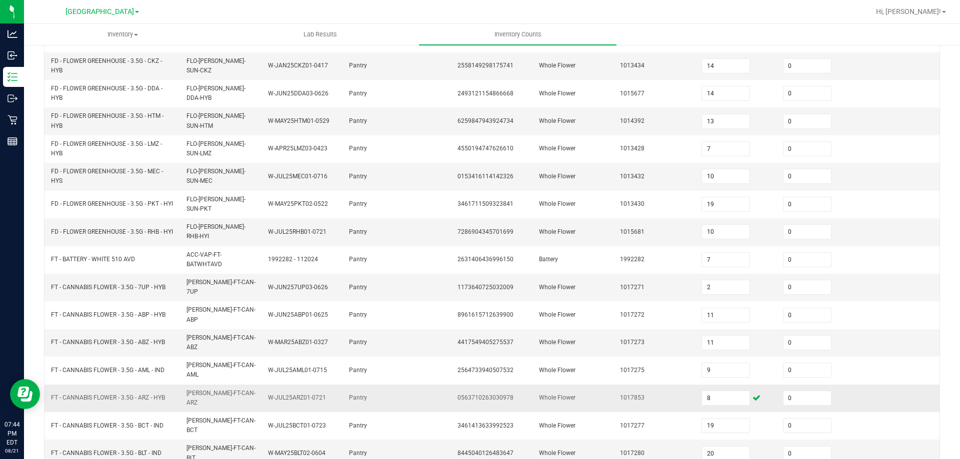
scroll to position [205, 0]
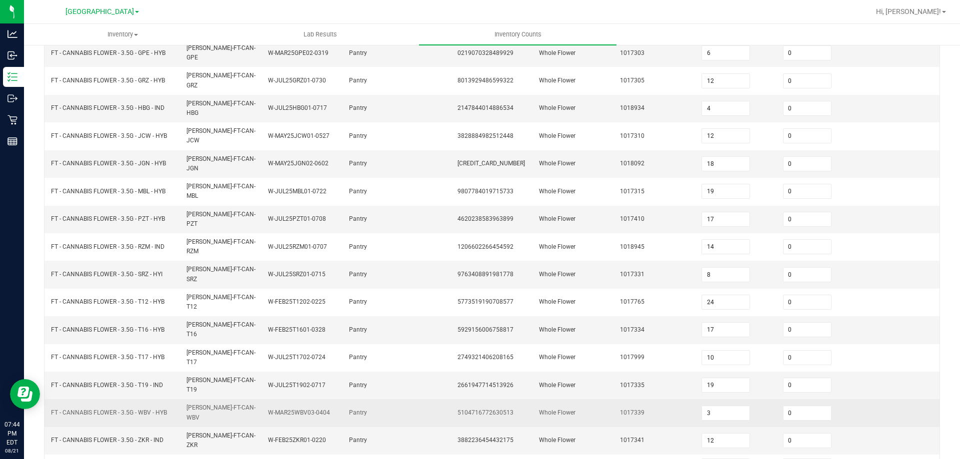
scroll to position [155, 0]
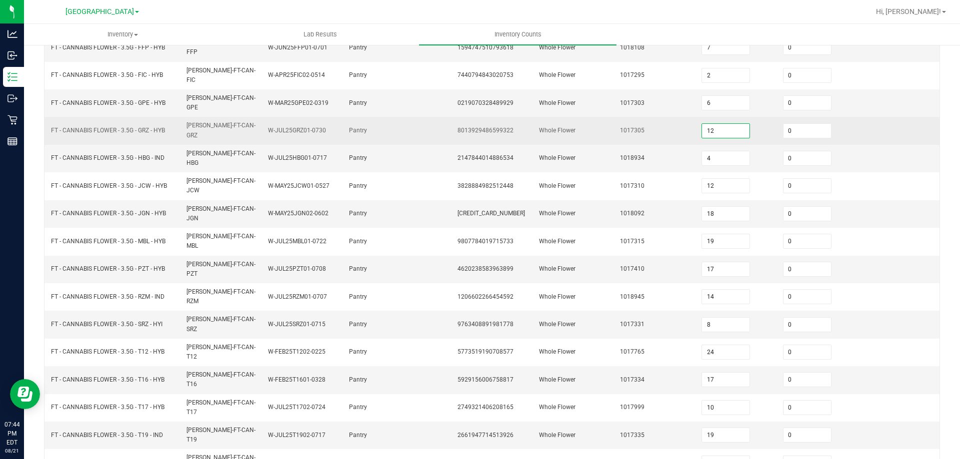
click at [704, 124] on input "12" at bounding box center [725, 131] width 47 height 14
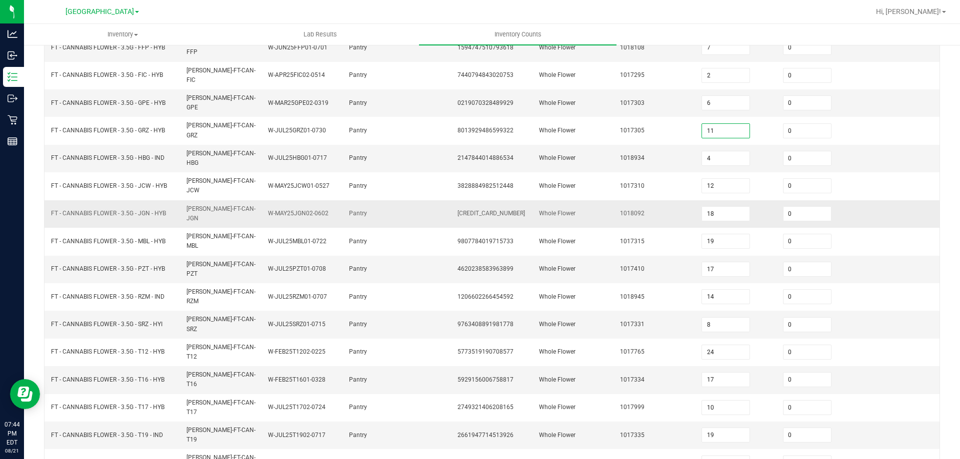
click at [404, 200] on td at bounding box center [424, 213] width 54 height 27
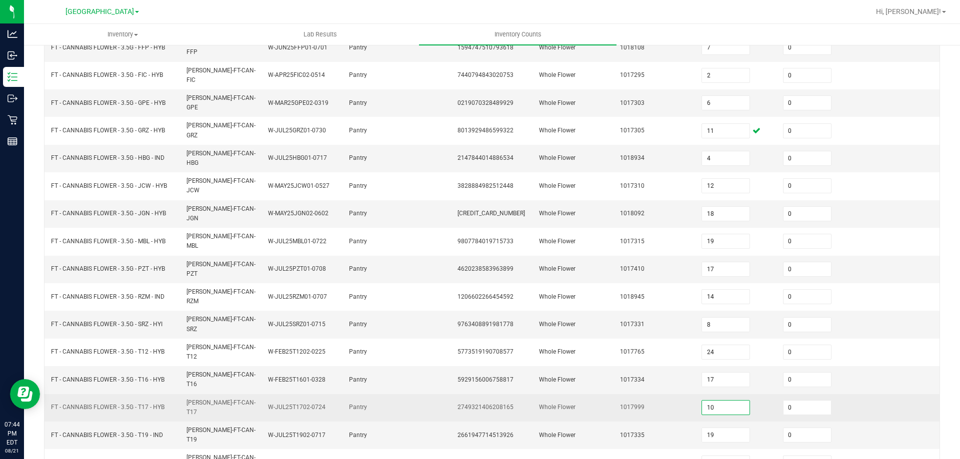
click at [706, 401] on input "10" at bounding box center [725, 408] width 47 height 14
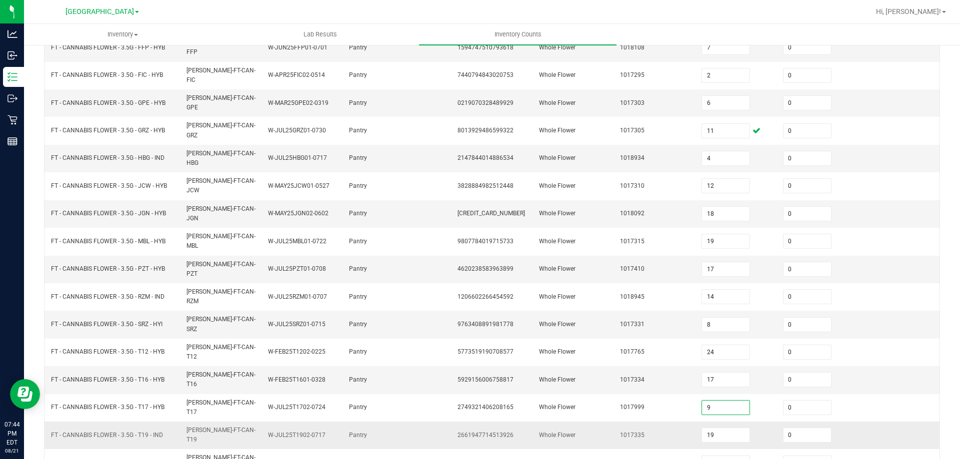
click at [629, 422] on td "1017335" at bounding box center [654, 435] width 81 height 27
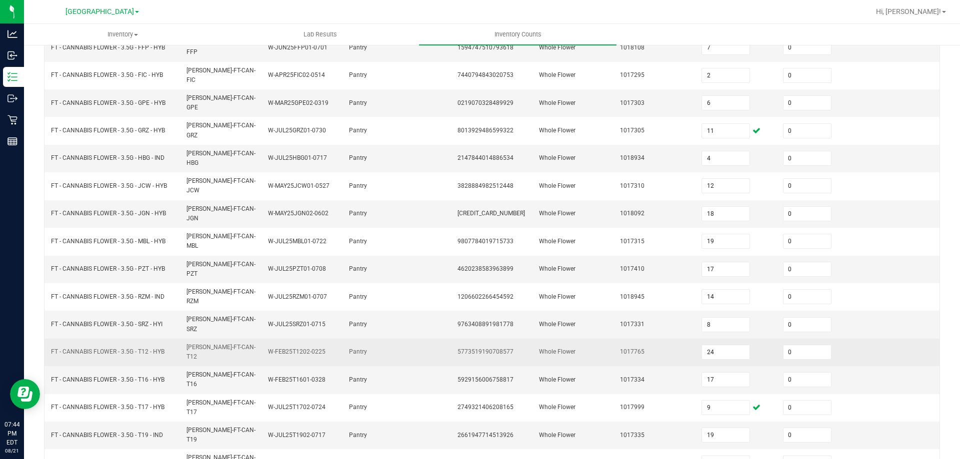
click at [187, 339] on td "[PERSON_NAME]-FT-CAN-T12" at bounding box center [220, 352] width 81 height 27
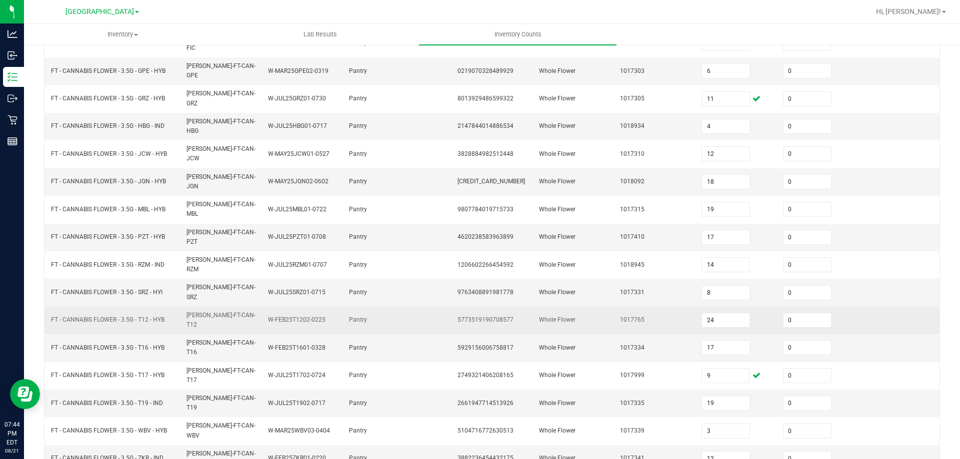
scroll to position [205, 0]
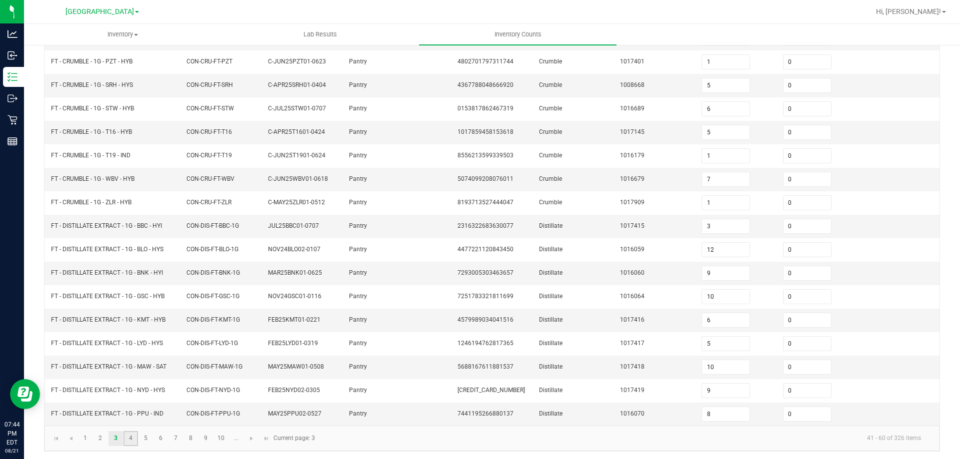
click at [126, 438] on link "4" at bounding box center [130, 438] width 14 height 15
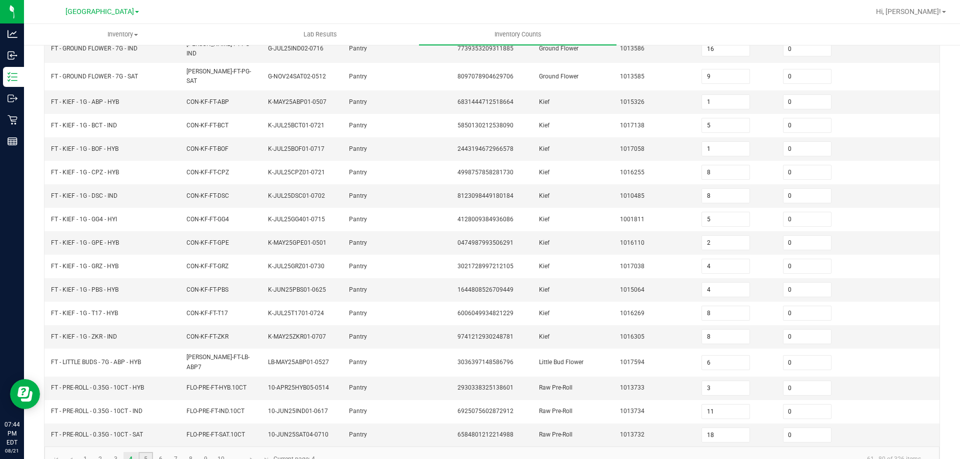
click at [138, 452] on link "5" at bounding box center [145, 459] width 14 height 15
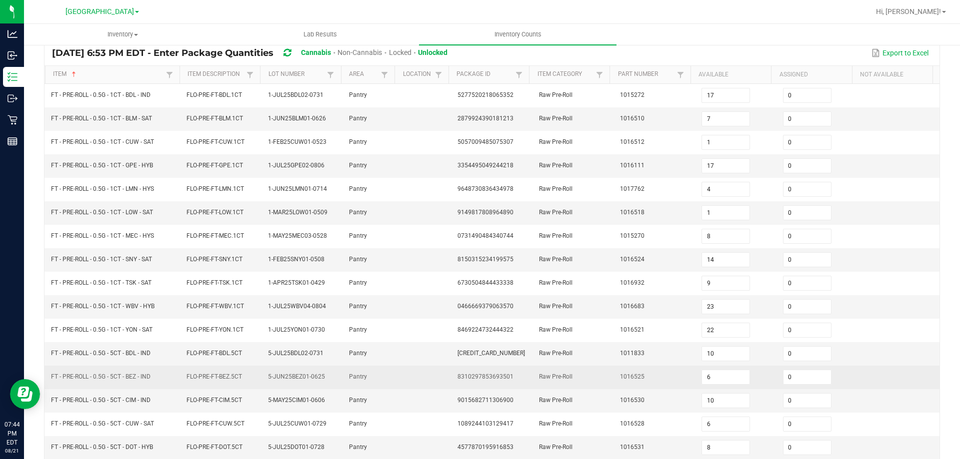
scroll to position [55, 0]
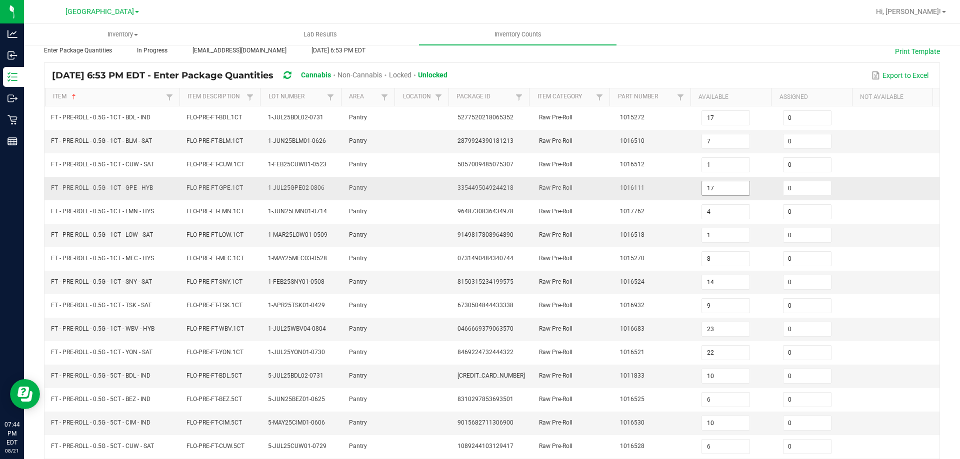
click at [716, 185] on input "17" at bounding box center [725, 188] width 47 height 14
click at [533, 274] on td "Raw Pre-Roll" at bounding box center [573, 282] width 81 height 23
click at [714, 327] on input "23" at bounding box center [725, 329] width 47 height 14
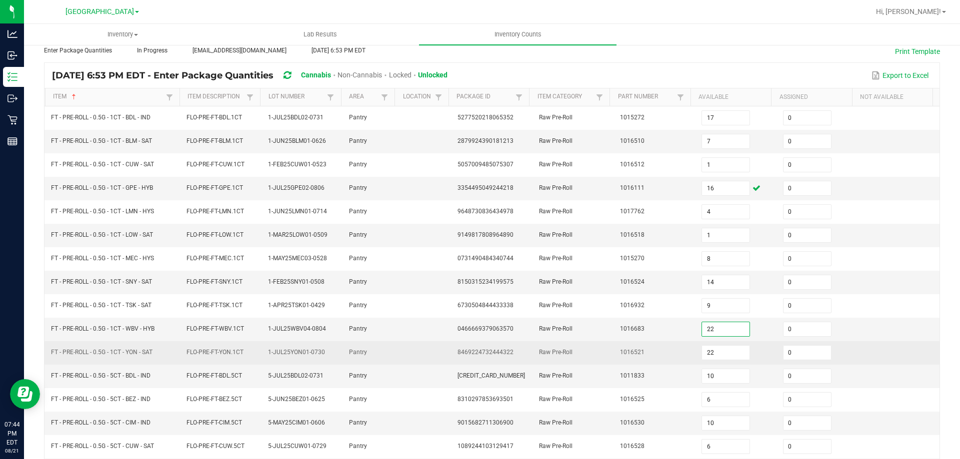
click at [545, 357] on td "Raw Pre-Roll" at bounding box center [573, 352] width 81 height 23
click at [544, 357] on td "Raw Pre-Roll" at bounding box center [573, 352] width 81 height 23
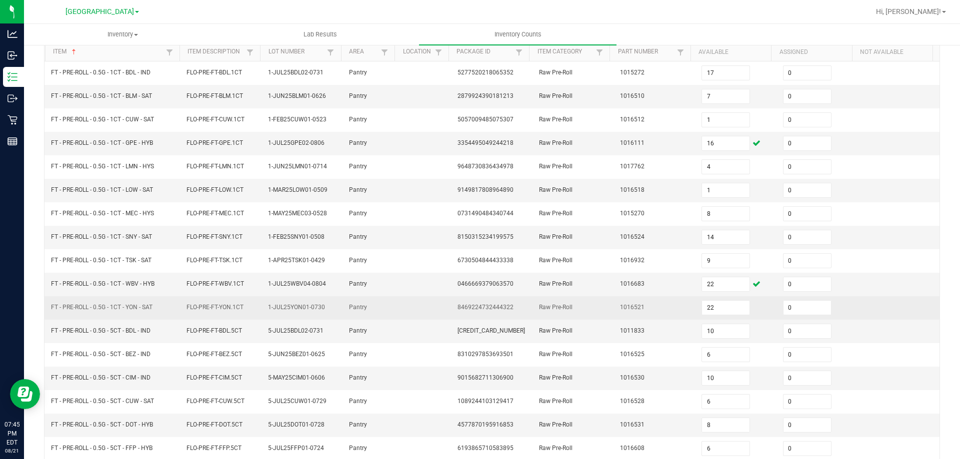
scroll to position [205, 0]
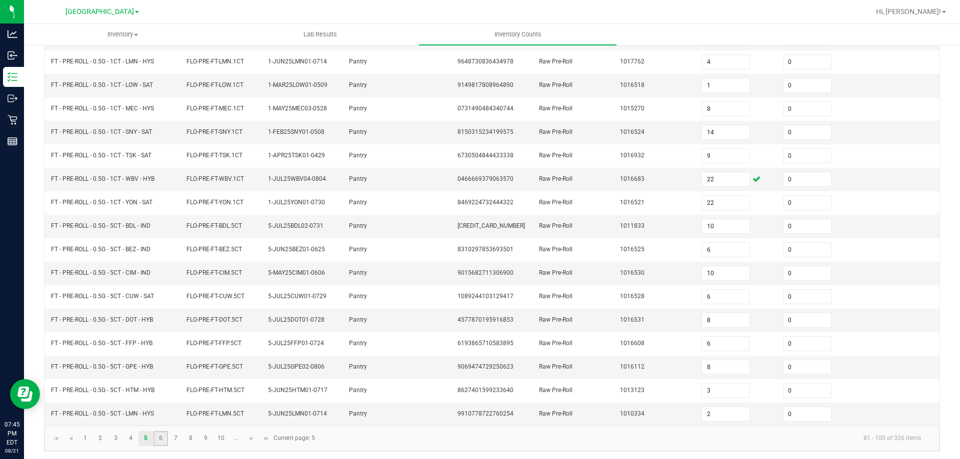
click at [153, 438] on link "6" at bounding box center [160, 438] width 14 height 15
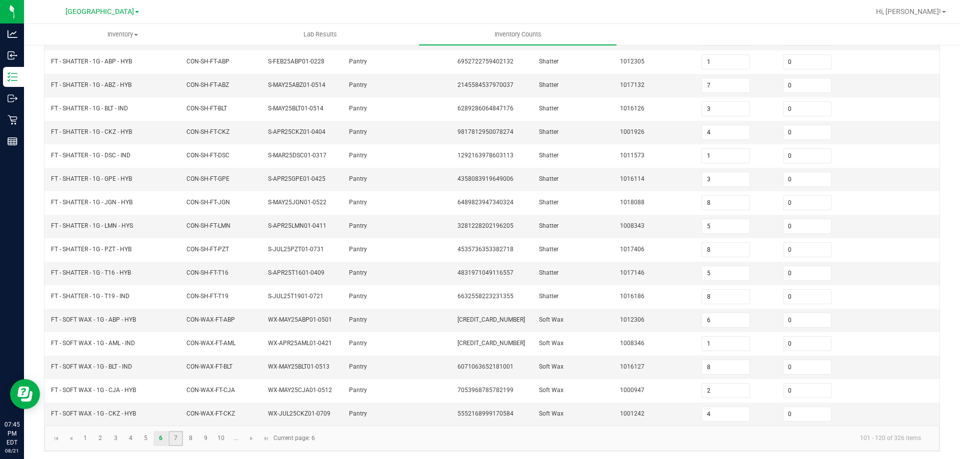
click at [168, 439] on link "7" at bounding box center [175, 438] width 14 height 15
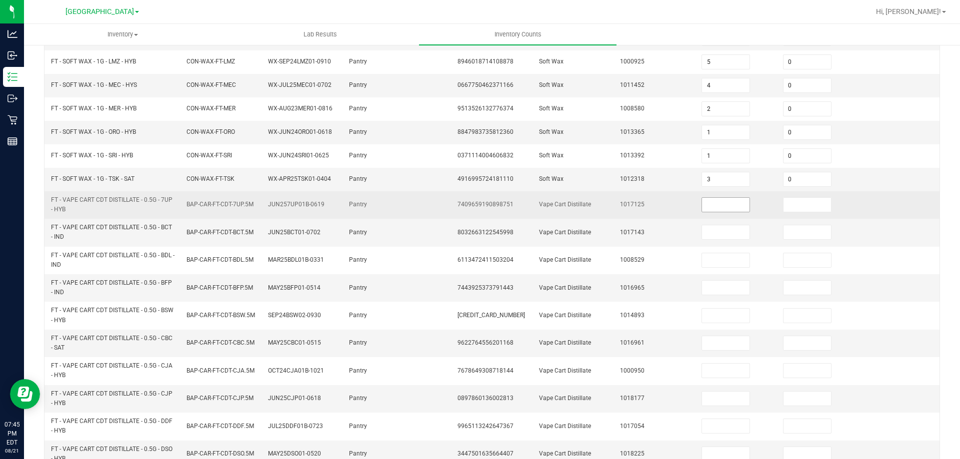
click at [716, 204] on input at bounding box center [725, 205] width 47 height 14
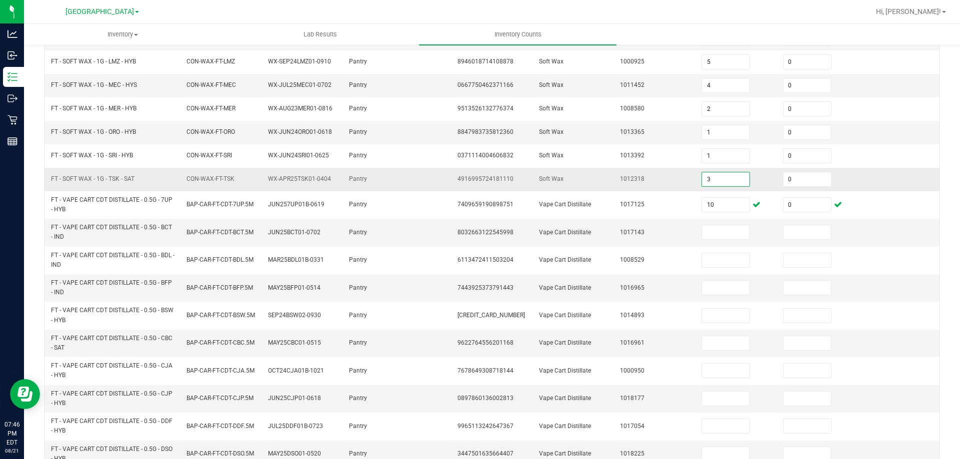
click at [717, 180] on input "3" at bounding box center [725, 179] width 47 height 14
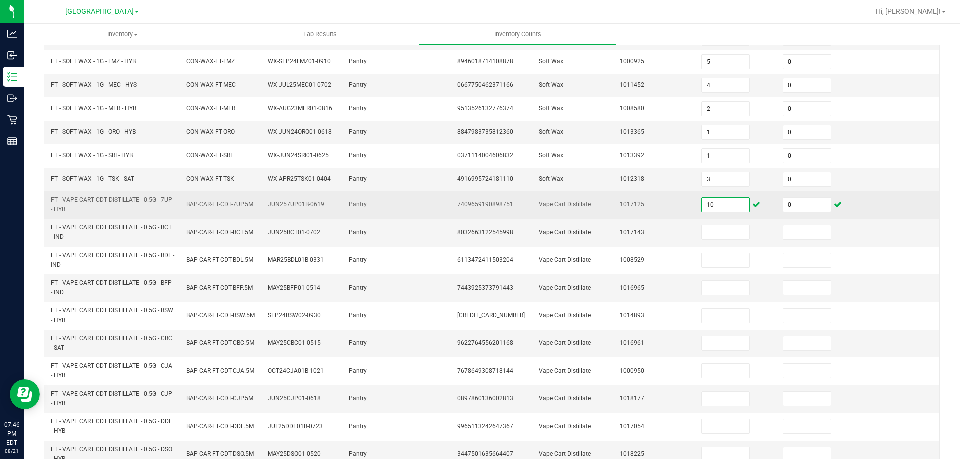
click at [721, 199] on input "10" at bounding box center [725, 205] width 47 height 14
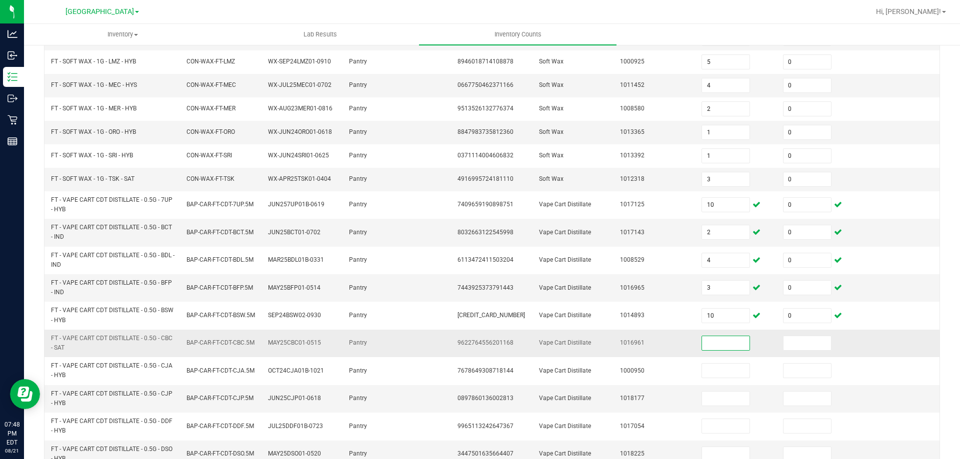
click at [715, 336] on input at bounding box center [725, 343] width 47 height 14
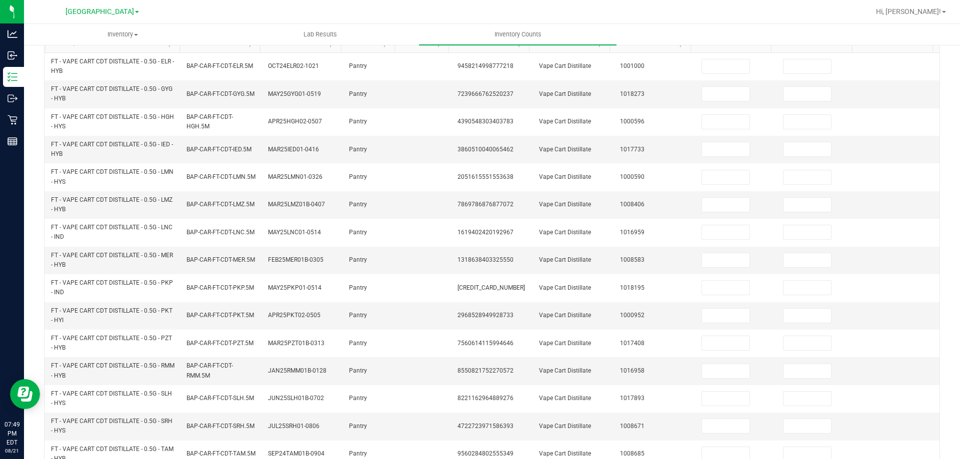
scroll to position [0, 0]
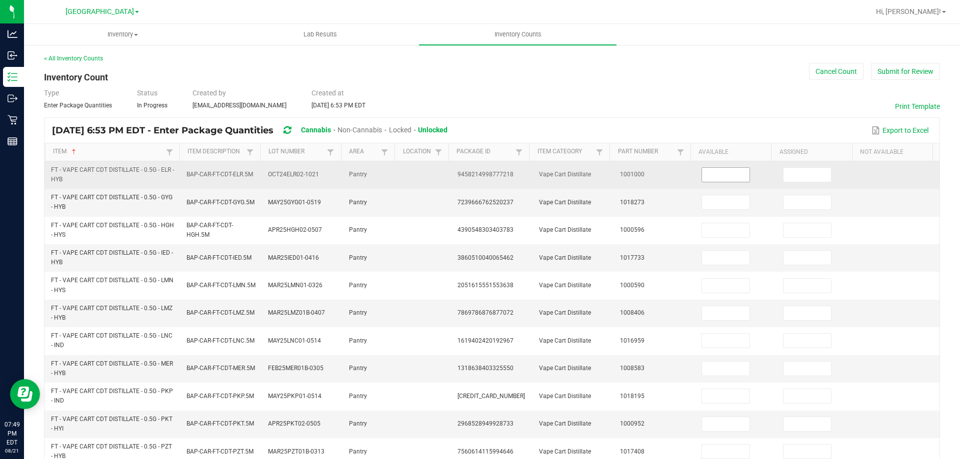
click at [710, 173] on input at bounding box center [725, 175] width 47 height 14
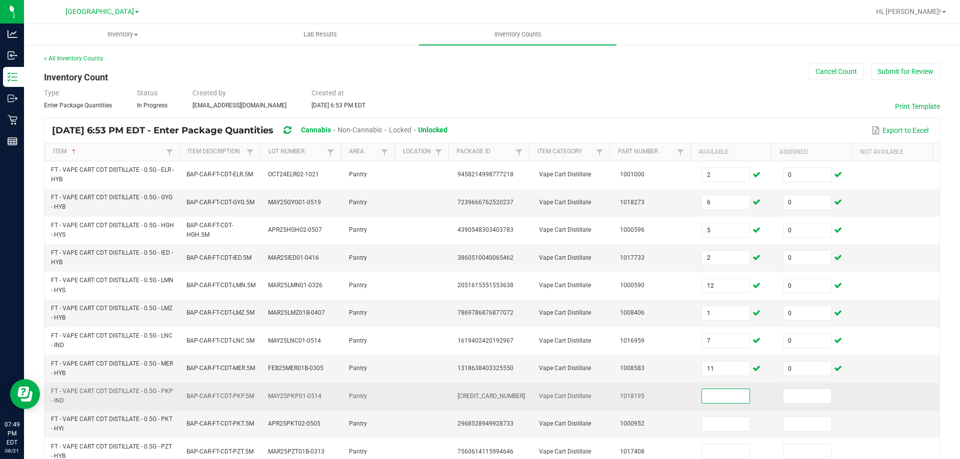
click at [726, 389] on input at bounding box center [725, 396] width 47 height 14
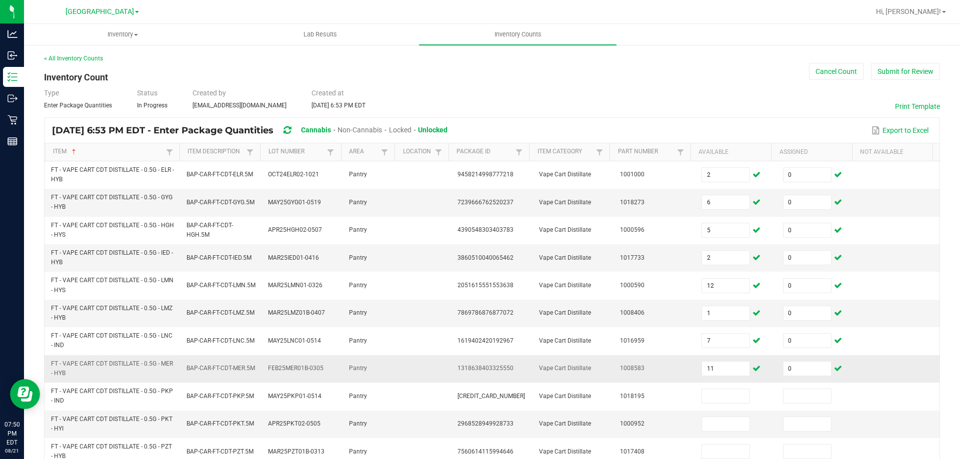
click at [310, 355] on td "FEB25MER01B-0305" at bounding box center [302, 368] width 81 height 27
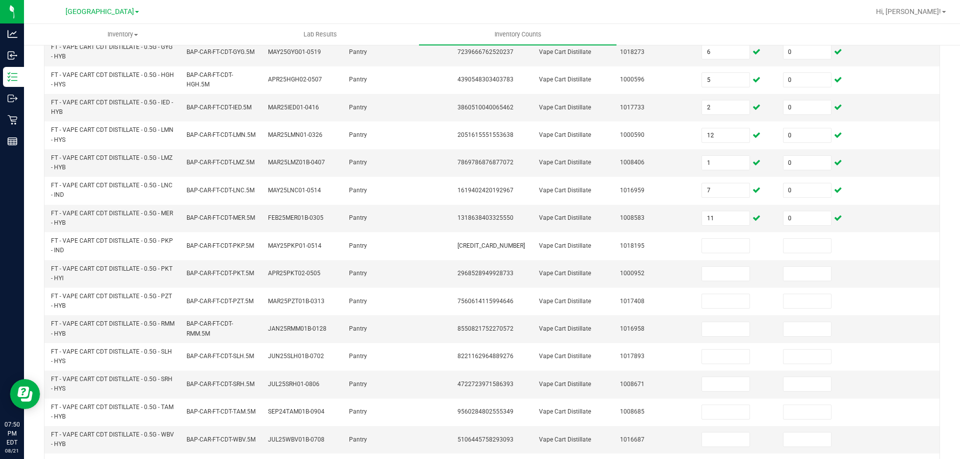
scroll to position [205, 0]
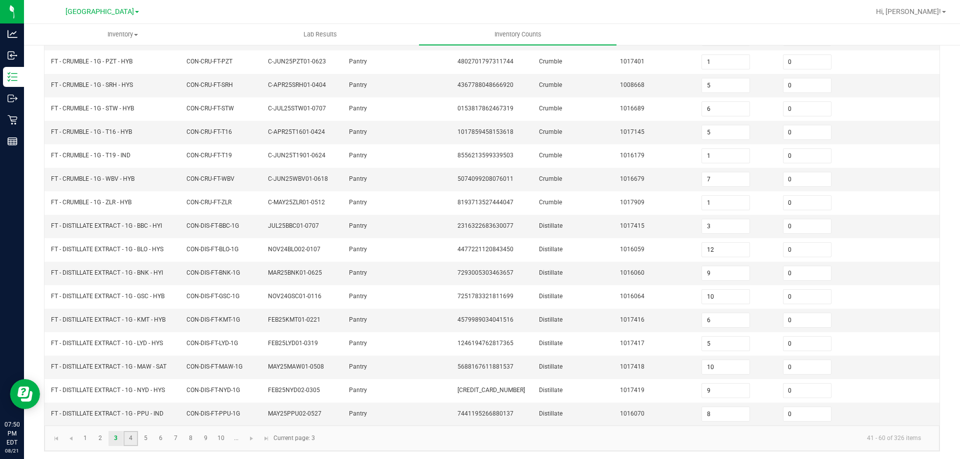
click at [123, 435] on link "4" at bounding box center [130, 438] width 14 height 15
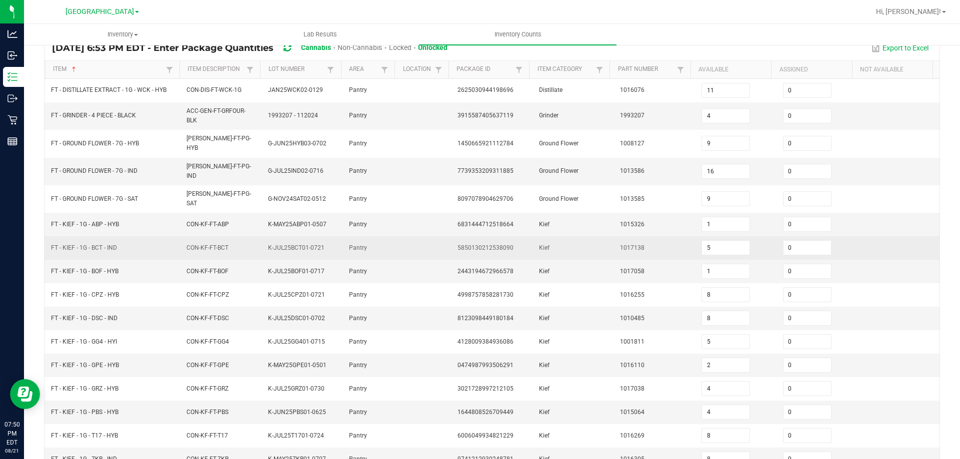
scroll to position [55, 0]
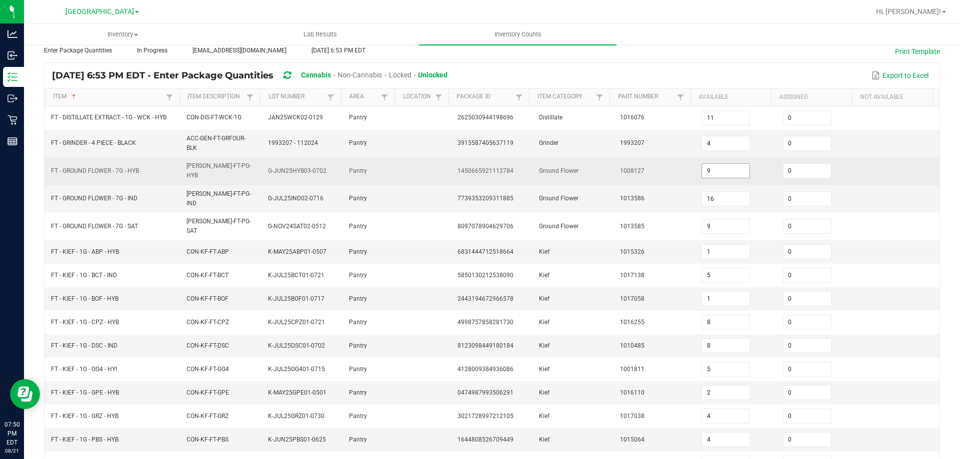
click at [712, 164] on input "9" at bounding box center [725, 171] width 47 height 14
click at [655, 175] on td "1008127" at bounding box center [654, 170] width 81 height 27
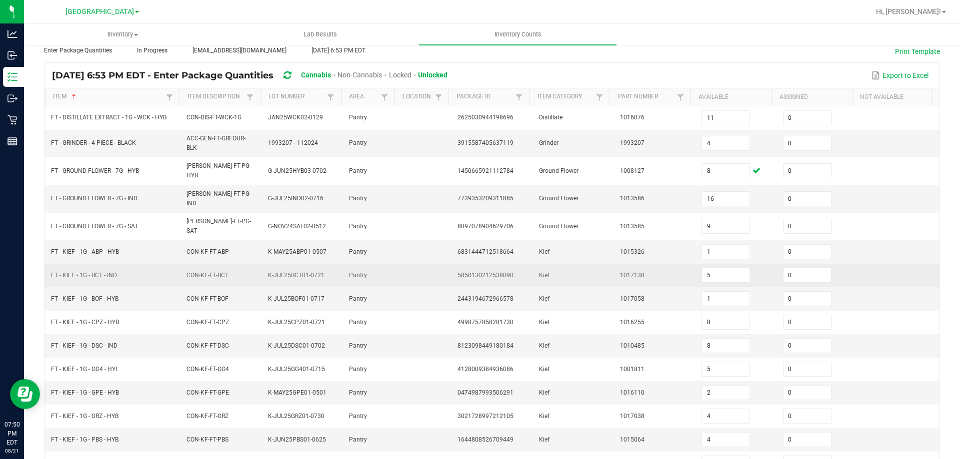
click at [346, 265] on td "Pantry" at bounding box center [370, 275] width 54 height 23
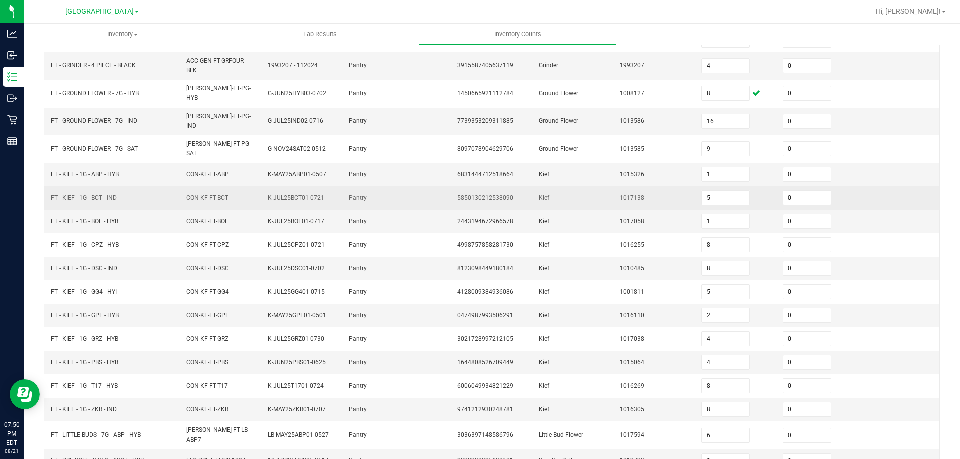
scroll to position [205, 0]
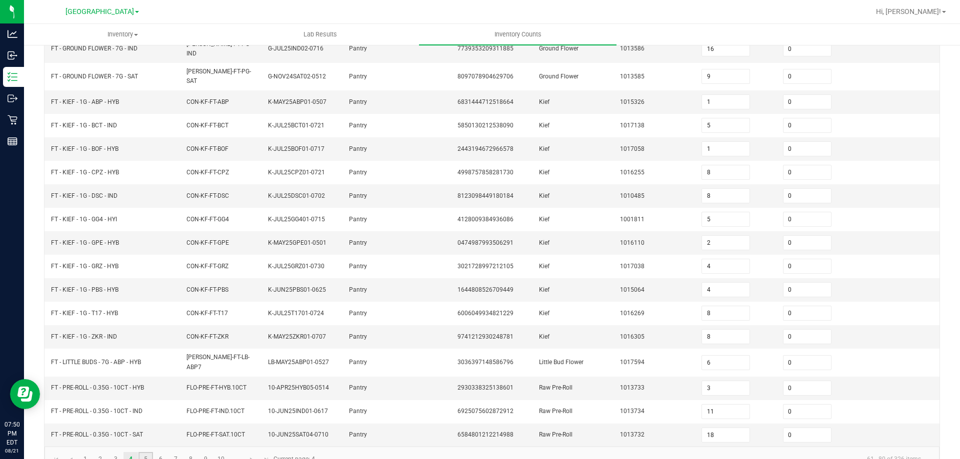
click at [138, 452] on link "5" at bounding box center [145, 459] width 14 height 15
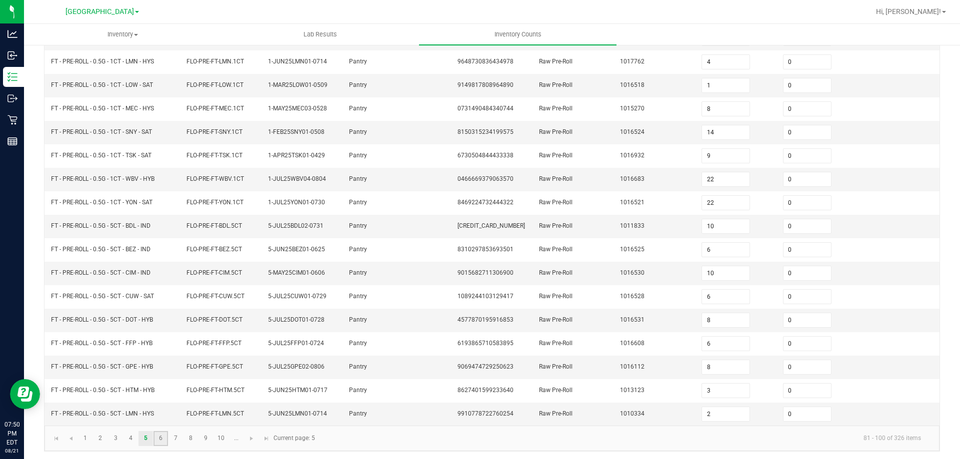
click at [153, 439] on link "6" at bounding box center [160, 438] width 14 height 15
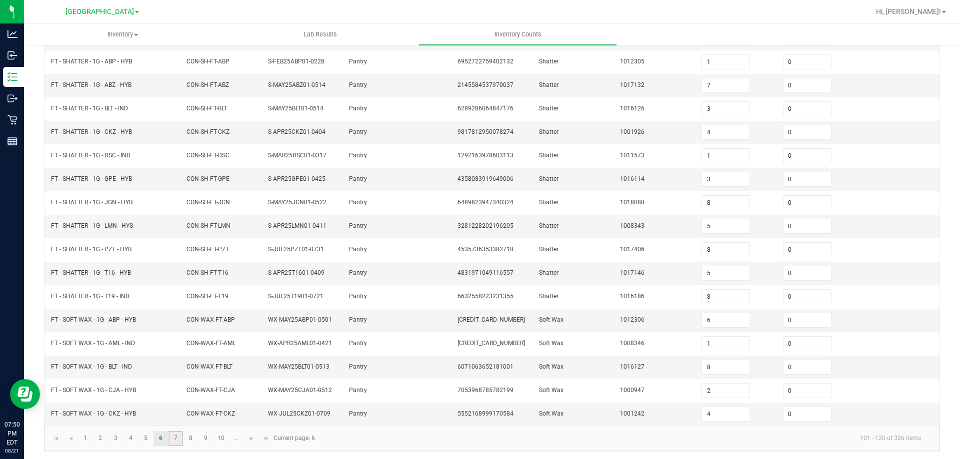
click at [168, 440] on link "7" at bounding box center [175, 438] width 14 height 15
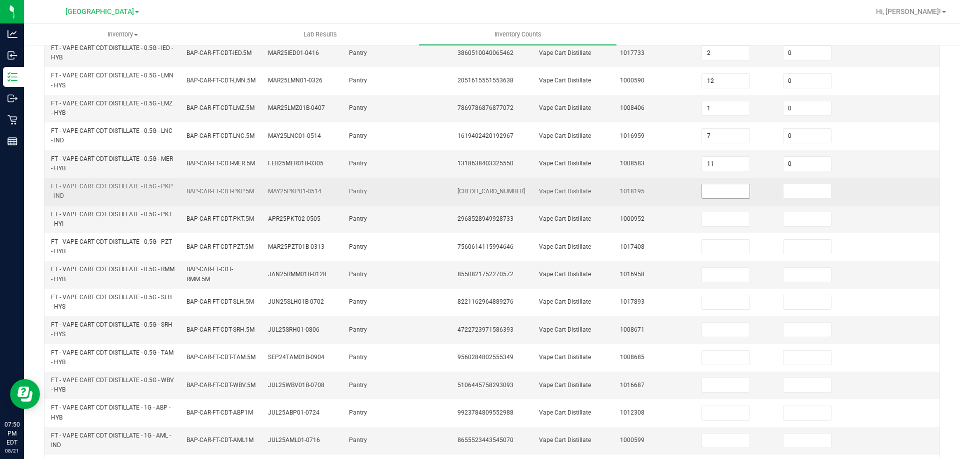
click at [719, 184] on input at bounding box center [725, 191] width 47 height 14
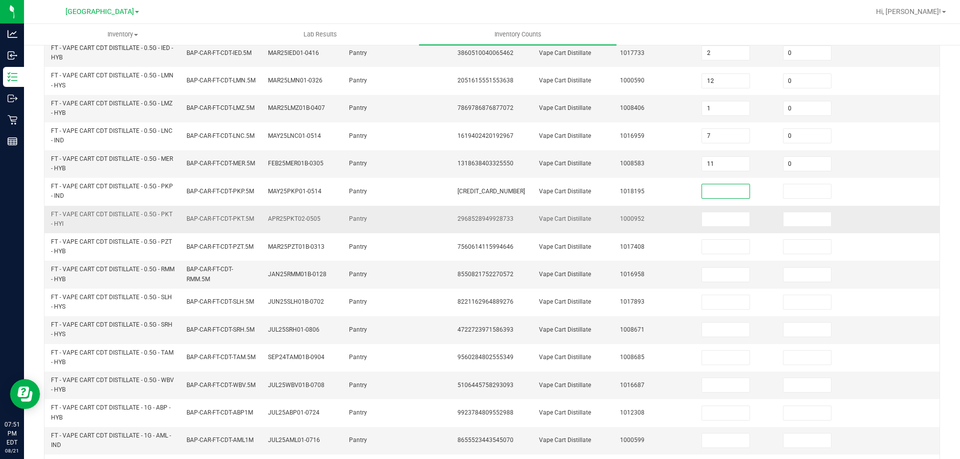
click at [533, 206] on td "Vape Cart Distillate" at bounding box center [573, 219] width 81 height 27
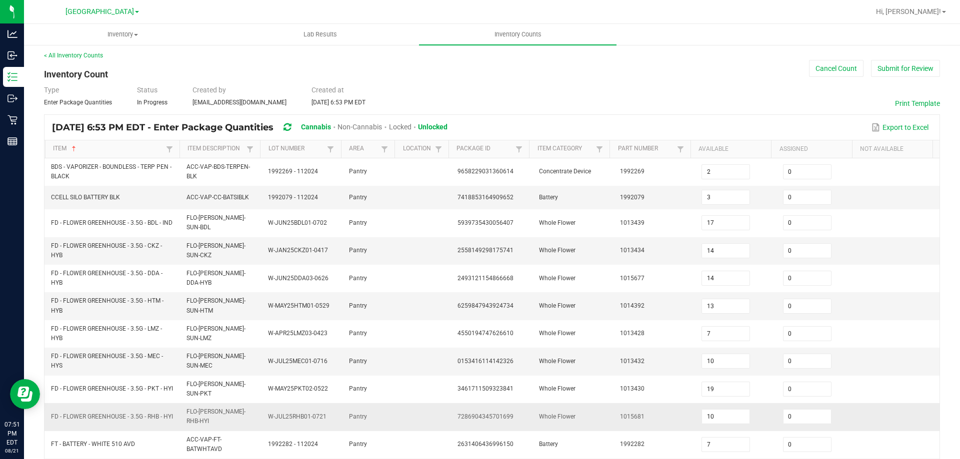
scroll to position [0, 0]
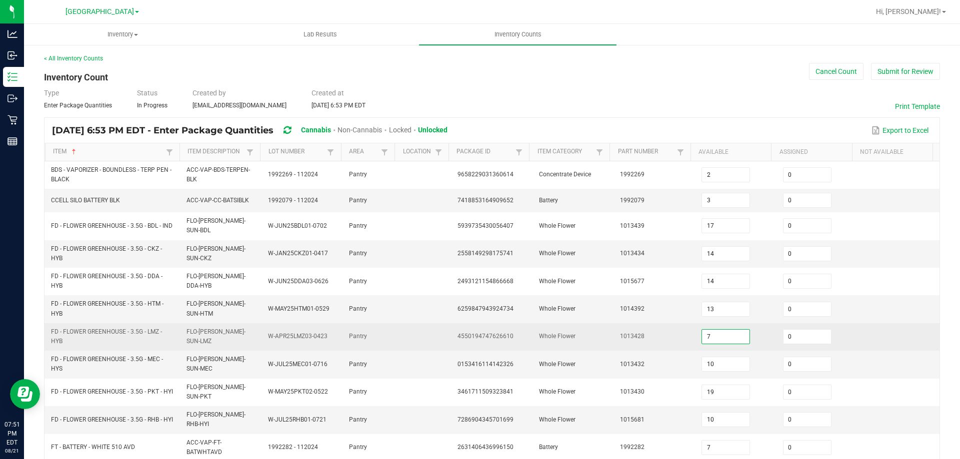
click at [702, 330] on input "7" at bounding box center [725, 337] width 47 height 14
click at [668, 323] on td "1013428" at bounding box center [654, 336] width 81 height 27
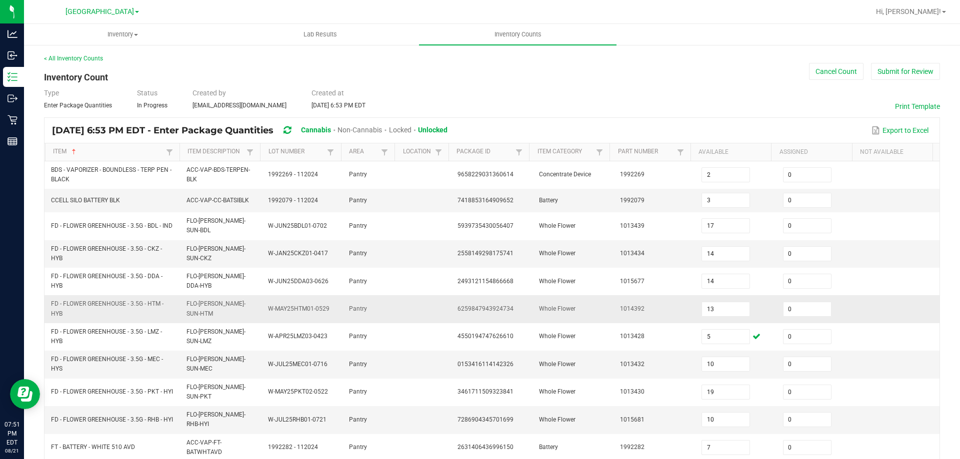
scroll to position [205, 0]
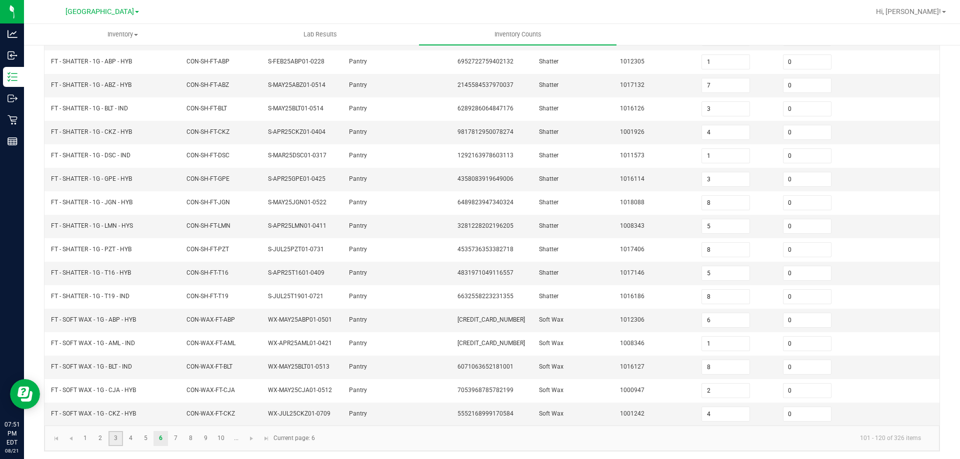
click at [110, 436] on link "3" at bounding box center [115, 438] width 14 height 15
click at [138, 436] on link "5" at bounding box center [145, 438] width 14 height 15
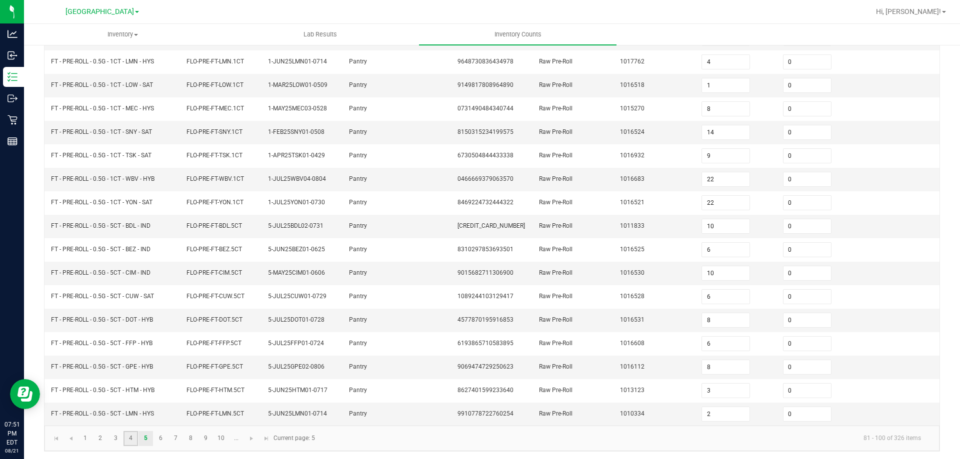
click at [123, 436] on link "4" at bounding box center [130, 438] width 14 height 15
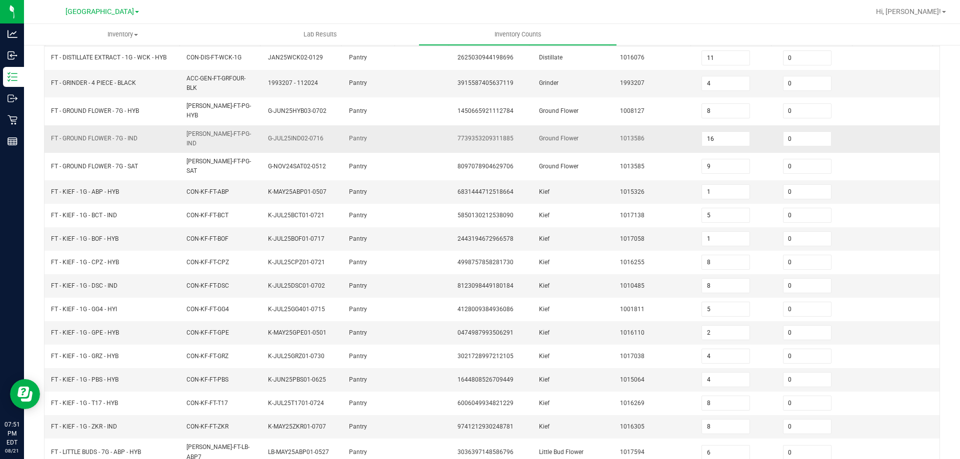
scroll to position [105, 0]
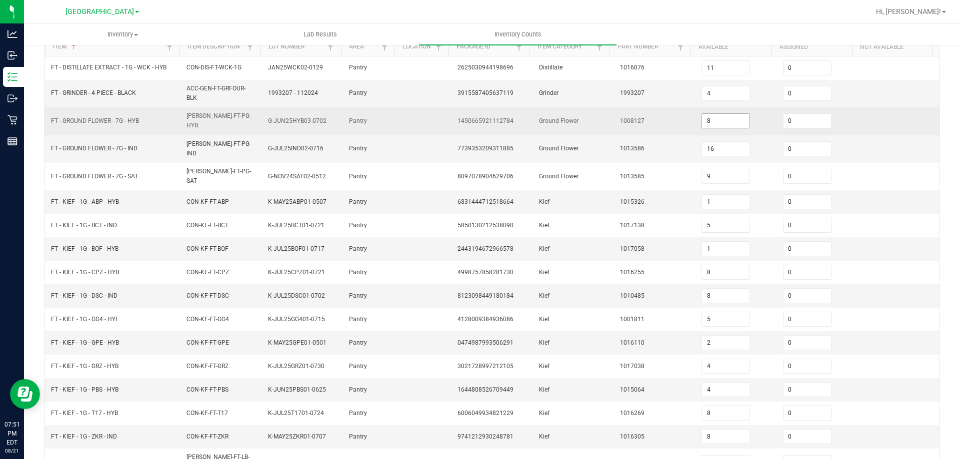
click at [708, 115] on input "8" at bounding box center [725, 121] width 47 height 14
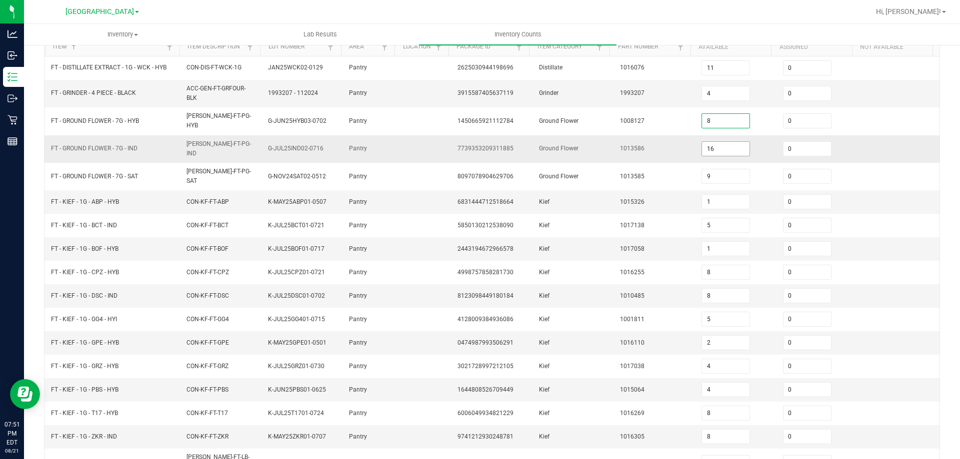
click at [712, 142] on input "16" at bounding box center [725, 149] width 47 height 14
click at [428, 237] on td at bounding box center [424, 248] width 54 height 23
click at [257, 237] on td "CON-KF-FT-BOF" at bounding box center [220, 248] width 81 height 23
click at [726, 242] on input "1" at bounding box center [725, 249] width 47 height 14
click at [329, 284] on td "K-JUL25DSC01-0702" at bounding box center [302, 295] width 81 height 23
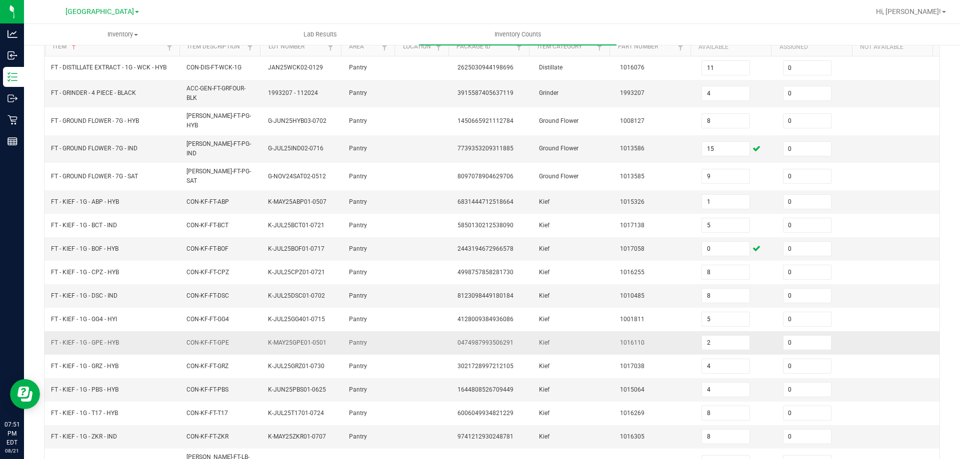
click at [397, 331] on td at bounding box center [424, 342] width 54 height 23
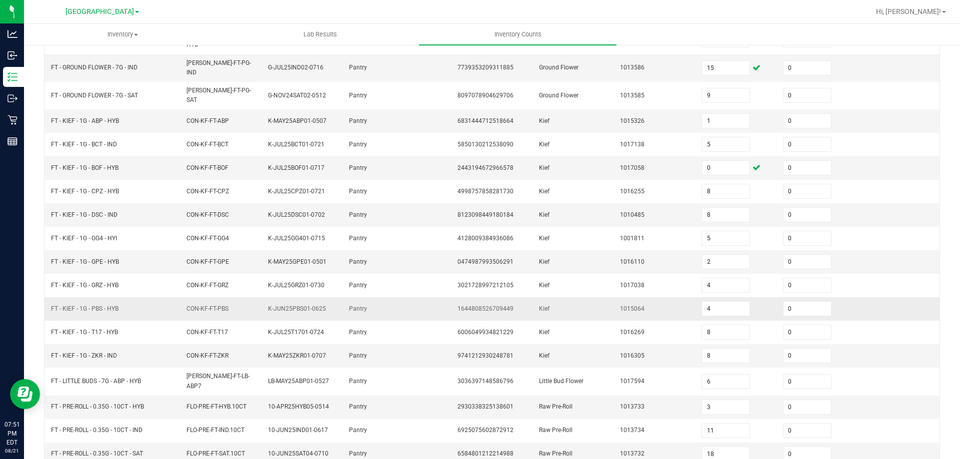
scroll to position [205, 0]
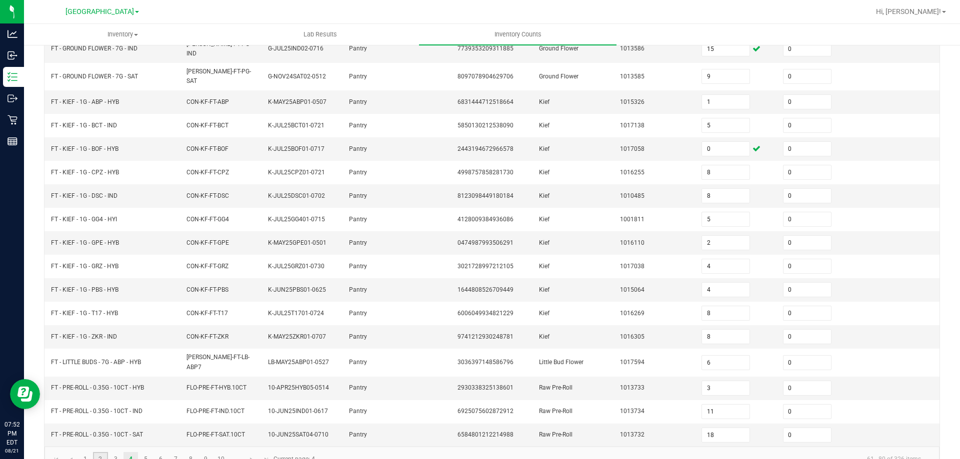
click at [97, 452] on link "2" at bounding box center [100, 459] width 14 height 15
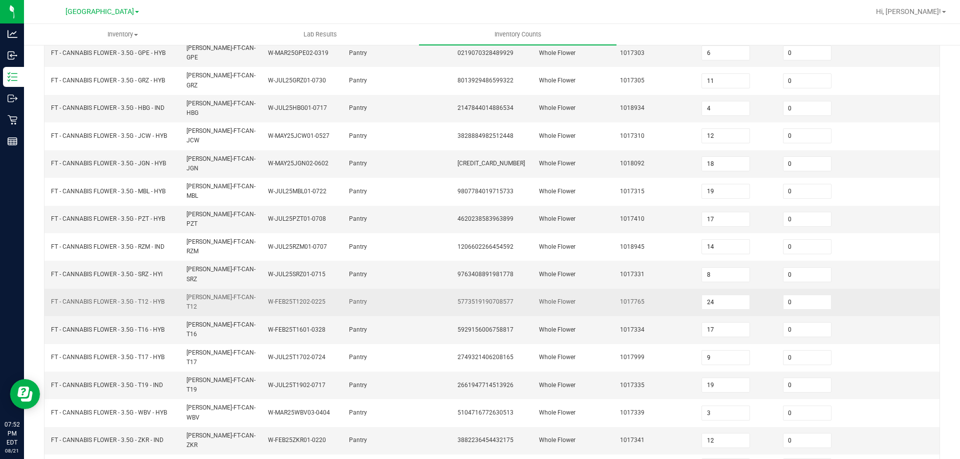
click at [168, 289] on td "FT - CANNABIS FLOWER - 3.5G - T12 - HYB" at bounding box center [112, 302] width 135 height 27
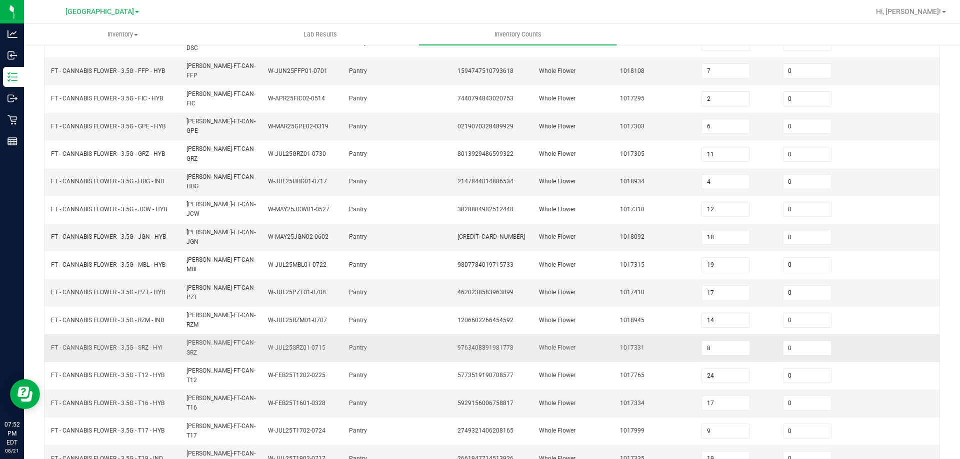
scroll to position [105, 0]
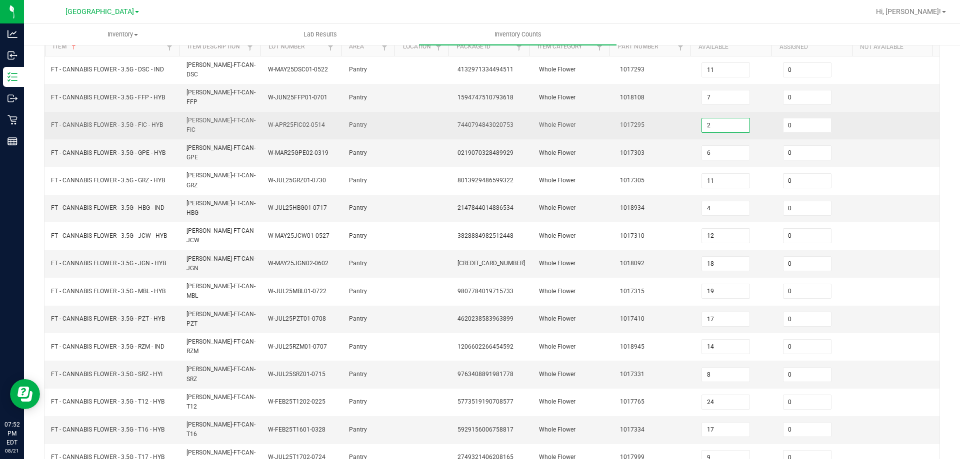
click at [705, 118] on input "2" at bounding box center [725, 125] width 47 height 14
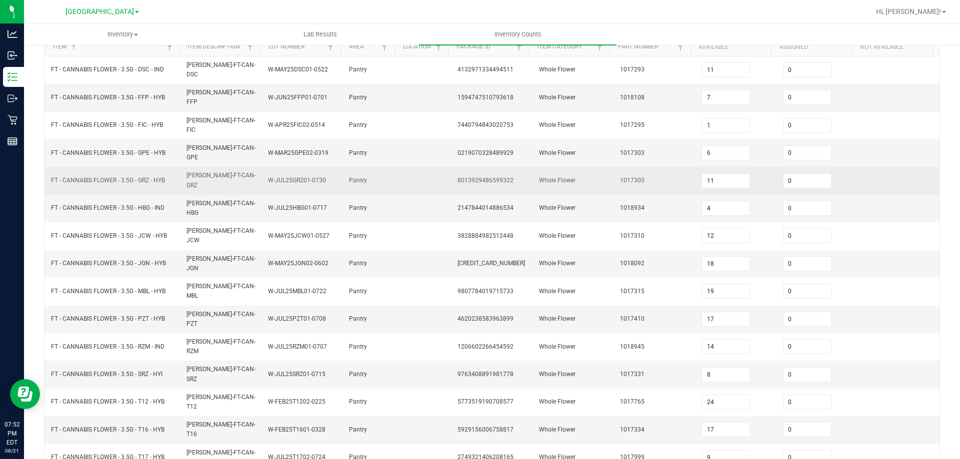
click at [388, 167] on td "Pantry" at bounding box center [370, 180] width 54 height 27
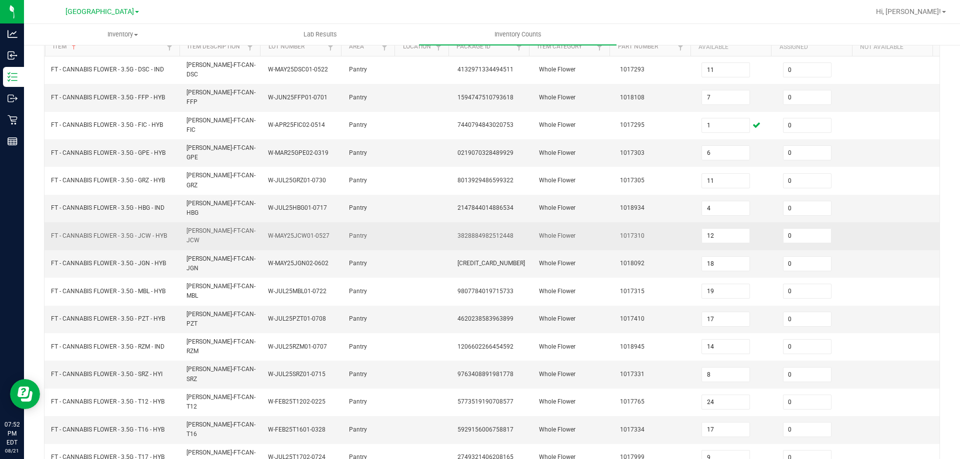
click at [439, 222] on td at bounding box center [424, 235] width 54 height 27
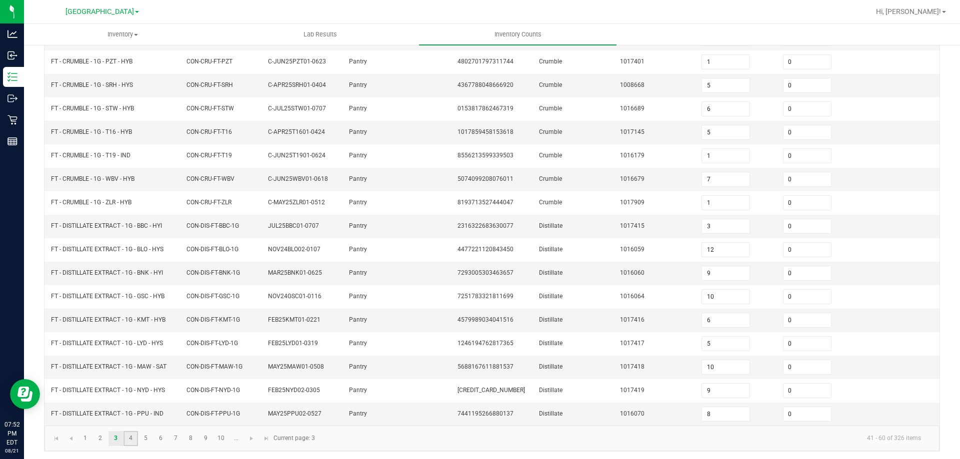
click at [126, 440] on link "4" at bounding box center [130, 438] width 14 height 15
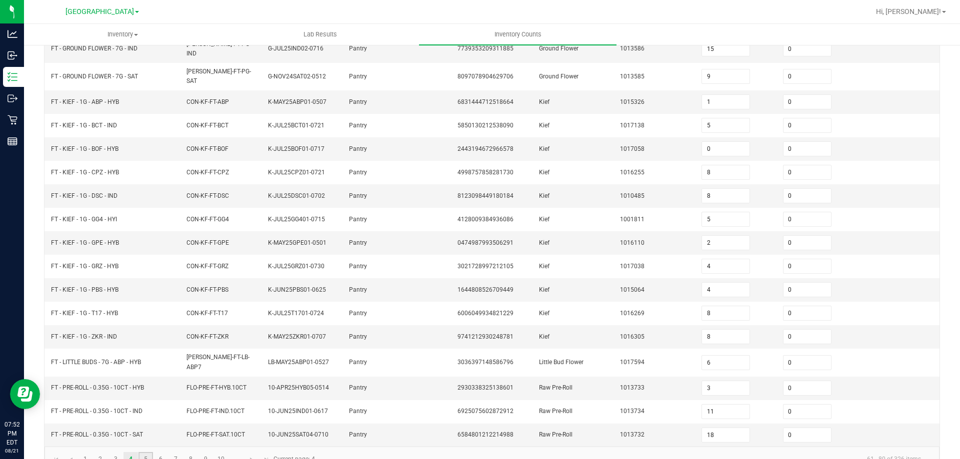
click at [140, 452] on link "5" at bounding box center [145, 459] width 14 height 15
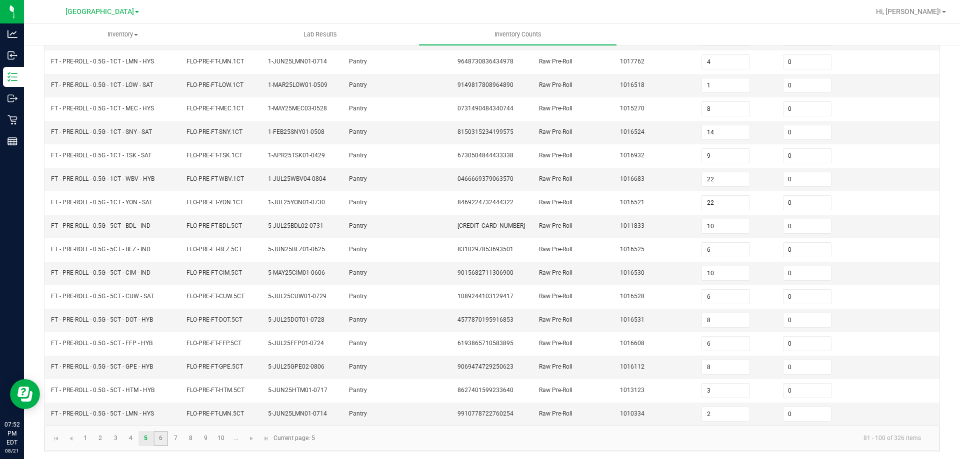
click at [153, 437] on link "6" at bounding box center [160, 438] width 14 height 15
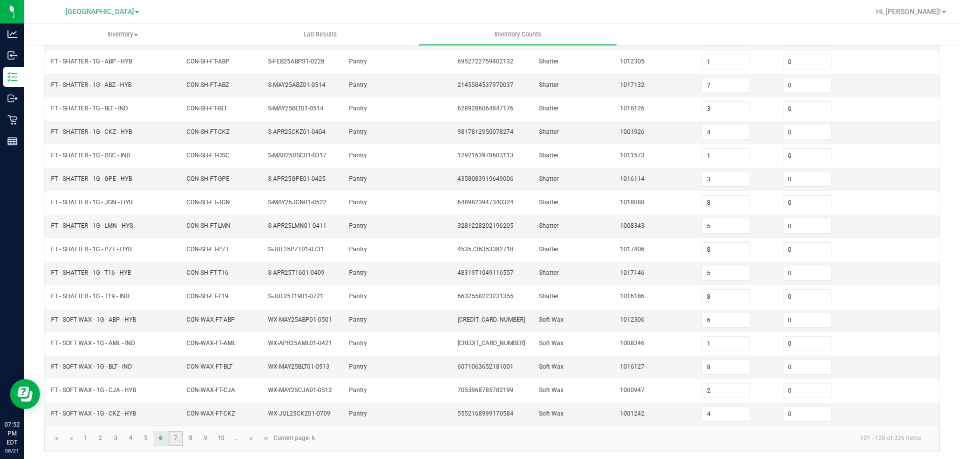
click at [168, 437] on link "7" at bounding box center [175, 438] width 14 height 15
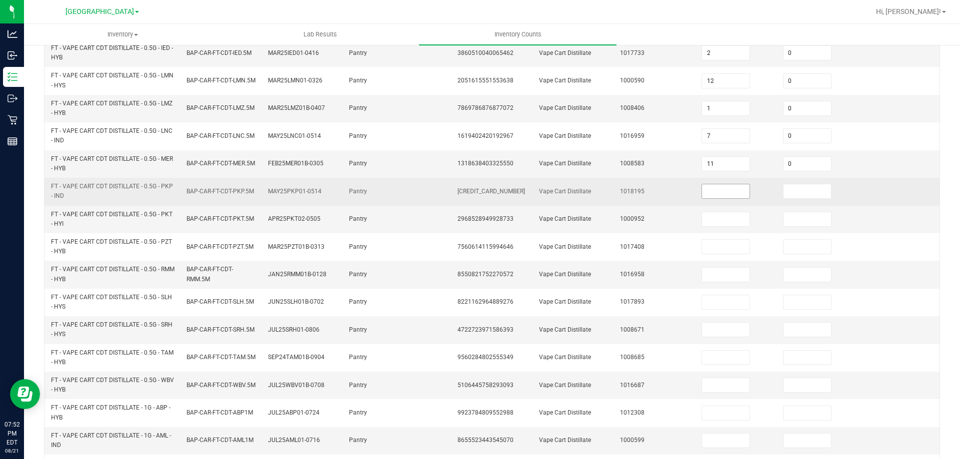
click at [718, 184] on input at bounding box center [725, 191] width 47 height 14
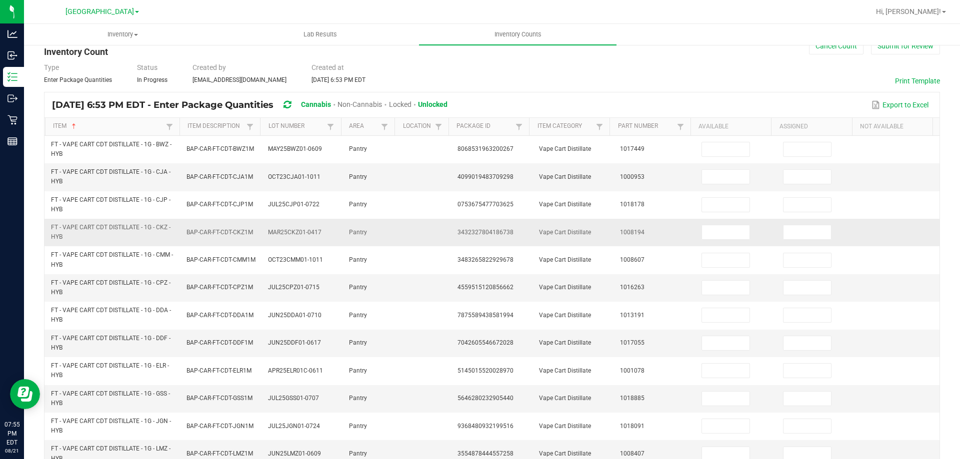
scroll to position [0, 0]
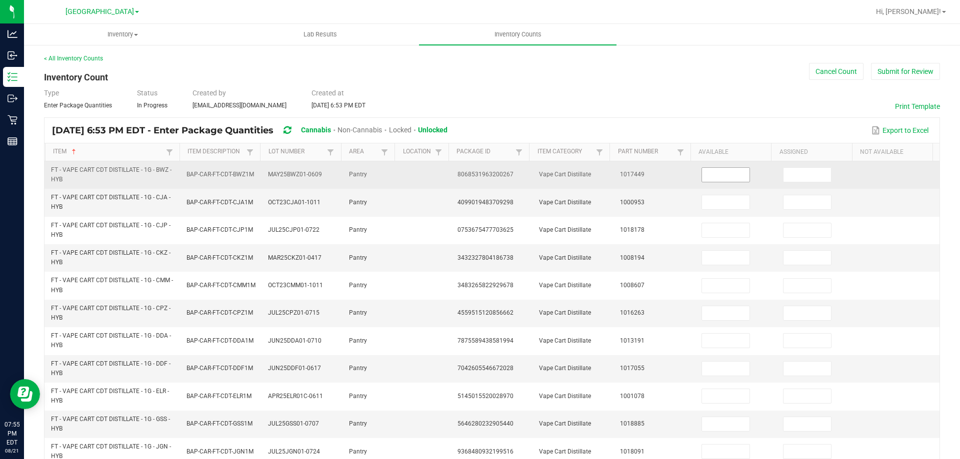
click at [711, 177] on input at bounding box center [725, 175] width 47 height 14
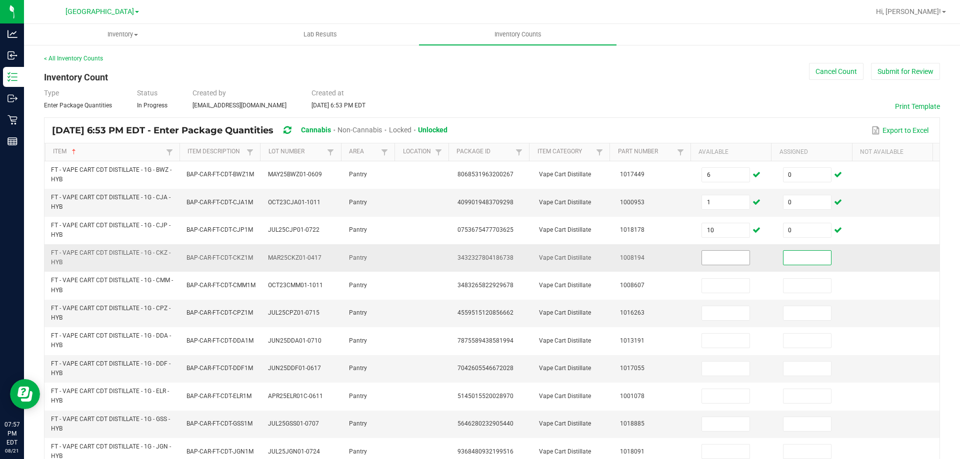
click at [706, 251] on input at bounding box center [725, 258] width 47 height 14
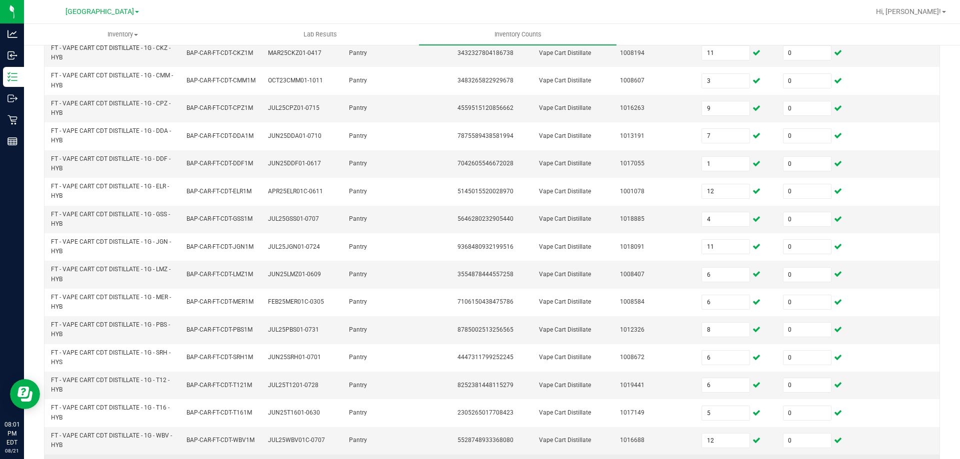
click at [711, 459] on input at bounding box center [725, 468] width 47 height 14
click at [708, 434] on input "12" at bounding box center [725, 441] width 47 height 14
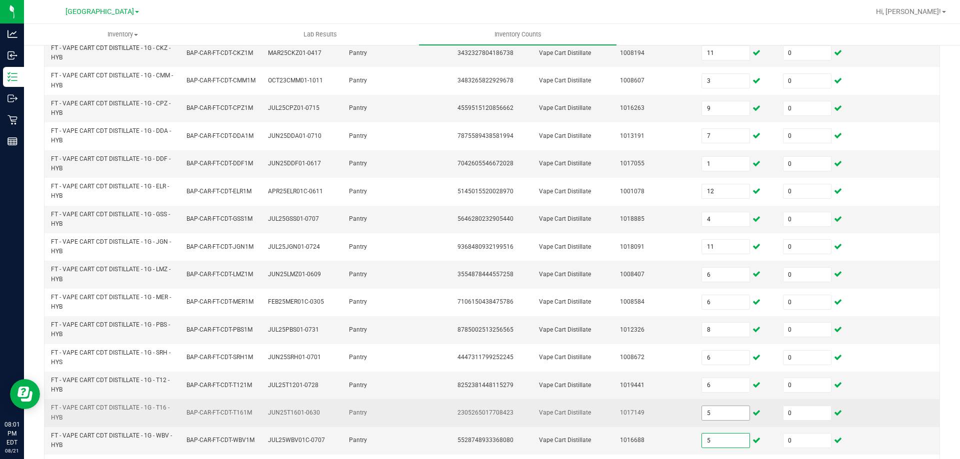
click at [730, 406] on input "5" at bounding box center [725, 413] width 47 height 14
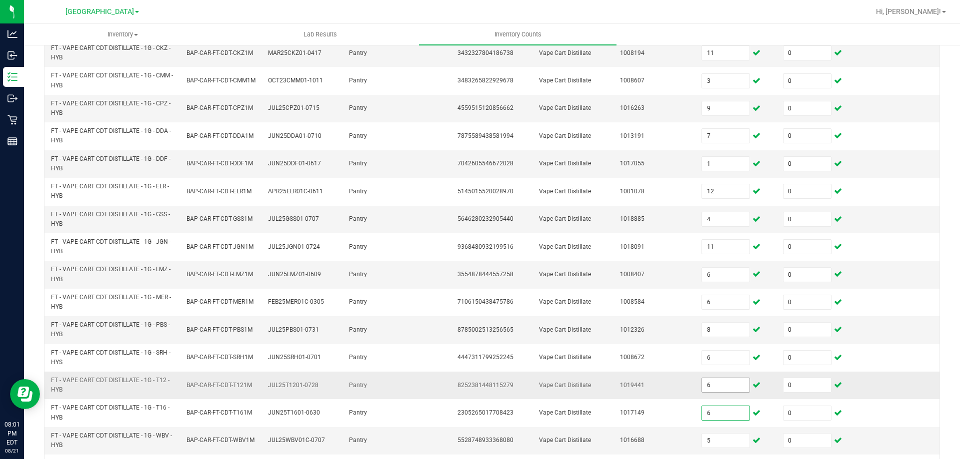
click at [709, 378] on input "6" at bounding box center [725, 385] width 47 height 14
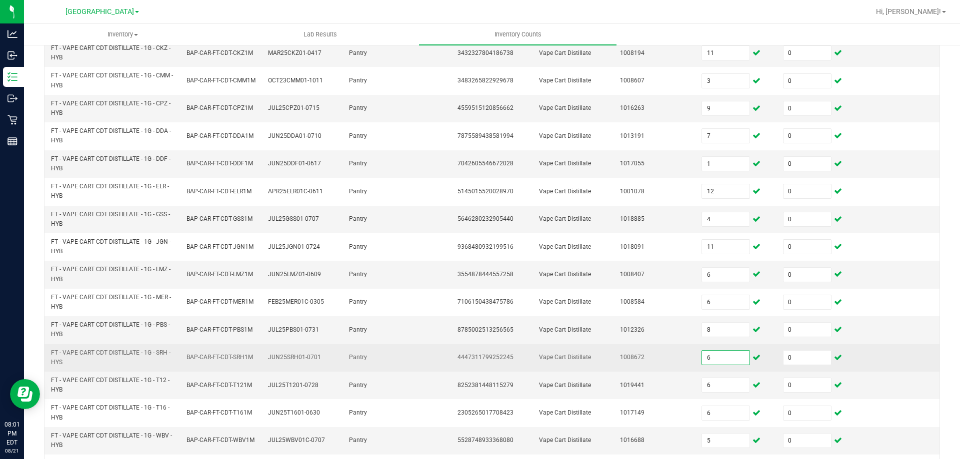
click at [710, 351] on input "6" at bounding box center [725, 358] width 47 height 14
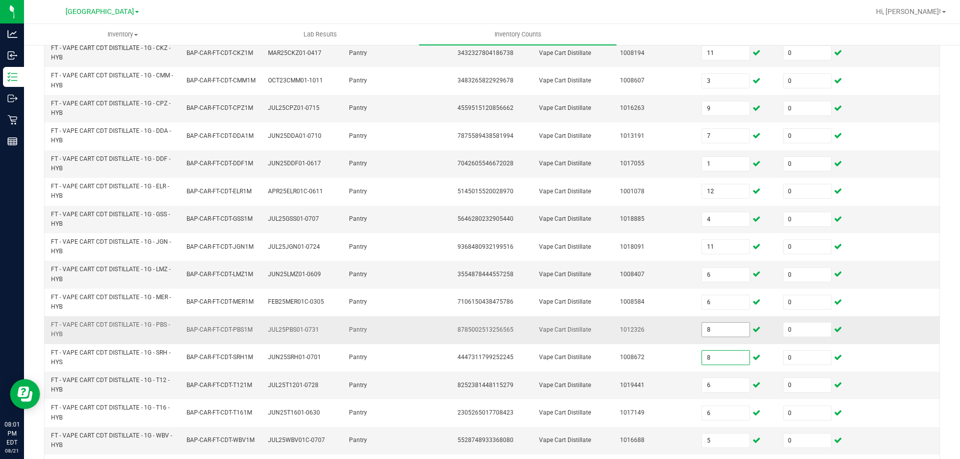
click at [714, 323] on input "8" at bounding box center [725, 330] width 47 height 14
click at [710, 268] on input "6" at bounding box center [725, 275] width 47 height 14
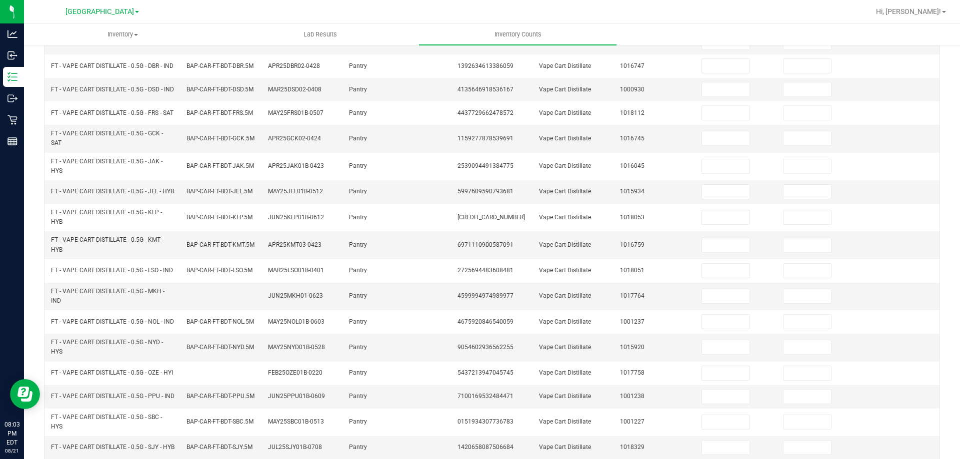
scroll to position [0, 0]
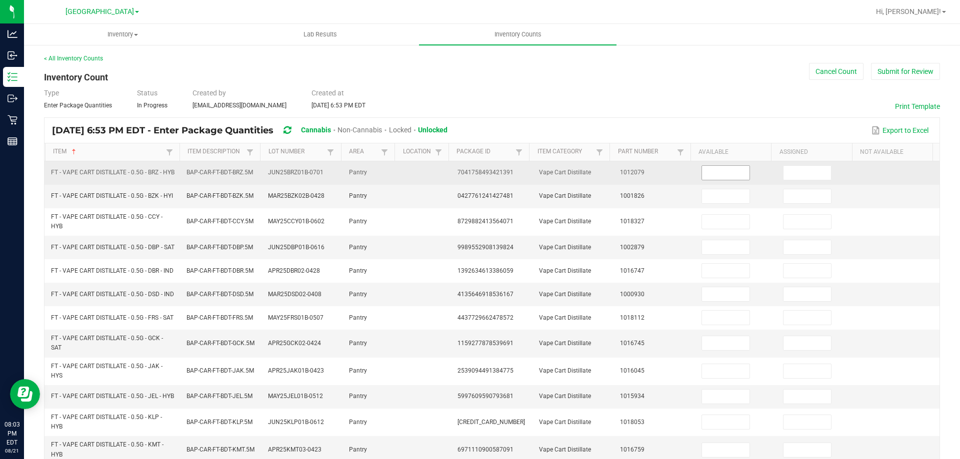
click at [725, 170] on input at bounding box center [725, 173] width 47 height 14
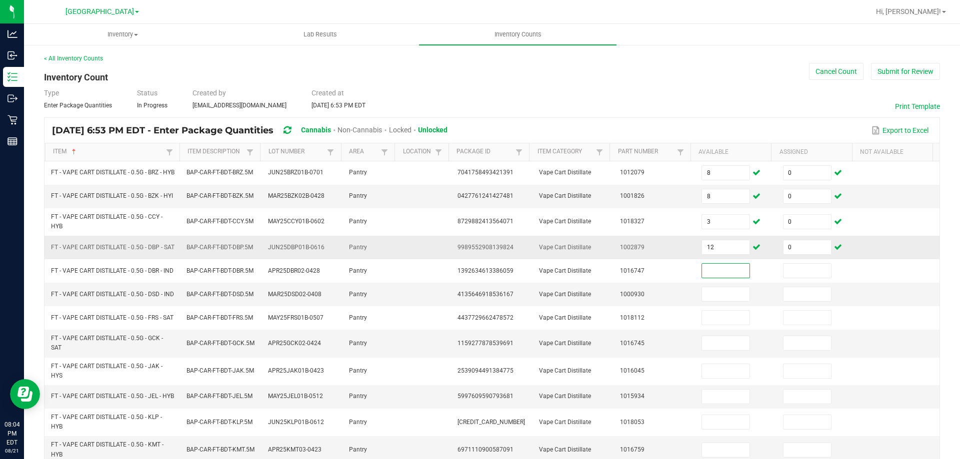
click at [711, 250] on td "12" at bounding box center [735, 247] width 81 height 23
click at [716, 243] on input "12" at bounding box center [725, 247] width 47 height 14
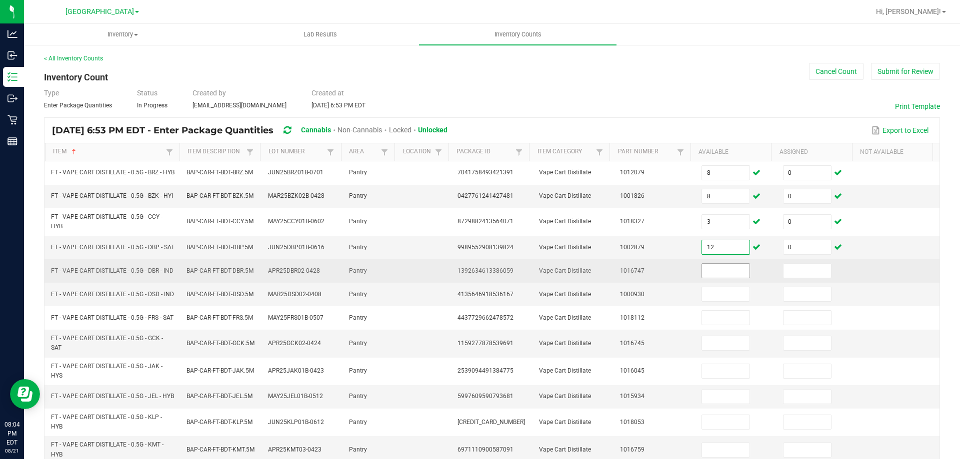
click at [716, 264] on input at bounding box center [725, 271] width 47 height 14
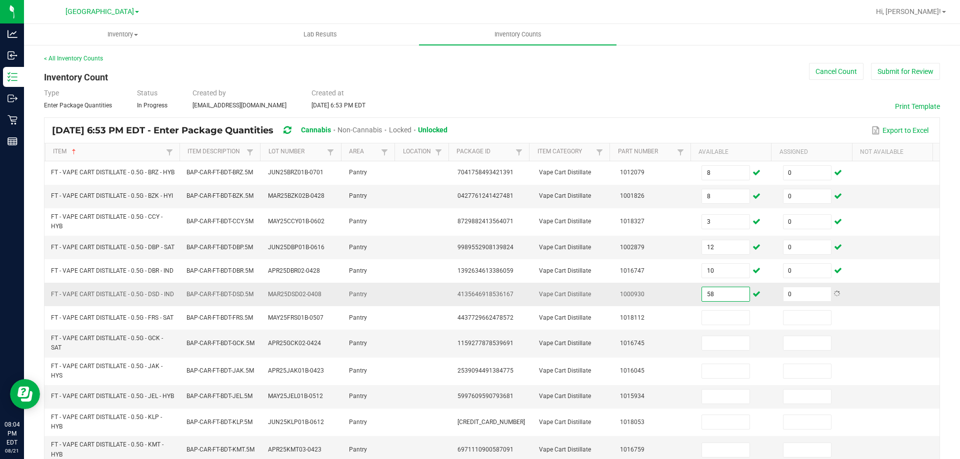
click at [713, 292] on input "58" at bounding box center [725, 294] width 47 height 14
click at [712, 337] on input "12" at bounding box center [725, 343] width 47 height 14
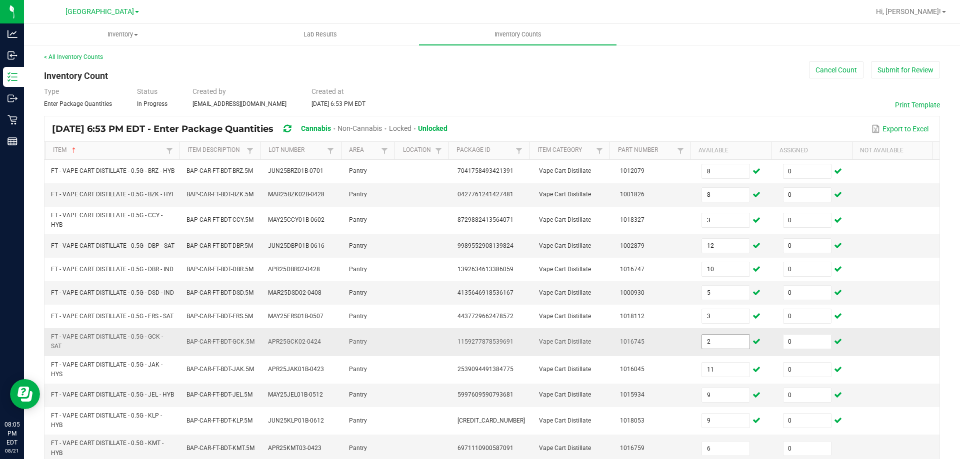
scroll to position [205, 0]
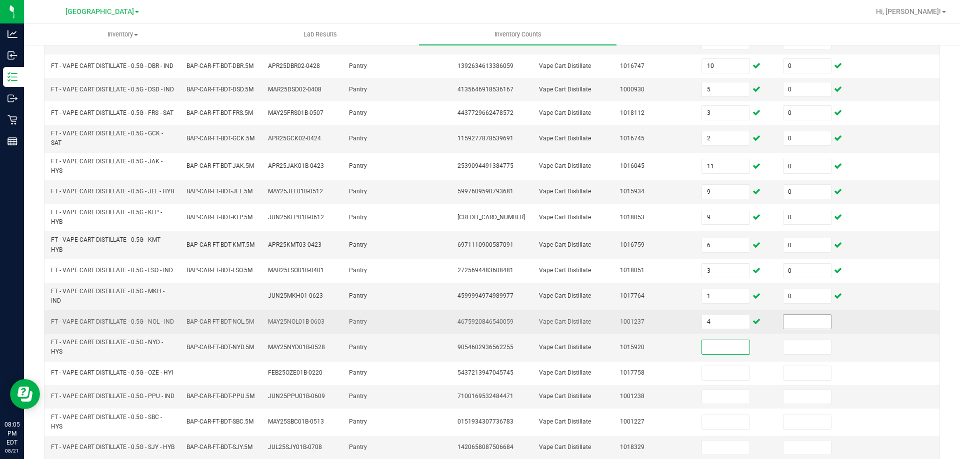
click at [783, 315] on input at bounding box center [806, 322] width 47 height 14
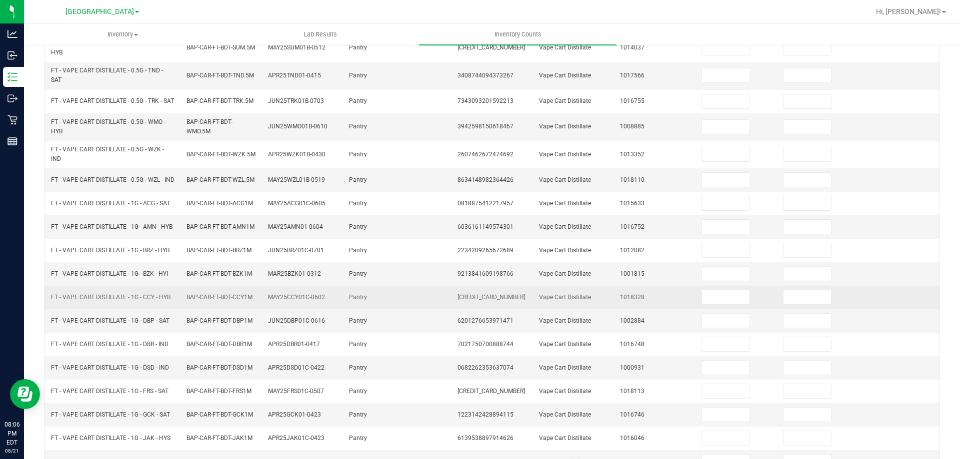
scroll to position [0, 0]
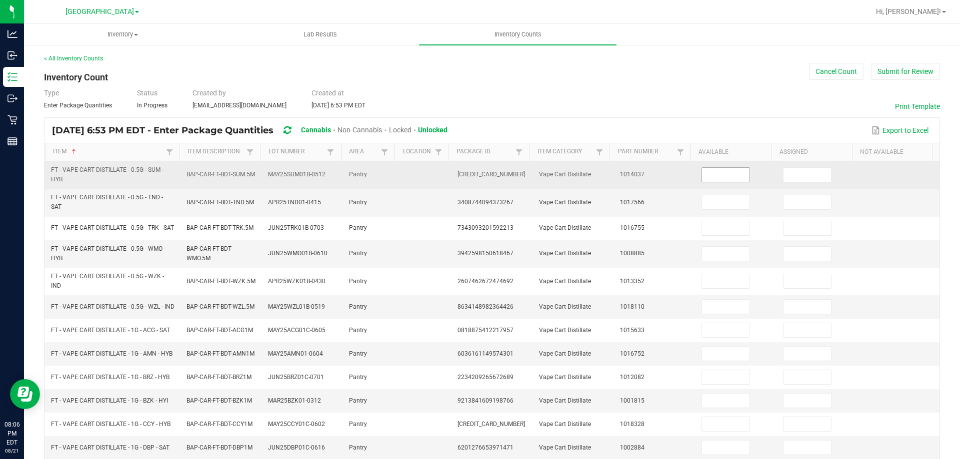
click at [704, 168] on input at bounding box center [725, 175] width 47 height 14
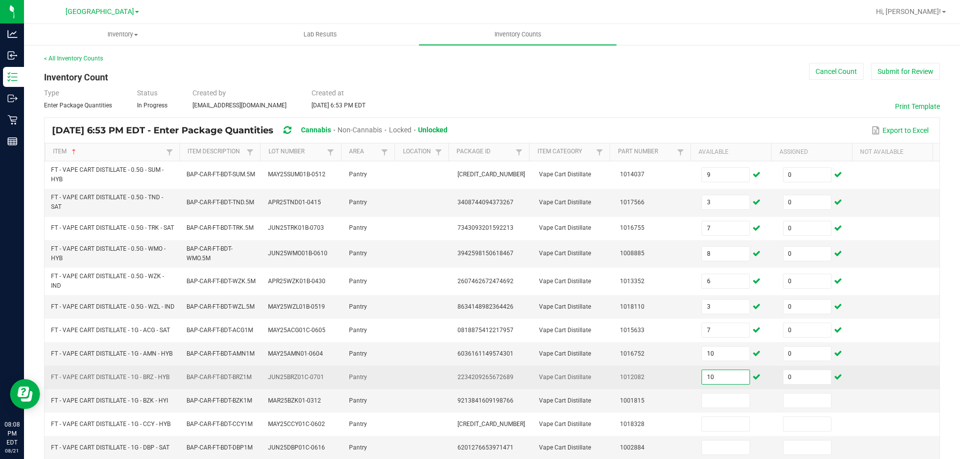
click at [703, 370] on input "10" at bounding box center [725, 377] width 47 height 14
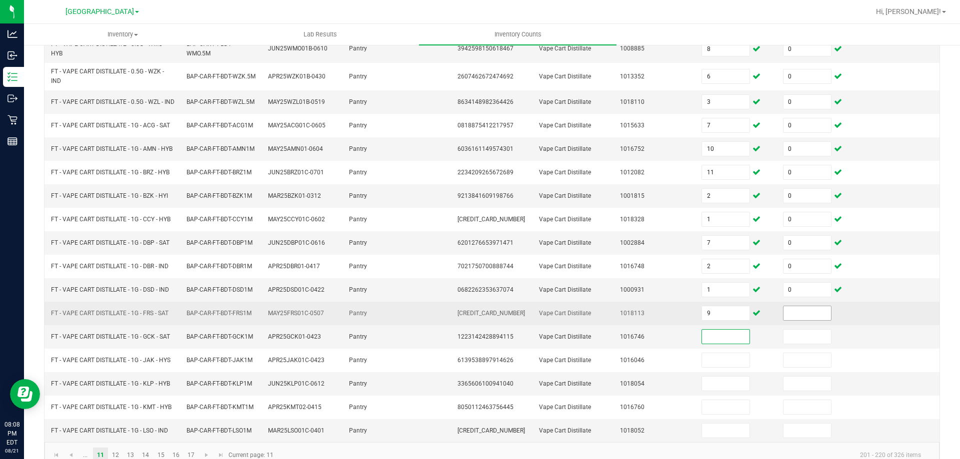
click at [808, 306] on input at bounding box center [806, 313] width 47 height 14
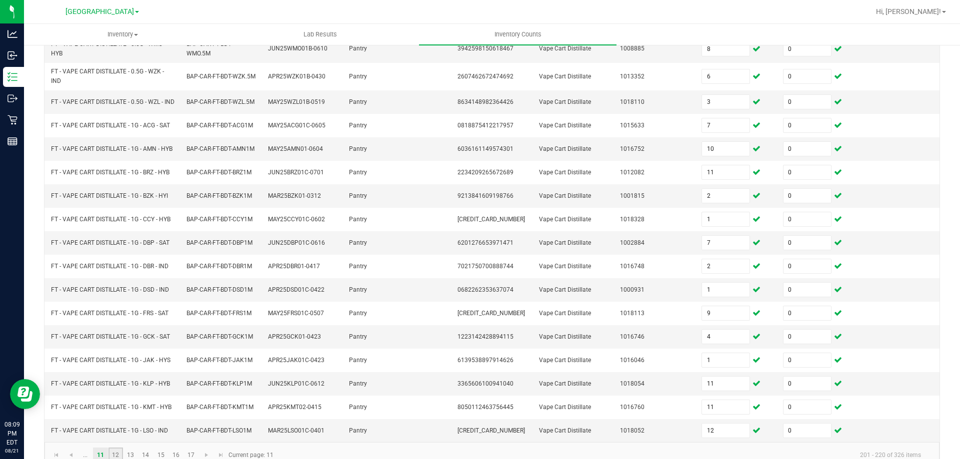
click at [110, 448] on link "12" at bounding box center [115, 455] width 14 height 15
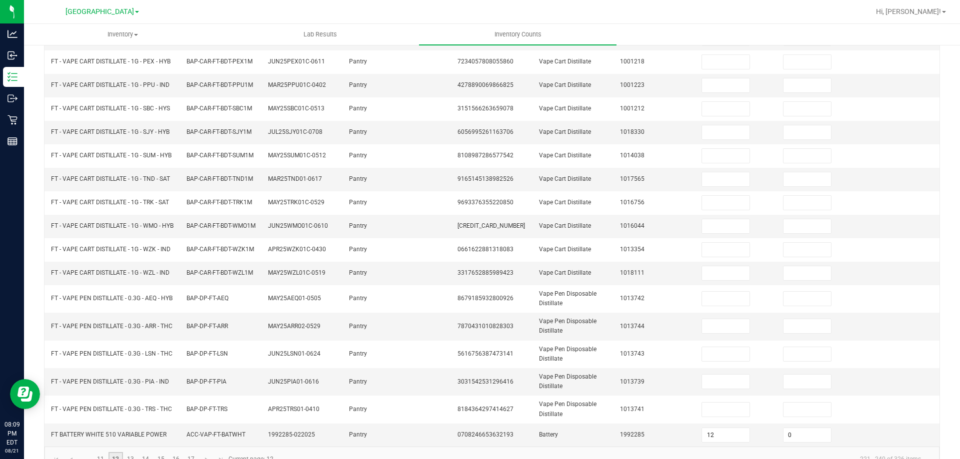
scroll to position [0, 0]
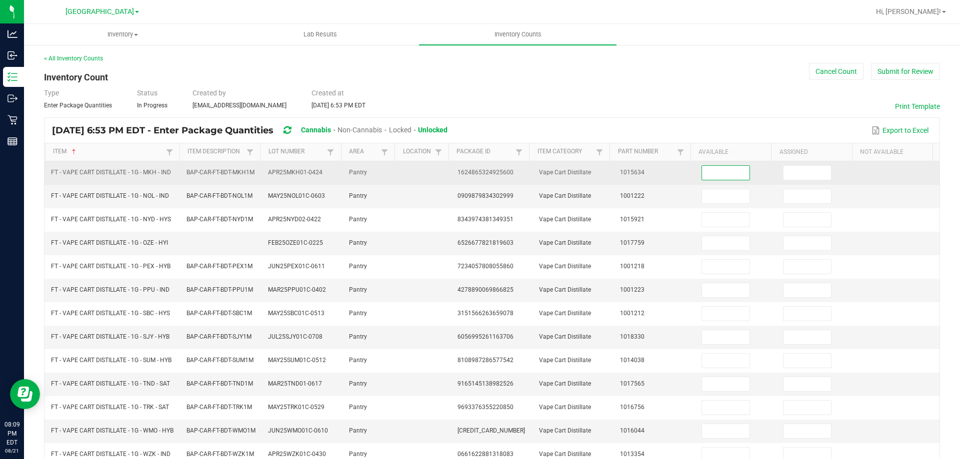
click at [714, 171] on input at bounding box center [725, 173] width 47 height 14
click at [783, 176] on input at bounding box center [806, 173] width 47 height 14
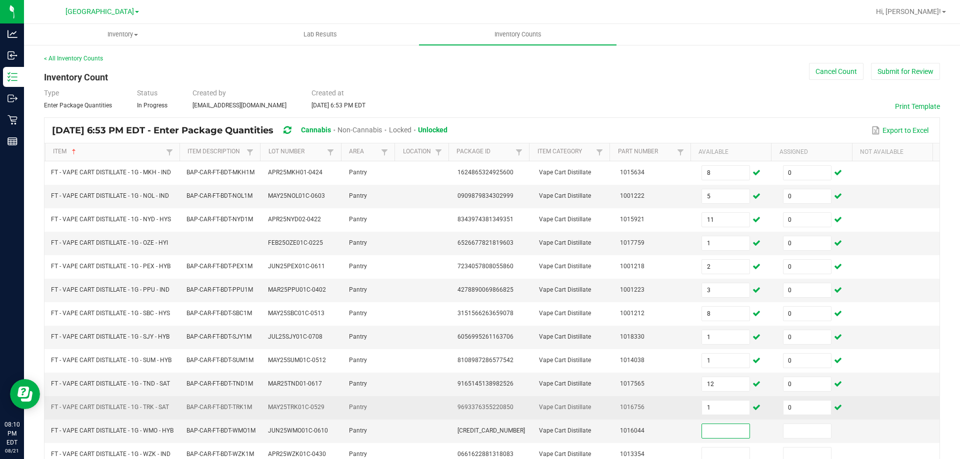
click at [700, 414] on td "1" at bounding box center [735, 407] width 81 height 23
click at [702, 411] on input "1" at bounding box center [725, 408] width 47 height 14
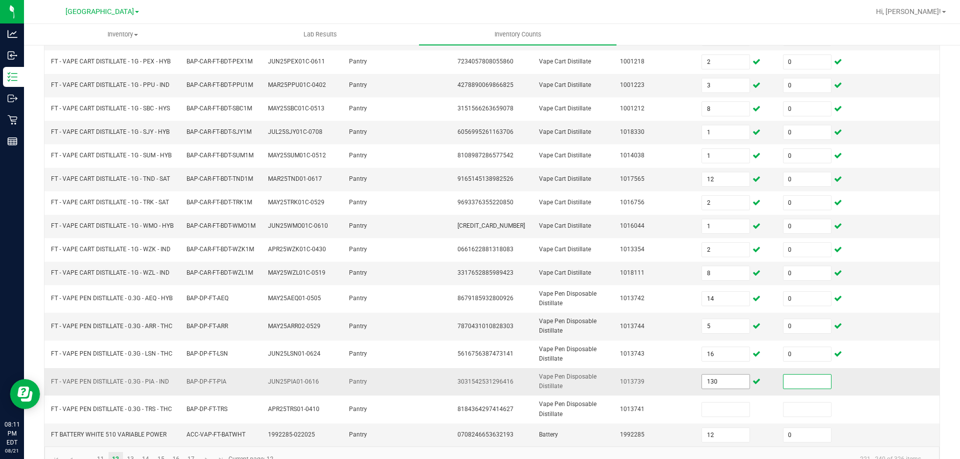
click at [715, 375] on input "130" at bounding box center [725, 382] width 47 height 14
click at [639, 368] on td "1013739" at bounding box center [654, 381] width 81 height 27
click at [914, 8] on span "Hi, [PERSON_NAME]!" at bounding box center [908, 11] width 65 height 8
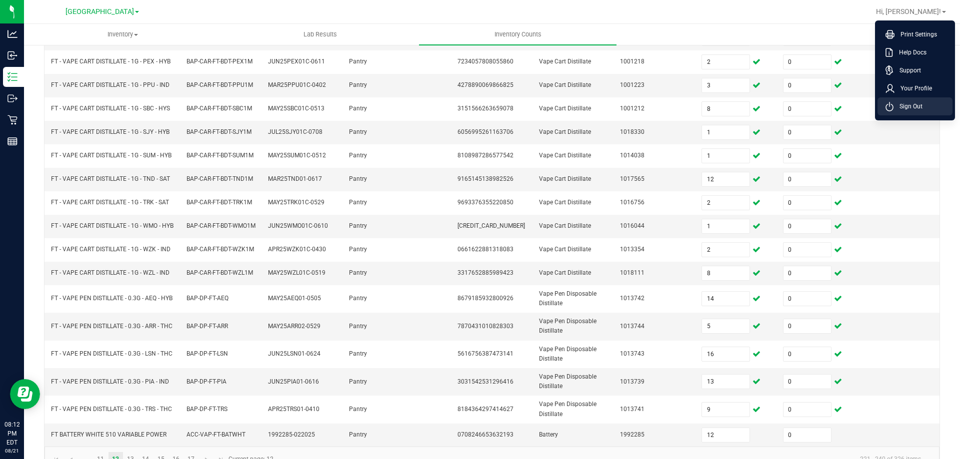
click at [907, 110] on span "Sign Out" at bounding box center [907, 106] width 29 height 10
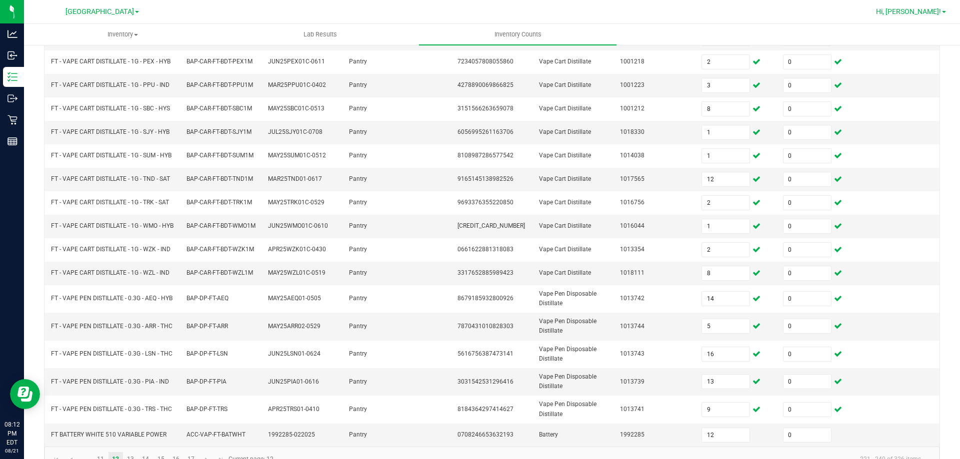
click at [931, 15] on span "Hi, [PERSON_NAME]!" at bounding box center [908, 11] width 65 height 8
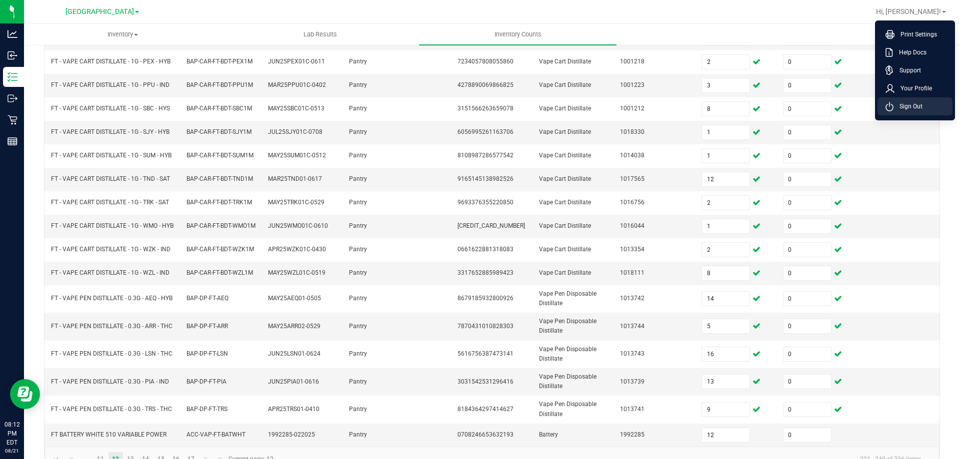
click at [912, 103] on span "Sign Out" at bounding box center [907, 106] width 29 height 10
